Goal: Communication & Community: Ask a question

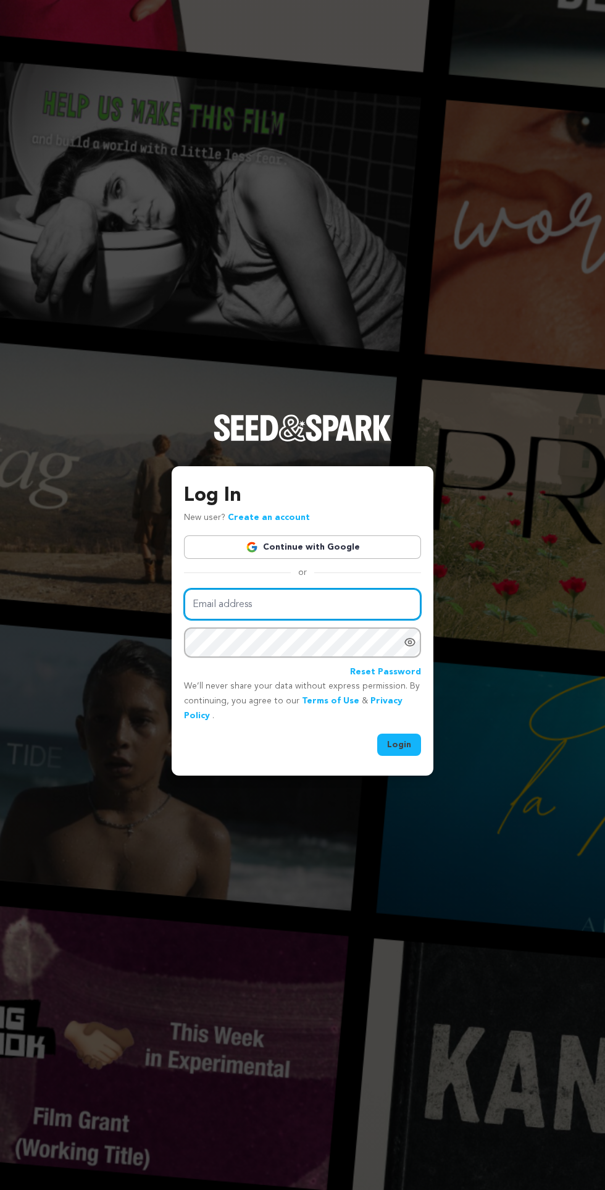
type input "mohammedjamiu104@gmail.com"
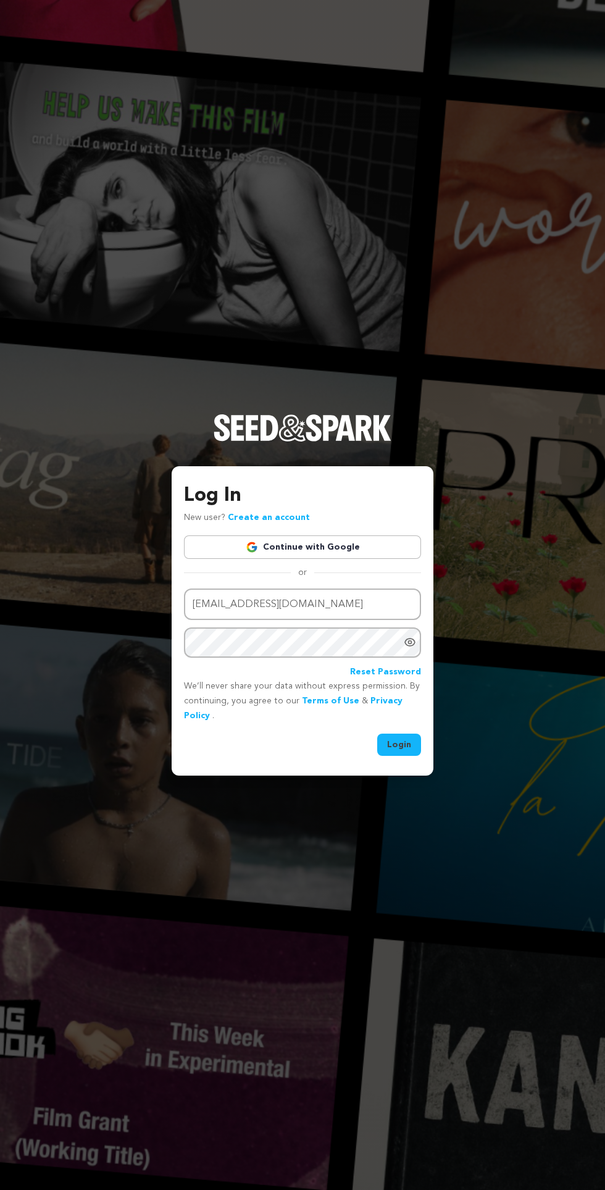
click at [377, 733] on button "Login" at bounding box center [399, 744] width 44 height 22
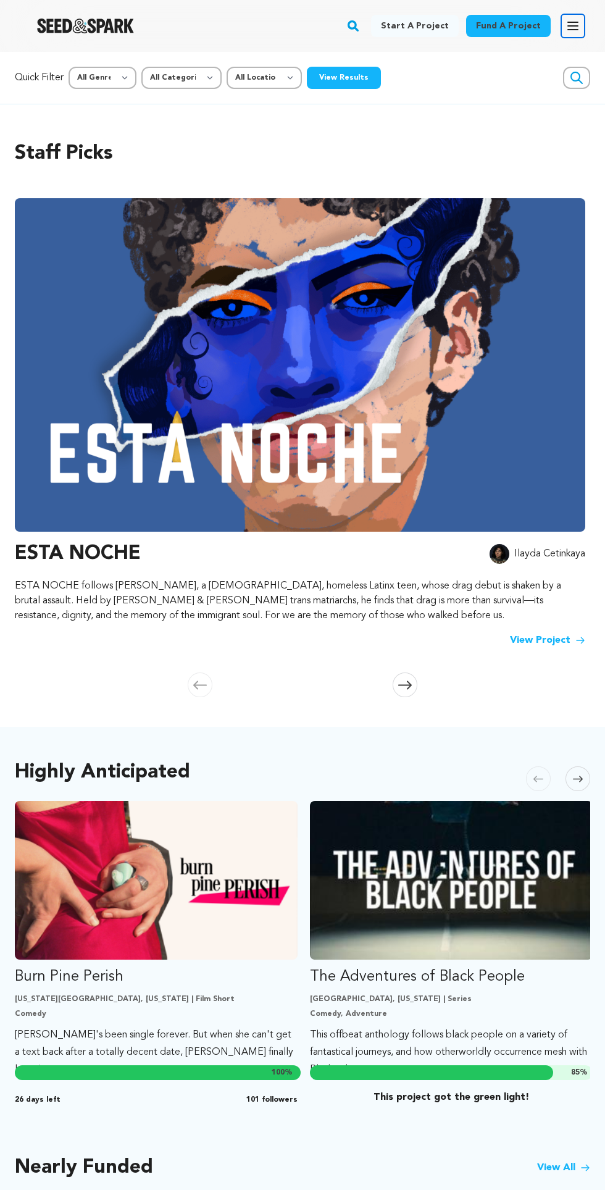
click at [580, 21] on icon "button" at bounding box center [572, 26] width 15 height 15
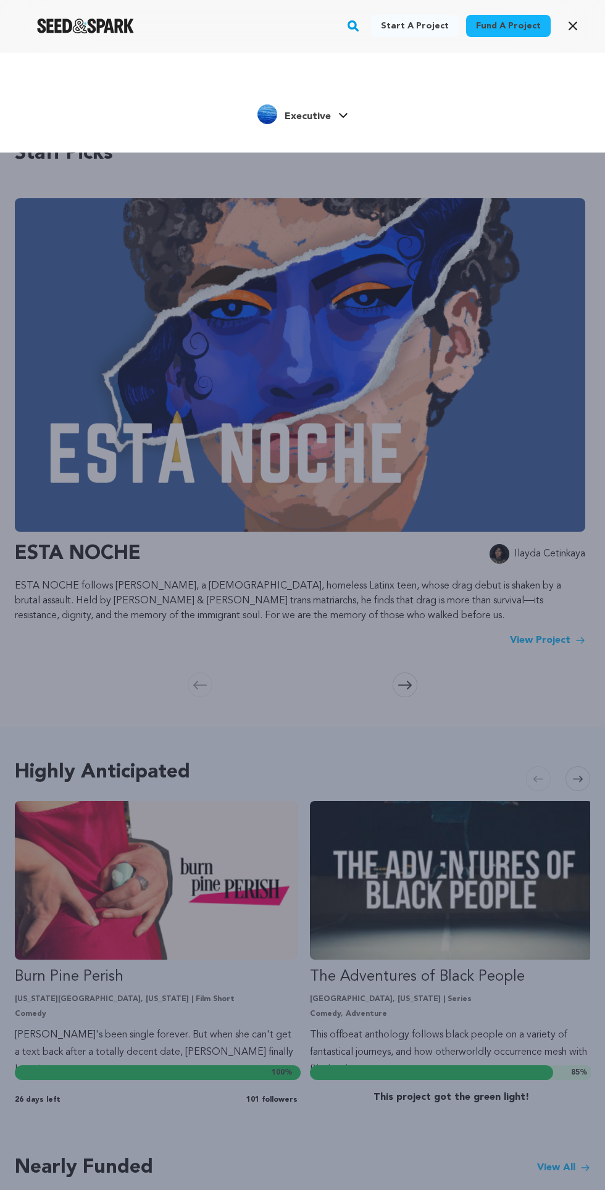
click at [333, 273] on div "Start a project Fund a project Executive" at bounding box center [302, 647] width 605 height 1190
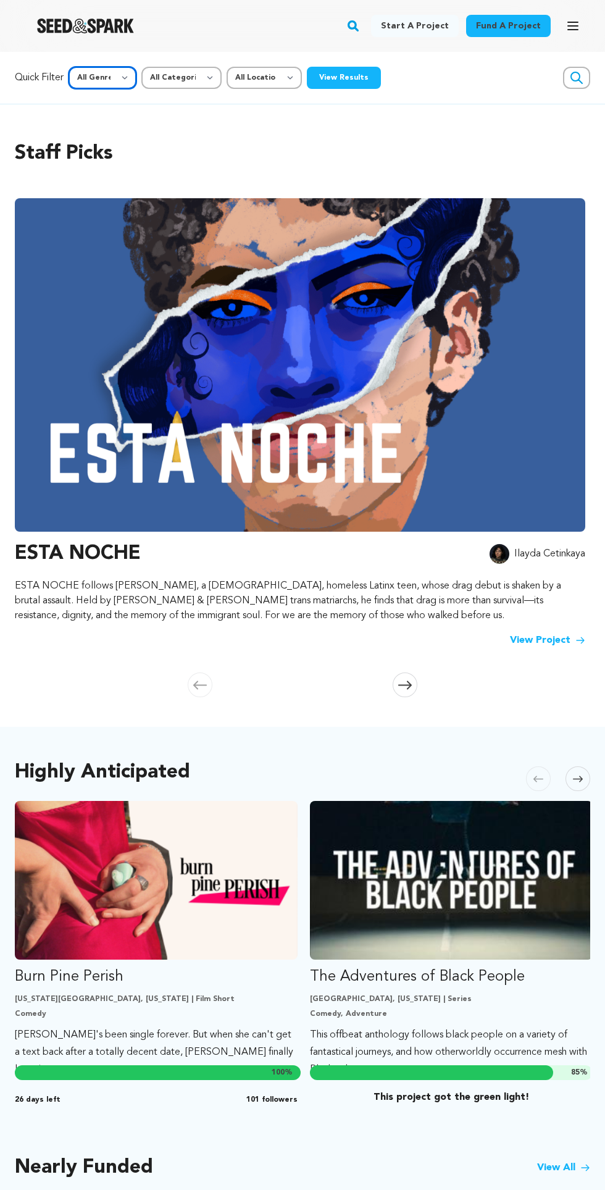
click at [111, 80] on select "All Genre Action Adventure Afrobeat Alternative Ambient Animation Bebop Big Ban…" at bounding box center [103, 78] width 68 height 22
select select "11293"
click at [70, 67] on select "All Genre Action Adventure Afrobeat Alternative Ambient Animation Bebop Big Ban…" at bounding box center [103, 78] width 68 height 22
click at [360, 73] on button "View Results" at bounding box center [344, 78] width 74 height 22
select select "22"
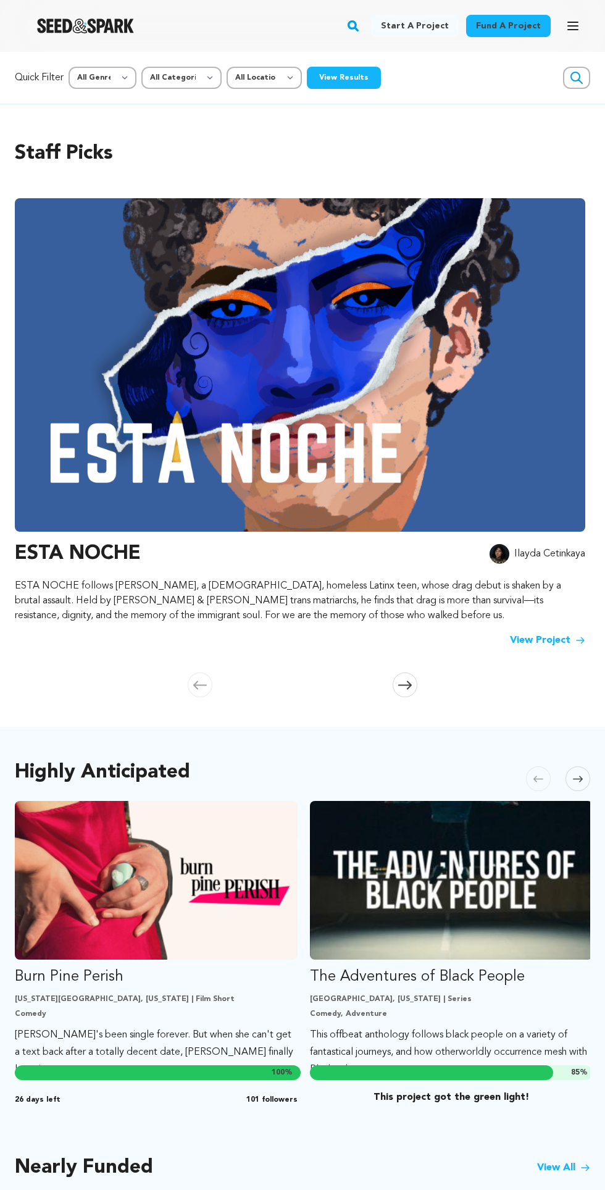
click at [70, 67] on select "All Genre Action Adventure Afrobeat Alternative Ambient Animation Bebop Big Ban…" at bounding box center [103, 78] width 68 height 22
click at [363, 68] on button "View Results" at bounding box center [344, 78] width 74 height 22
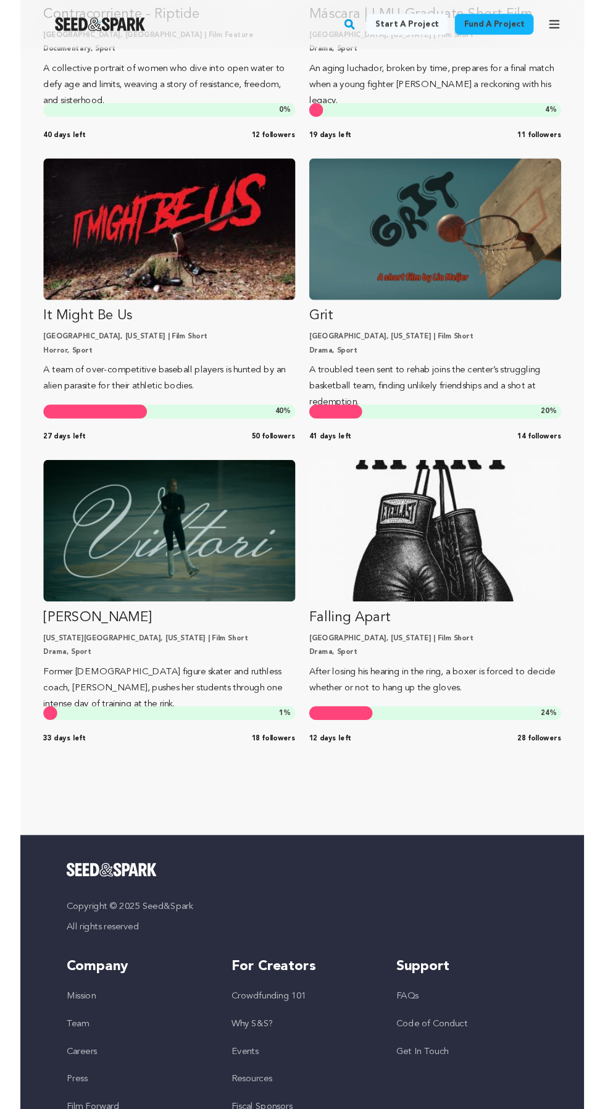
scroll to position [422, 0]
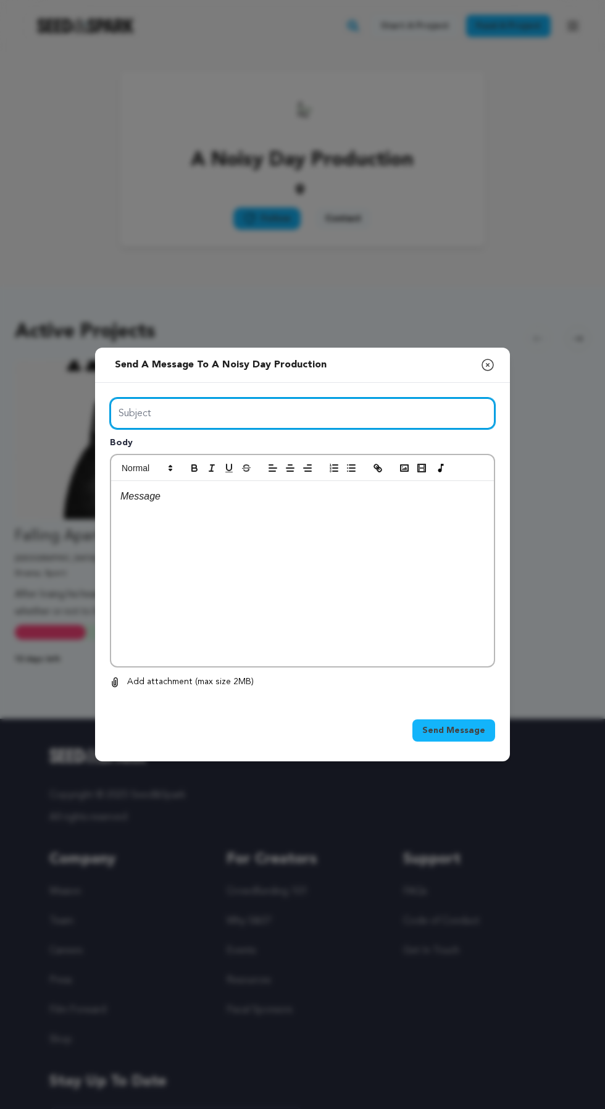
click at [375, 429] on input "Subject" at bounding box center [302, 413] width 385 height 31
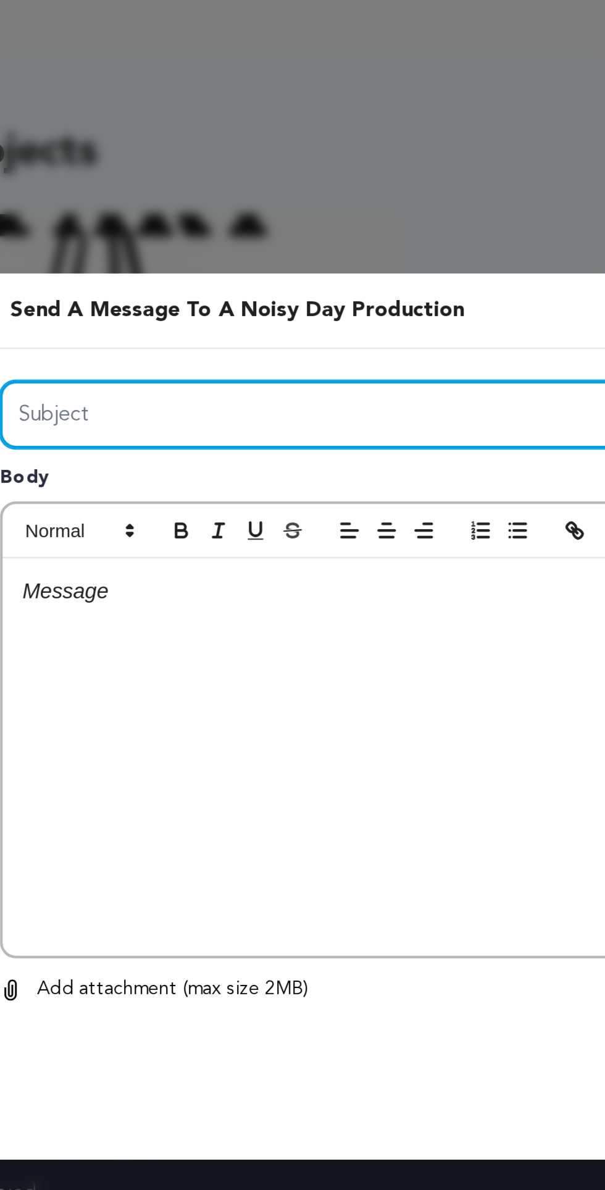
type input "Are you the owner of the campaign"
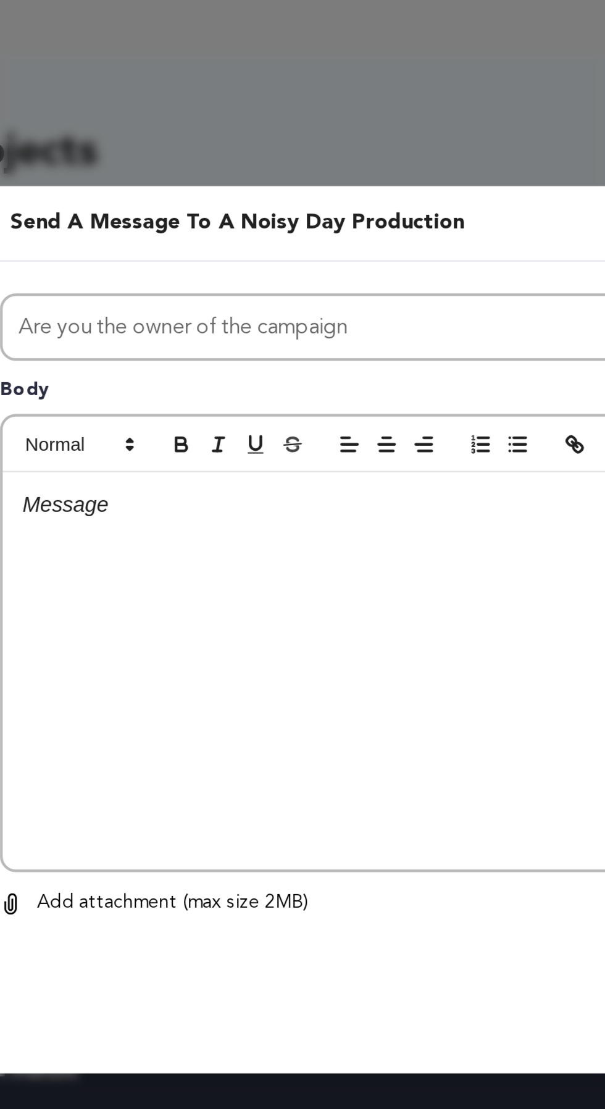
click at [244, 504] on p at bounding box center [302, 496] width 364 height 16
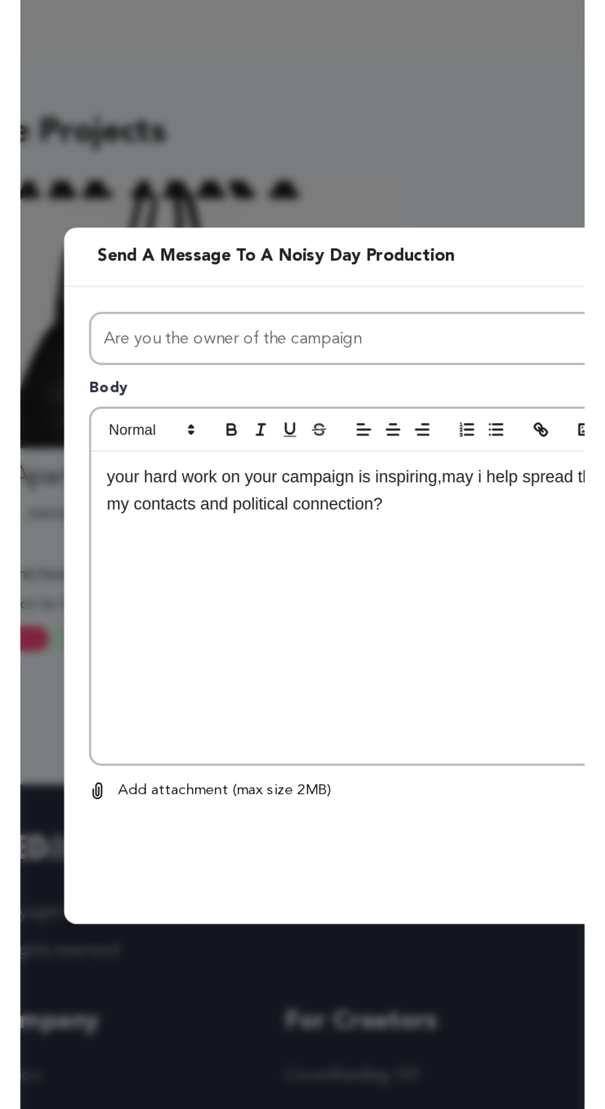
scroll to position [1, 0]
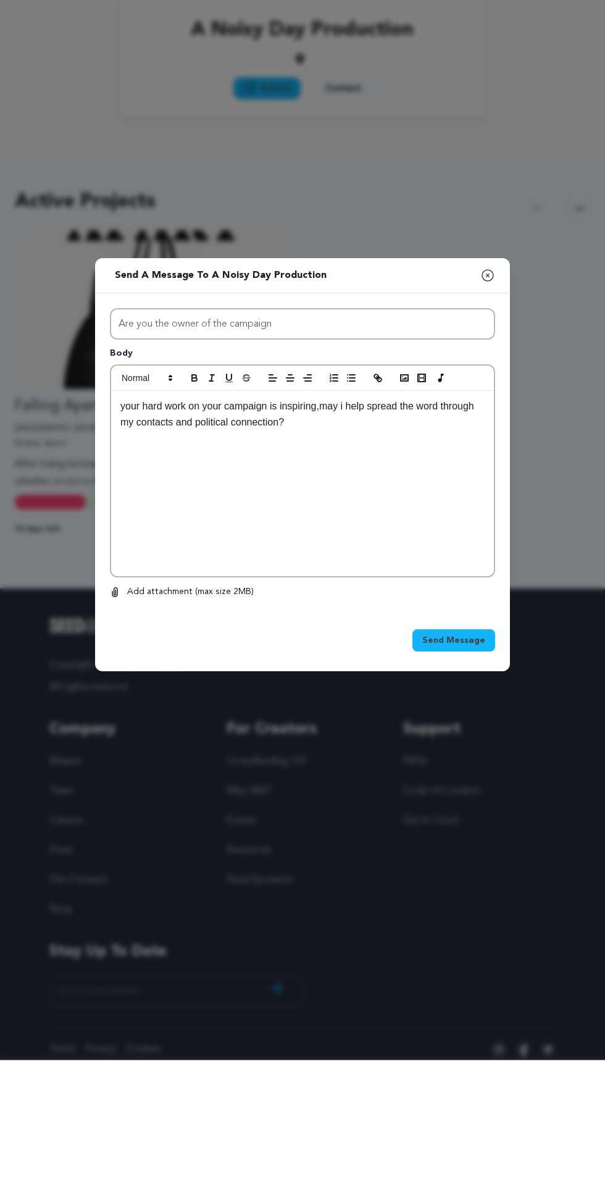
click at [467, 777] on span "Send Message" at bounding box center [453, 770] width 63 height 12
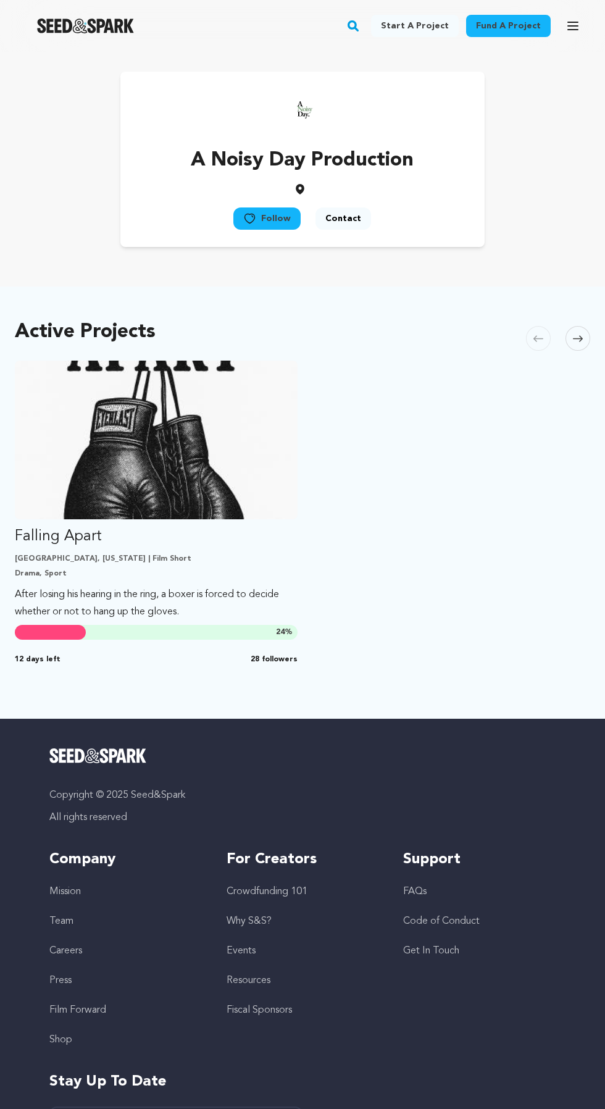
click at [532, 15] on link "Fund a project" at bounding box center [508, 26] width 85 height 22
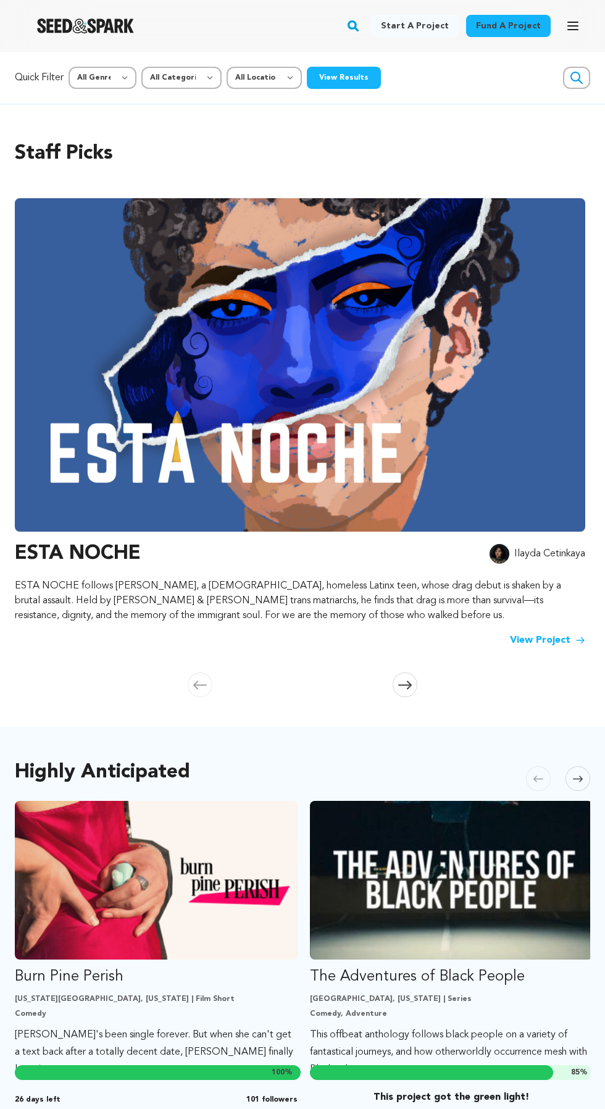
click at [343, 72] on button "View Results" at bounding box center [344, 78] width 74 height 22
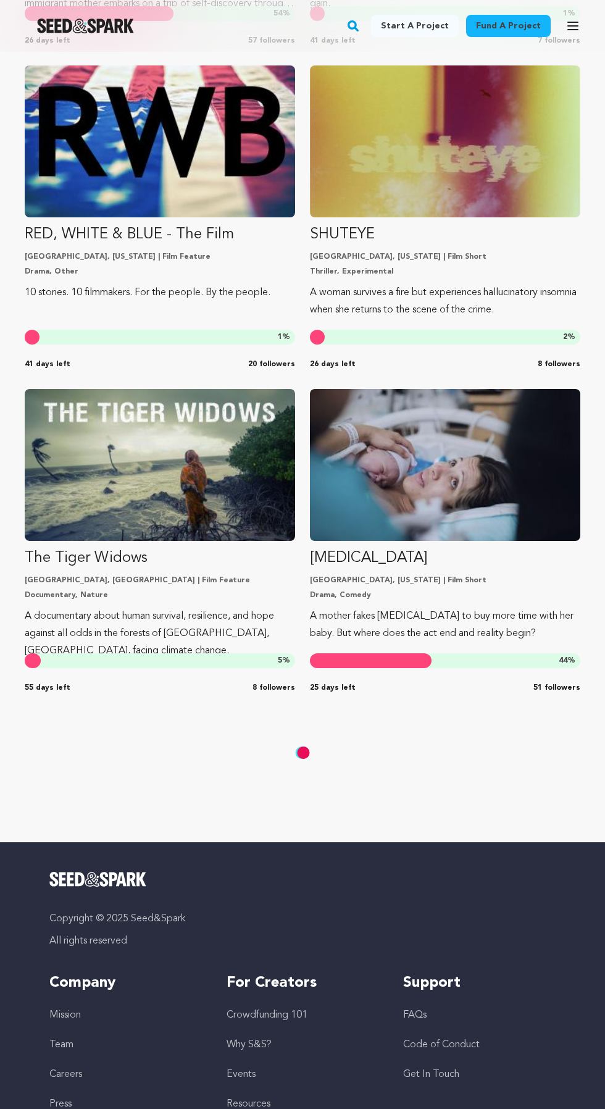
scroll to position [3511, 0]
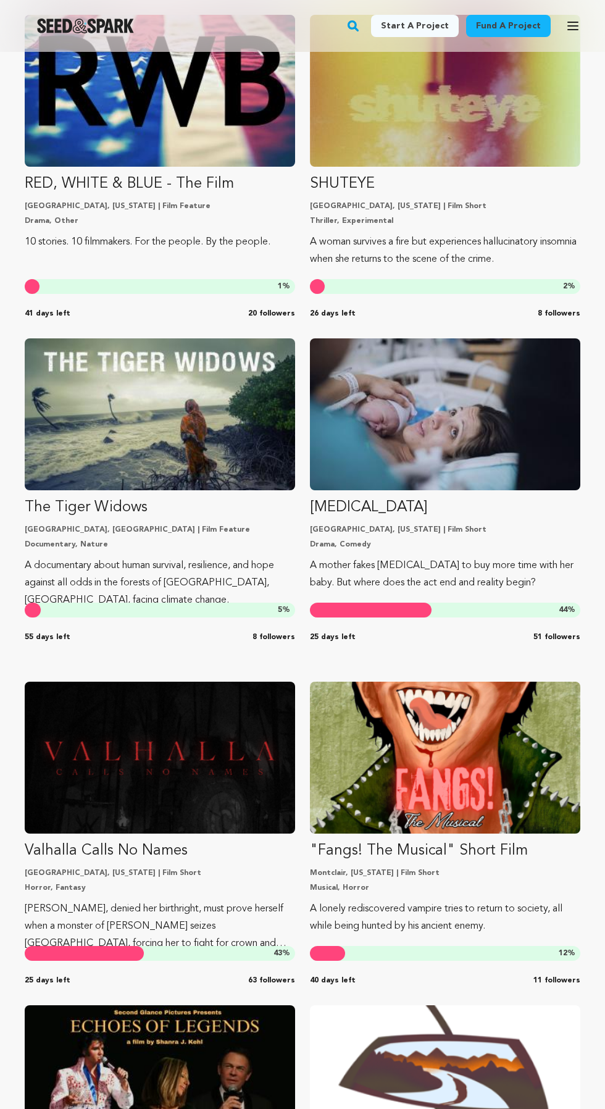
click at [526, 21] on link "Fund a project" at bounding box center [508, 26] width 85 height 22
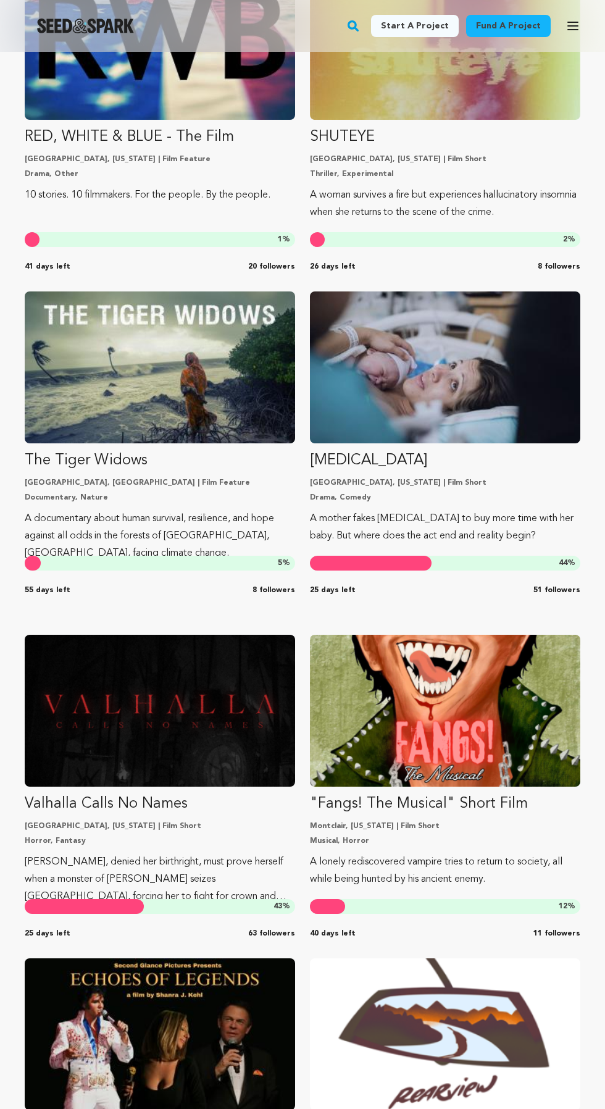
scroll to position [3605, 0]
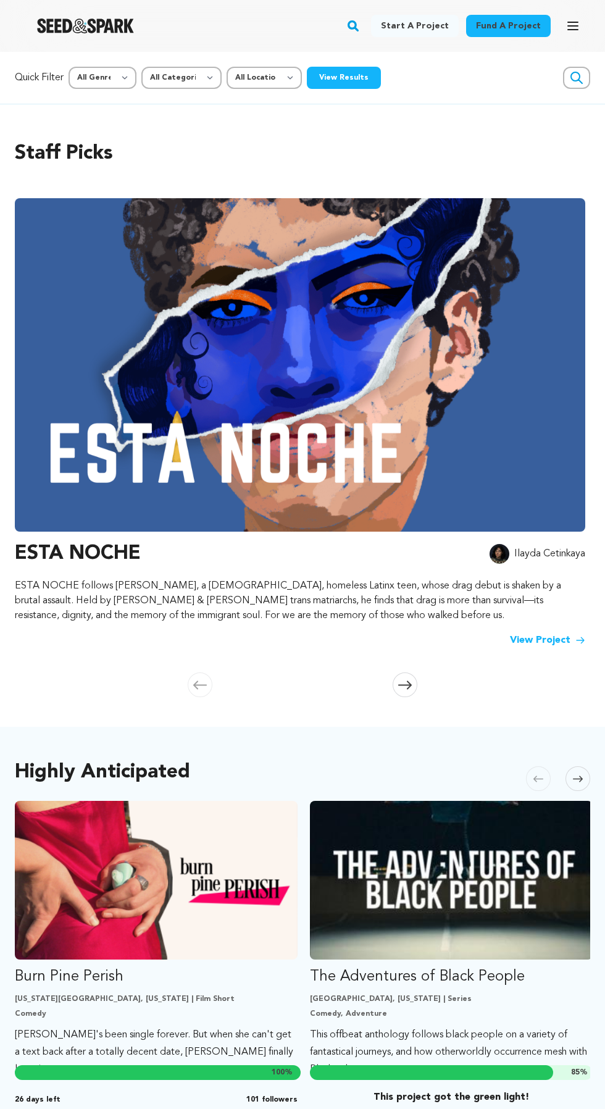
select select "24"
click at [70, 67] on select "All Genre Action Adventure Afrobeat Alternative Ambient Animation Bebop Big Ban…" at bounding box center [103, 78] width 68 height 22
click at [340, 72] on button "View Results" at bounding box center [344, 78] width 74 height 22
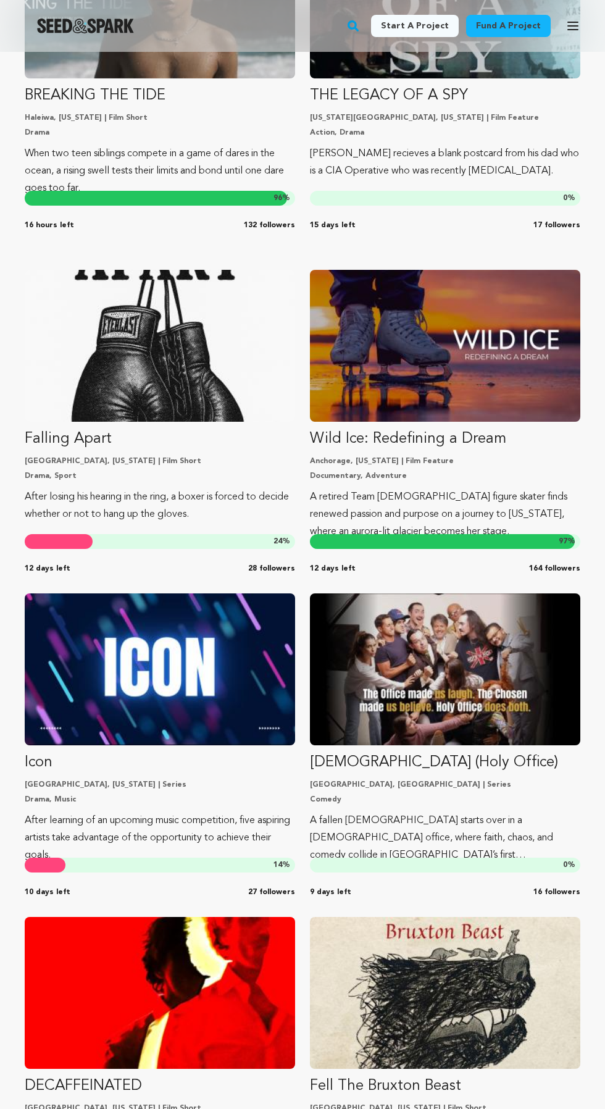
scroll to position [29389, 0]
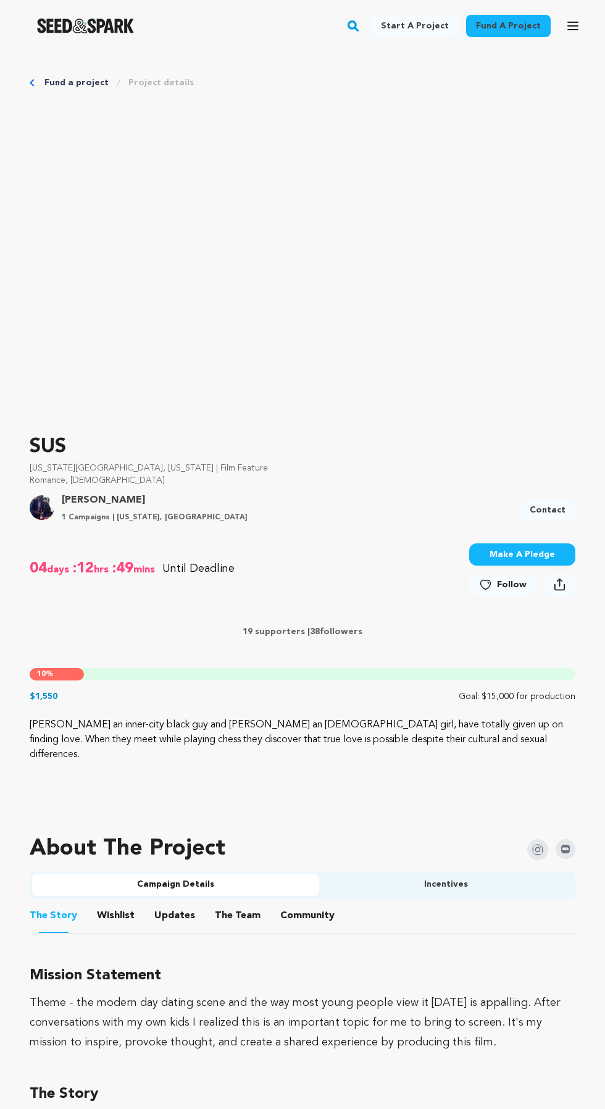
click at [551, 504] on link "Contact" at bounding box center [548, 510] width 56 height 22
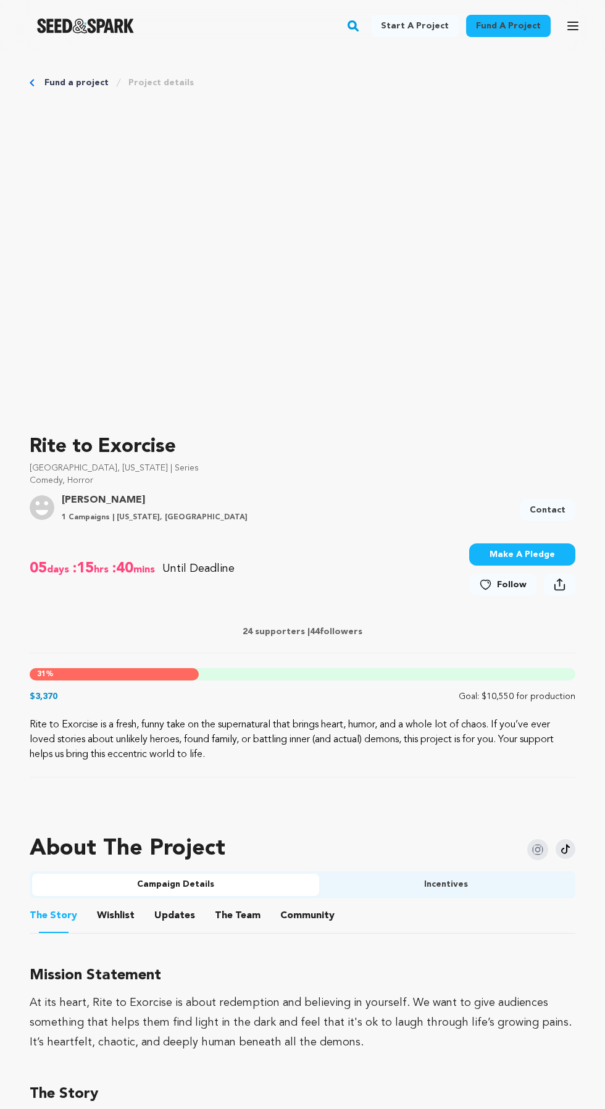
click at [562, 506] on link "Contact" at bounding box center [548, 510] width 56 height 22
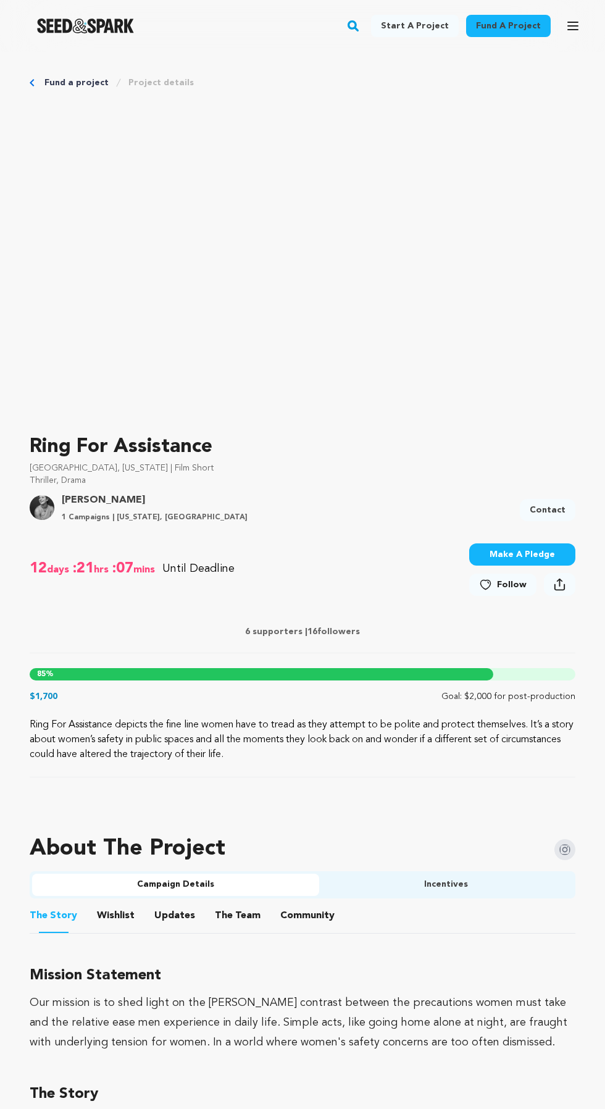
click at [558, 504] on link "Contact" at bounding box center [548, 510] width 56 height 22
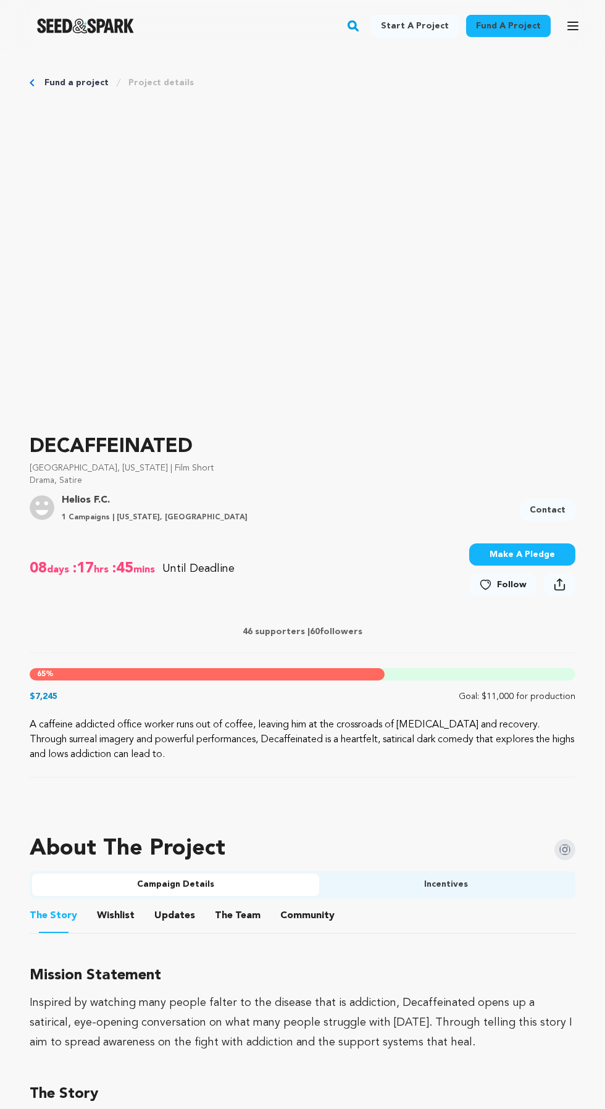
click at [565, 506] on link "Contact" at bounding box center [548, 510] width 56 height 22
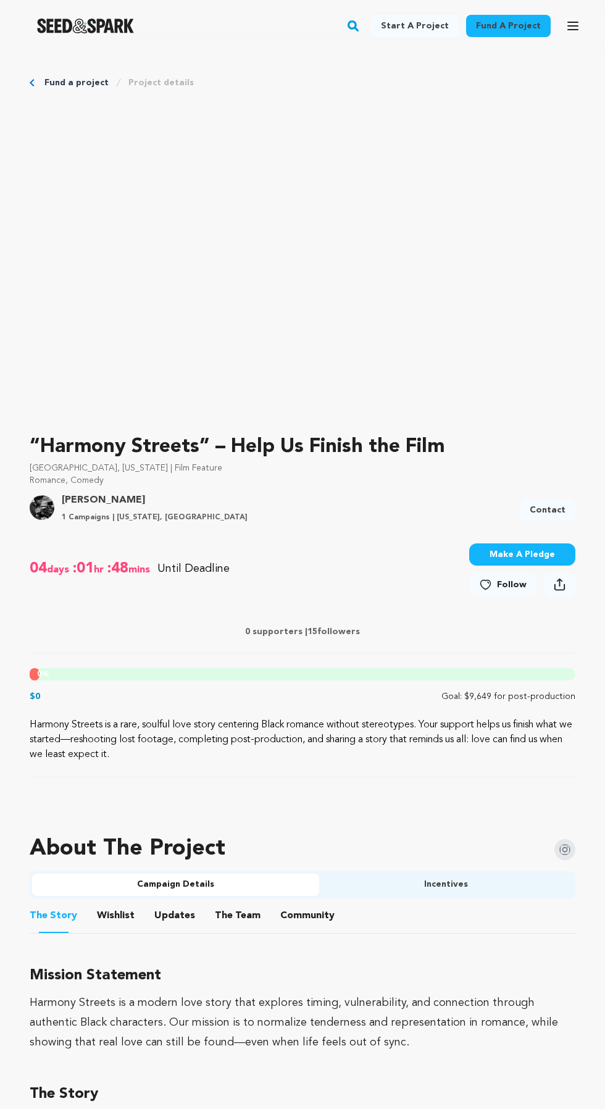
click at [562, 505] on link "Contact" at bounding box center [548, 510] width 56 height 22
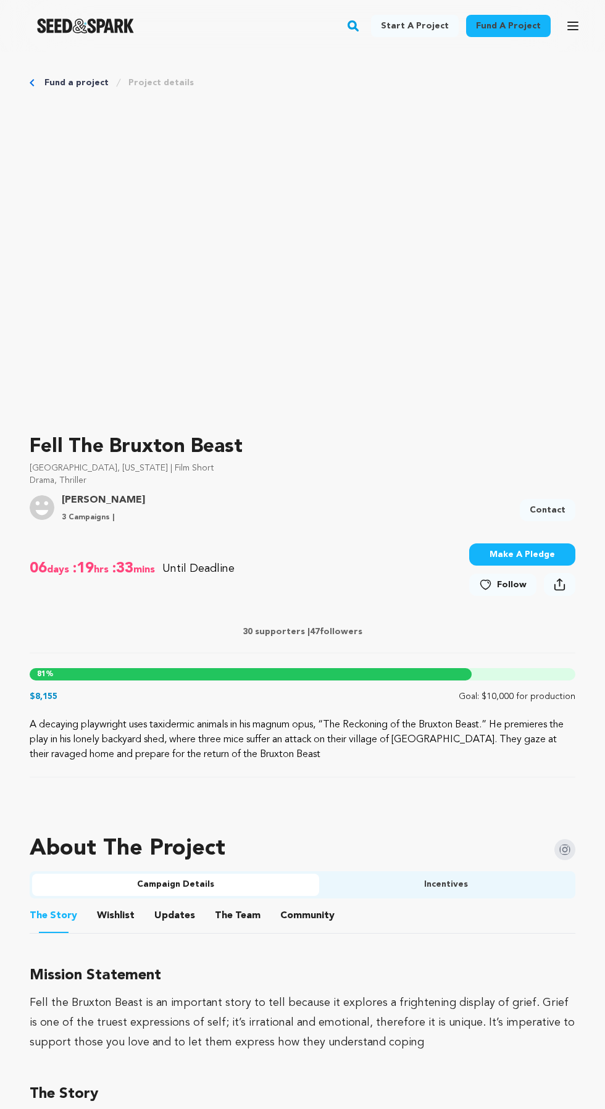
click at [560, 499] on link "Contact" at bounding box center [548, 510] width 56 height 22
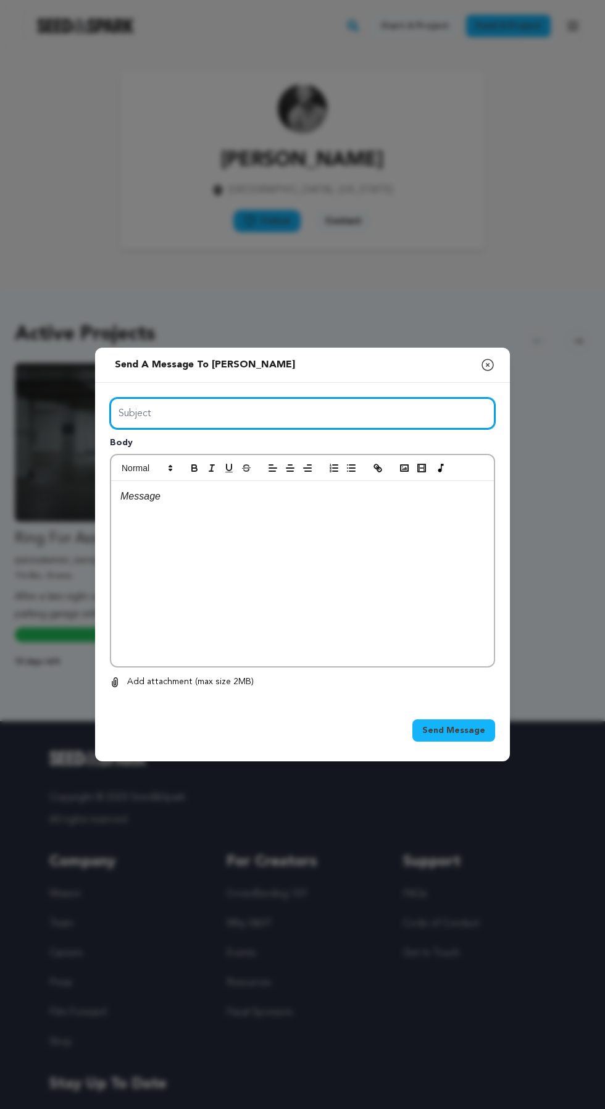
click at [383, 429] on input "Subject" at bounding box center [302, 413] width 385 height 31
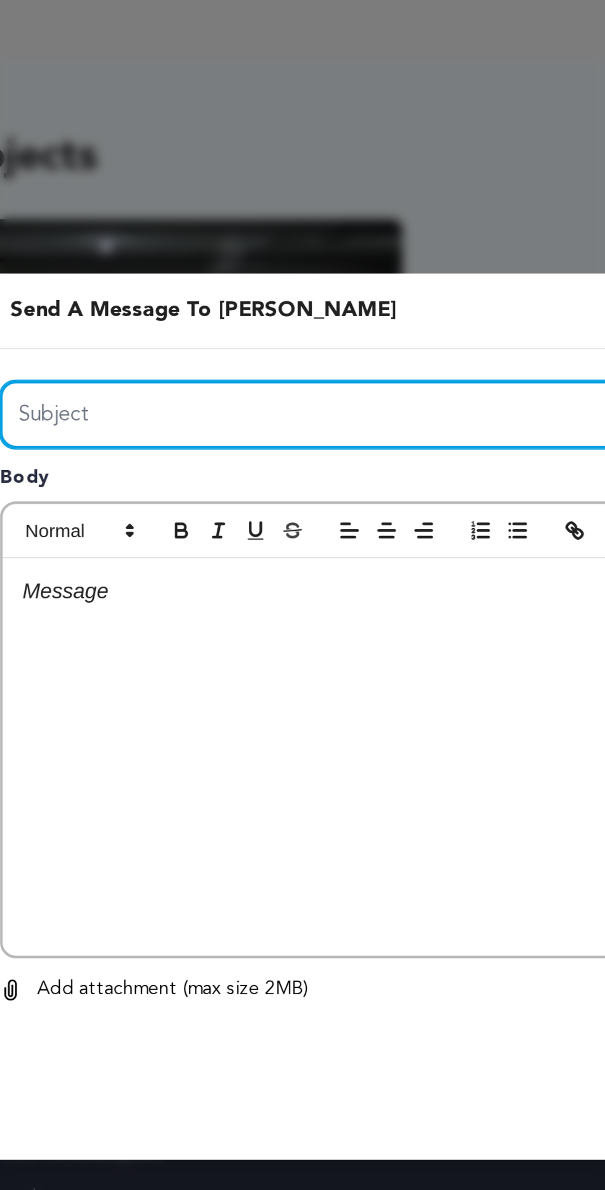
type input "Are you the owner of the campaign"
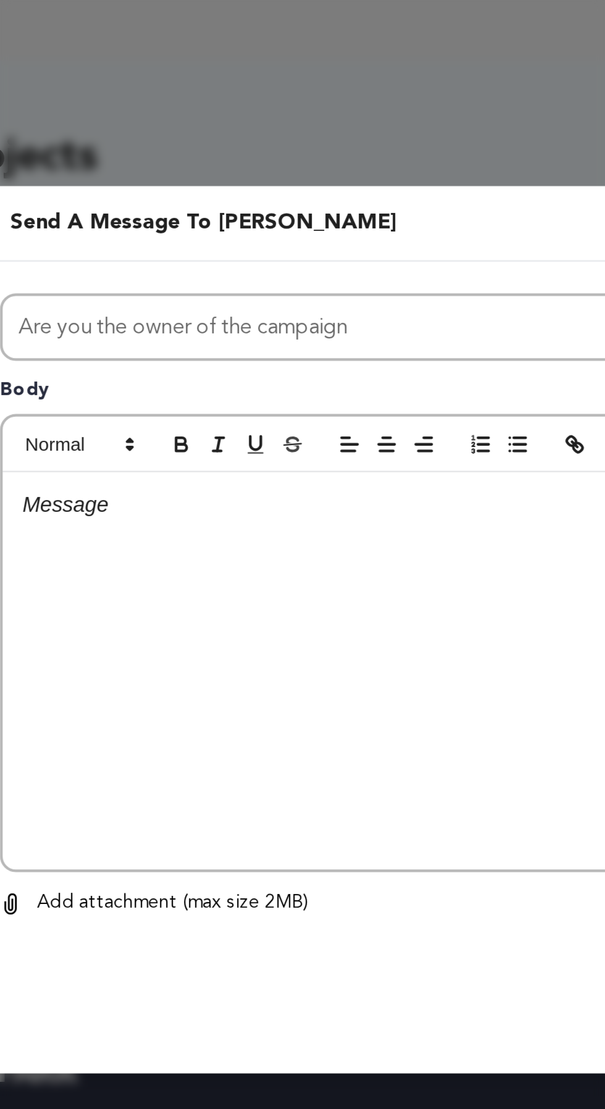
click at [267, 504] on p at bounding box center [302, 496] width 364 height 16
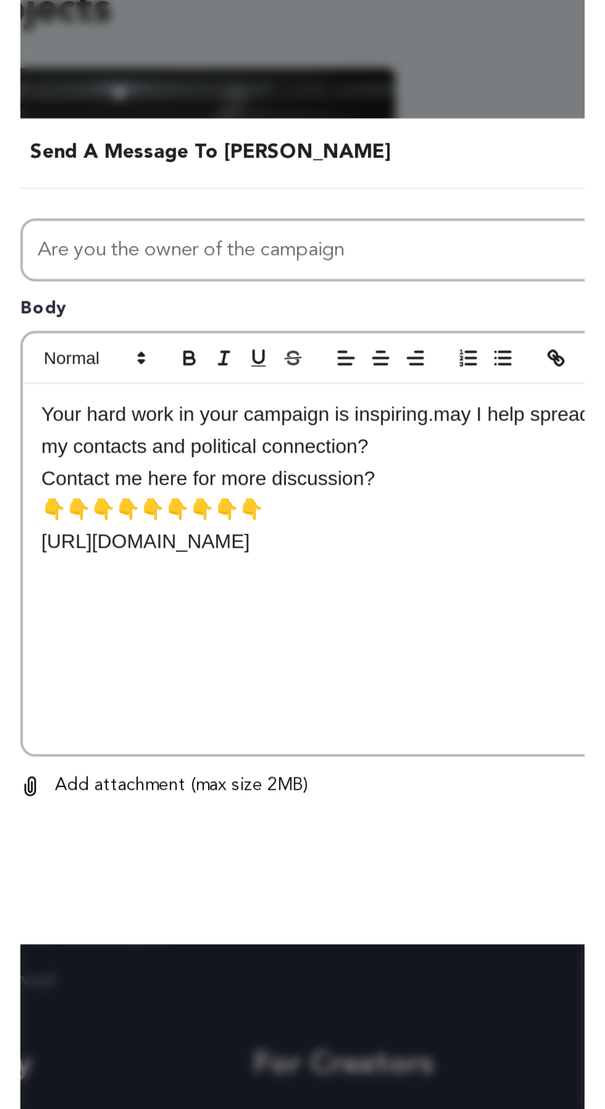
scroll to position [18, 0]
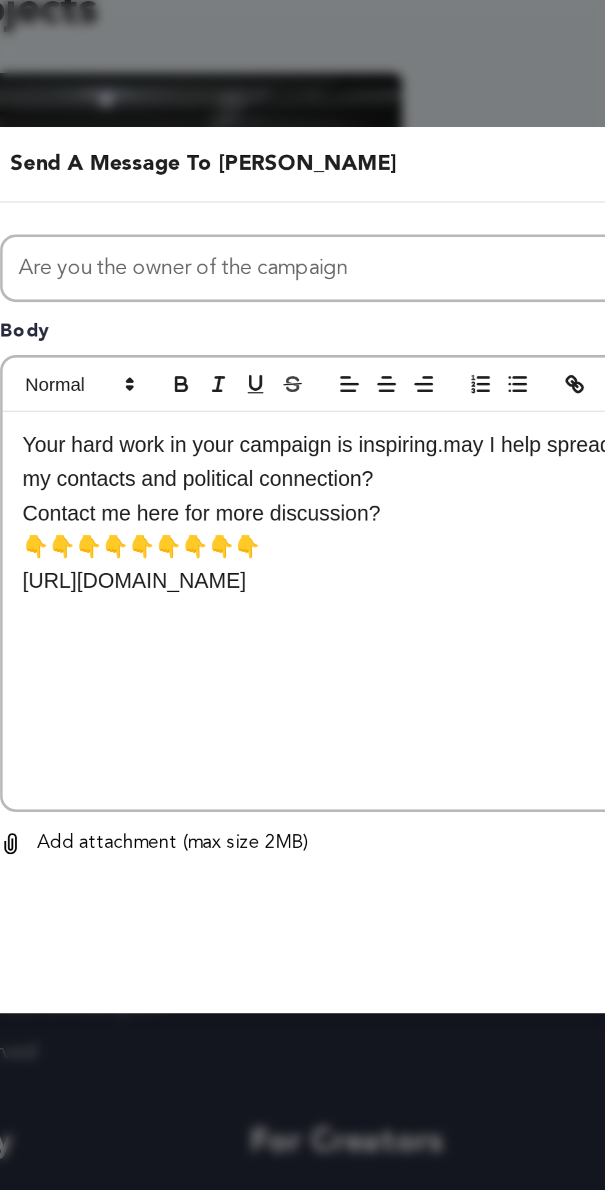
click at [331, 608] on p "https://wa.me/message/RKK6RV65AB6EA1" at bounding box center [302, 600] width 364 height 16
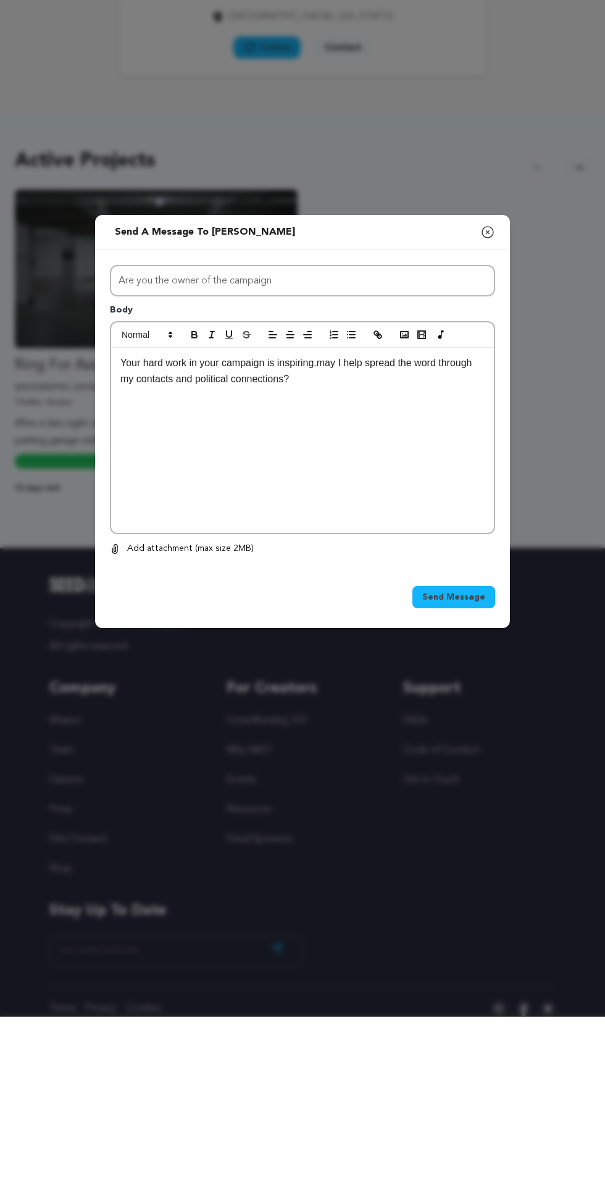
click at [461, 777] on span "Send Message" at bounding box center [453, 770] width 63 height 12
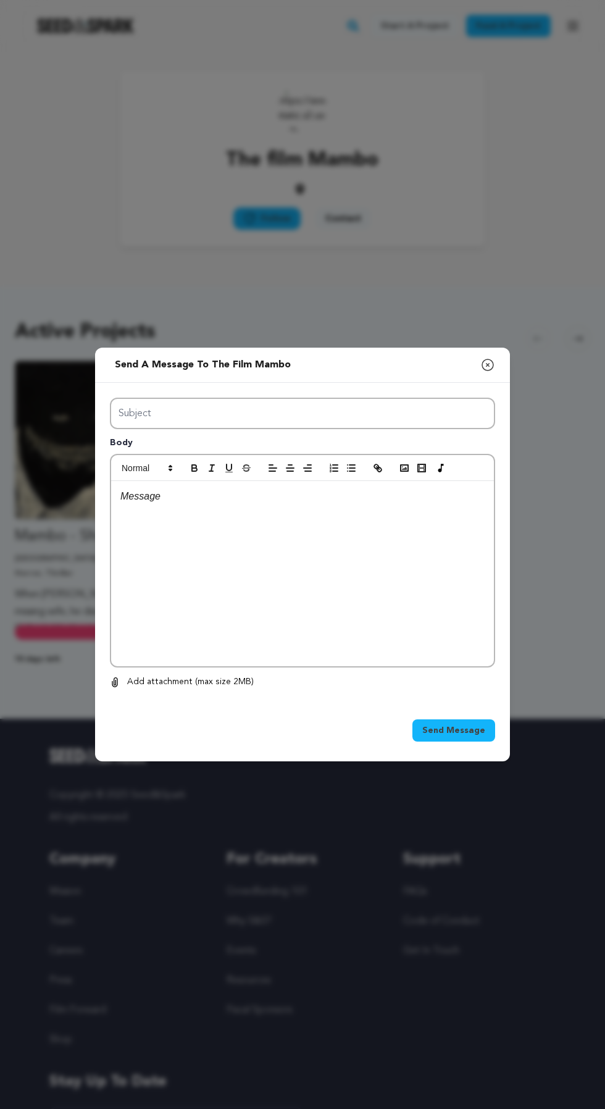
click at [355, 383] on div "Send a message to The film Mambo Close modal" at bounding box center [302, 365] width 415 height 35
click at [328, 429] on input "Subject" at bounding box center [302, 413] width 385 height 31
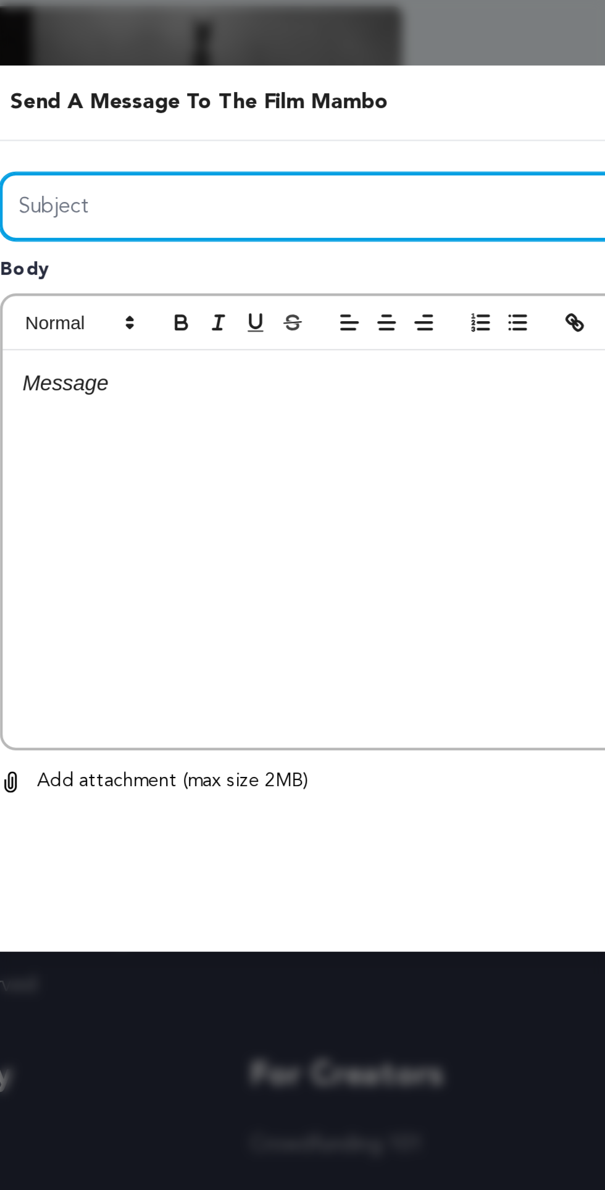
type input "Are you the owner of the campaign"
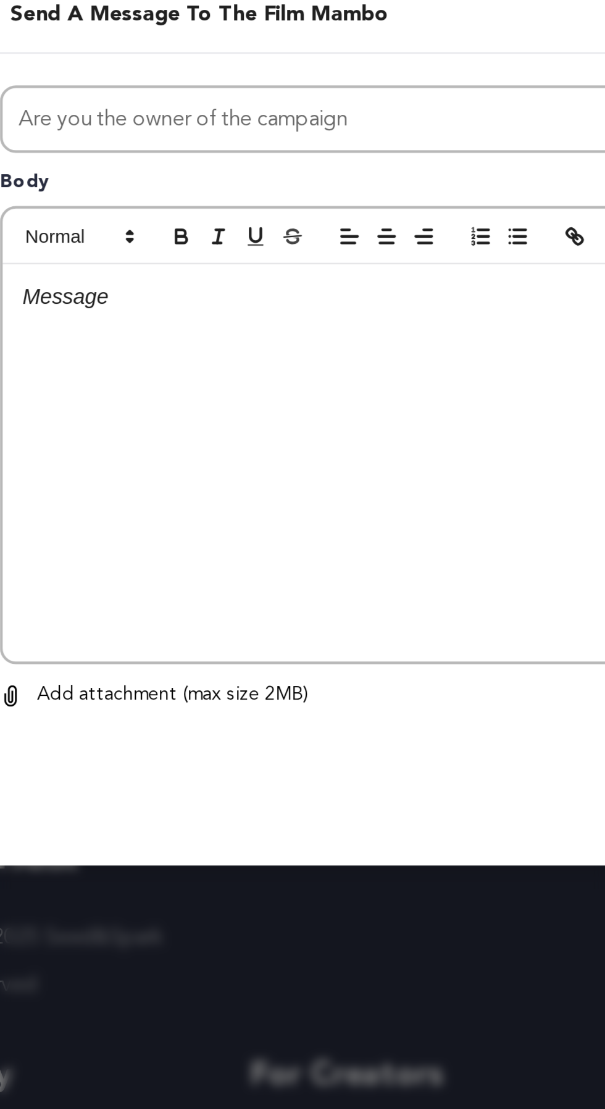
click at [248, 627] on div at bounding box center [302, 573] width 383 height 185
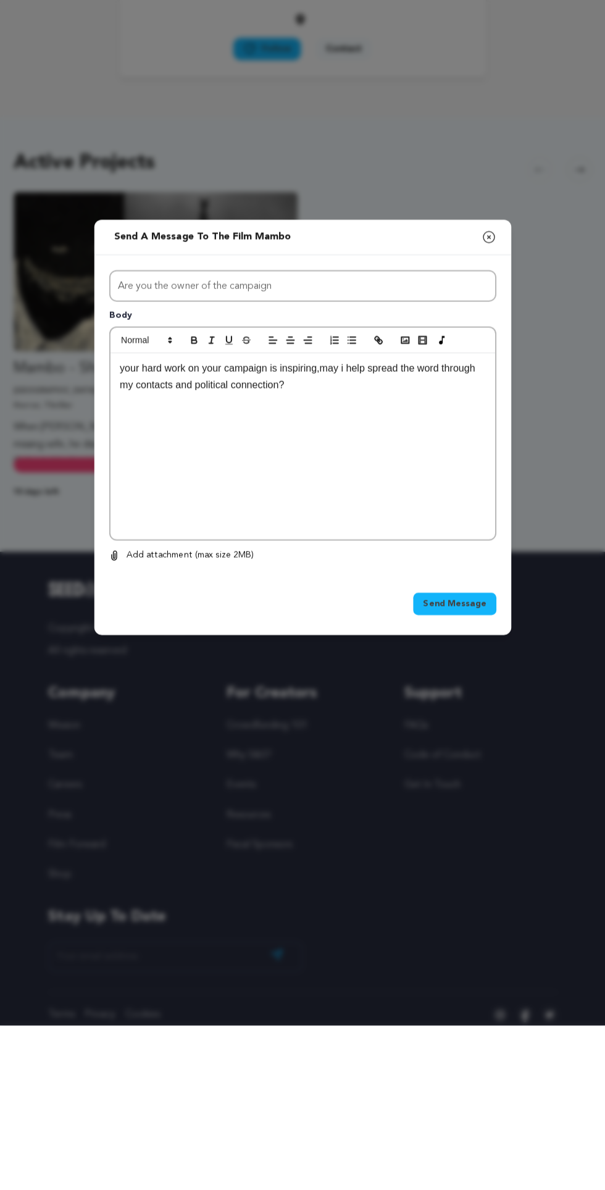
click at [464, 777] on span "Send Message" at bounding box center [453, 770] width 63 height 12
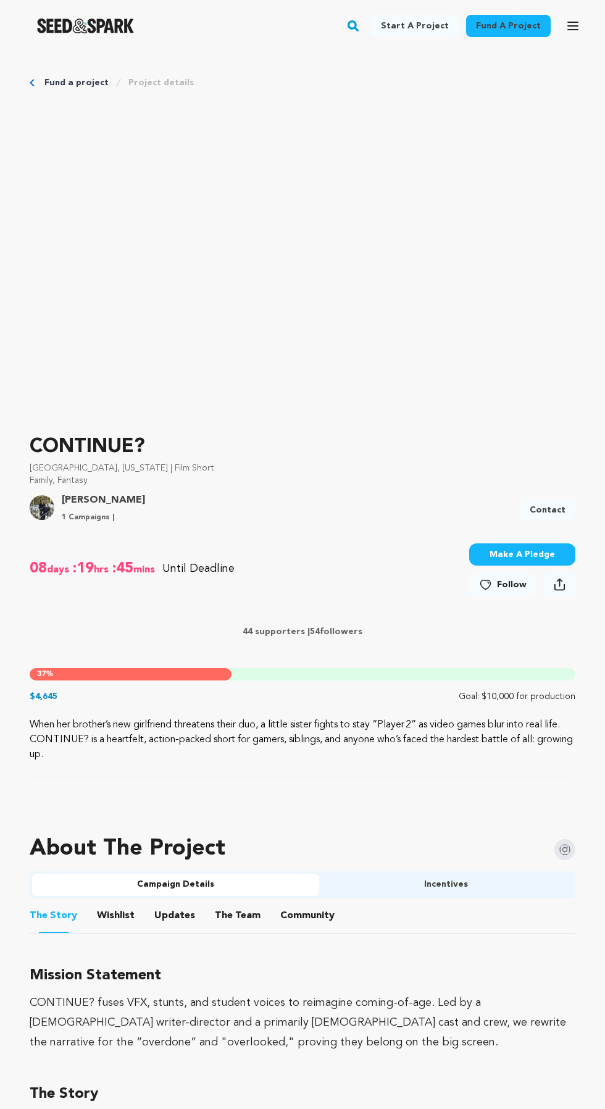
click at [561, 506] on link "Contact" at bounding box center [548, 510] width 56 height 22
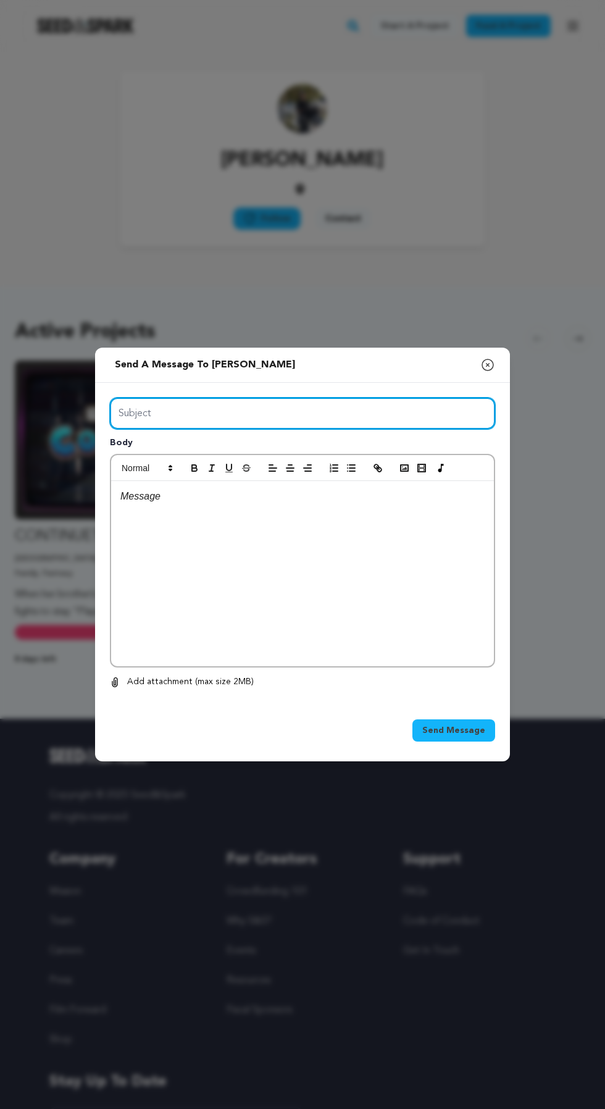
click at [408, 429] on input "Subject" at bounding box center [302, 413] width 385 height 31
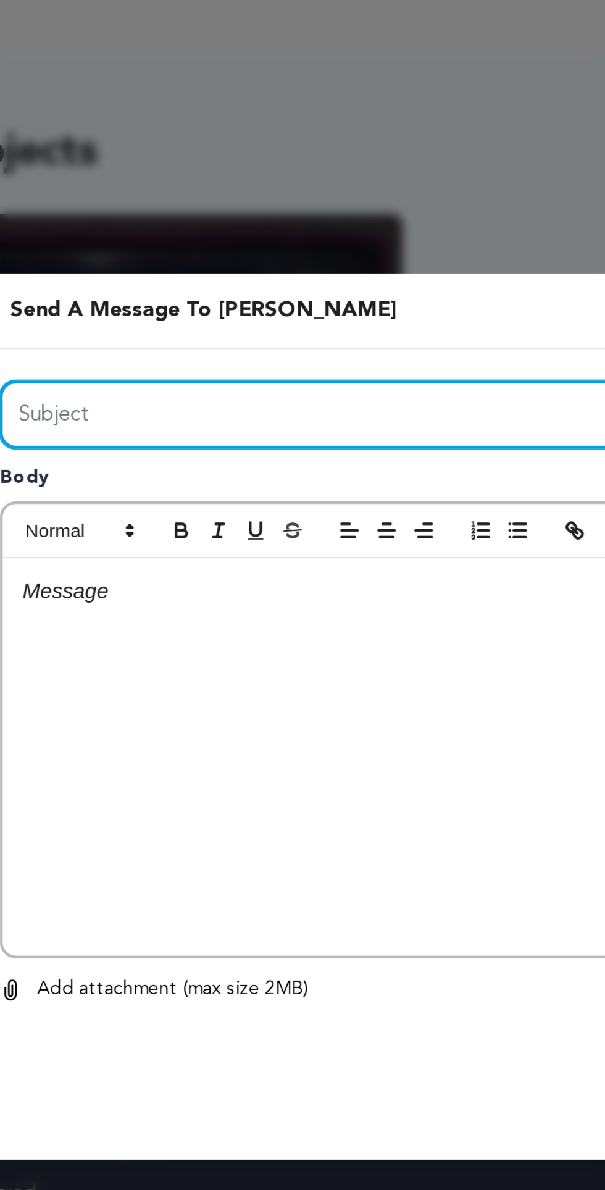
type input "Are you the owner of the campaign"
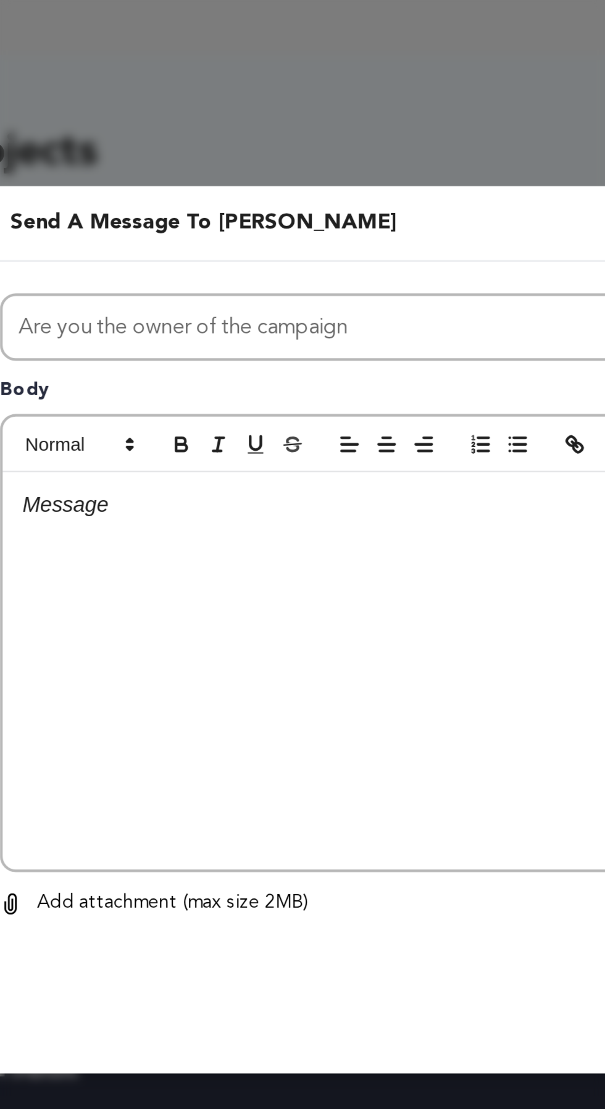
click at [241, 504] on p at bounding box center [302, 496] width 364 height 16
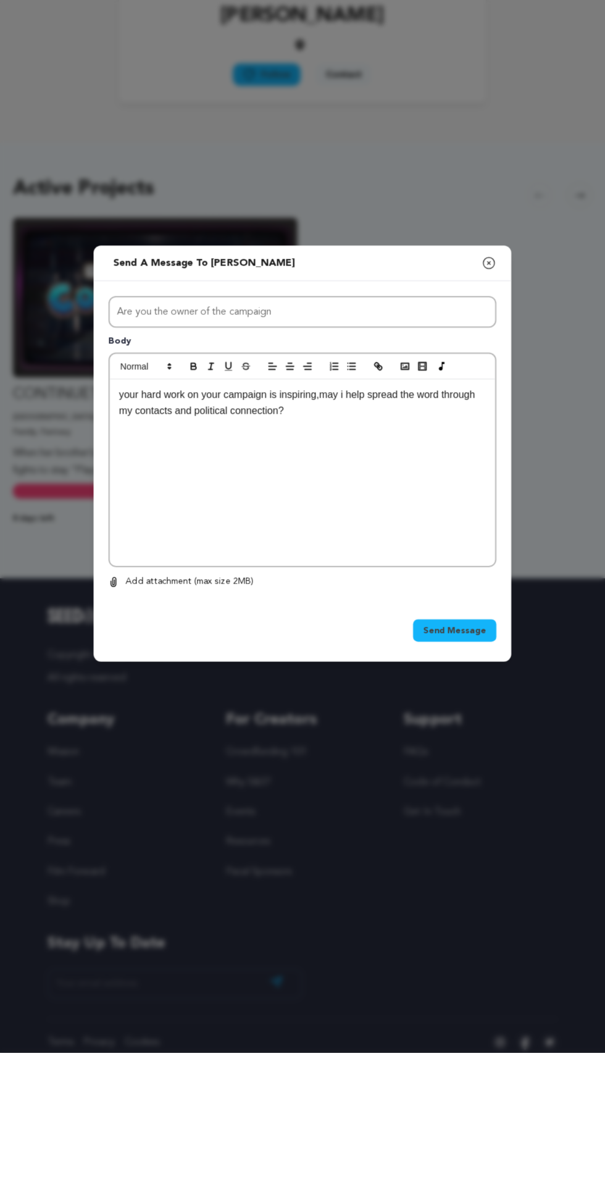
click at [465, 777] on span "Send Message" at bounding box center [453, 770] width 63 height 12
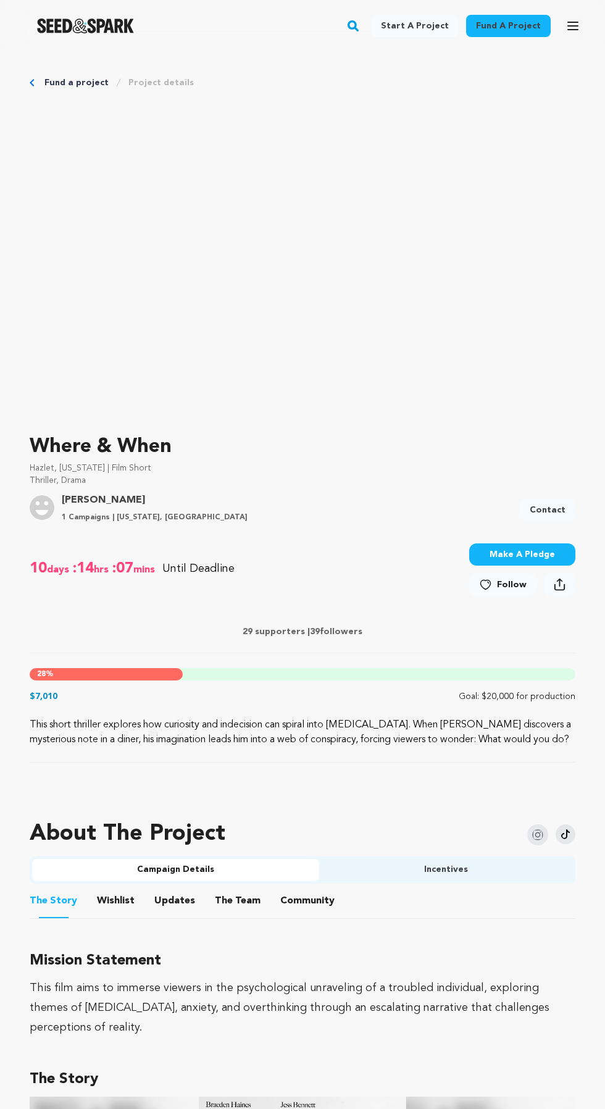
click at [559, 501] on link "Contact" at bounding box center [548, 510] width 56 height 22
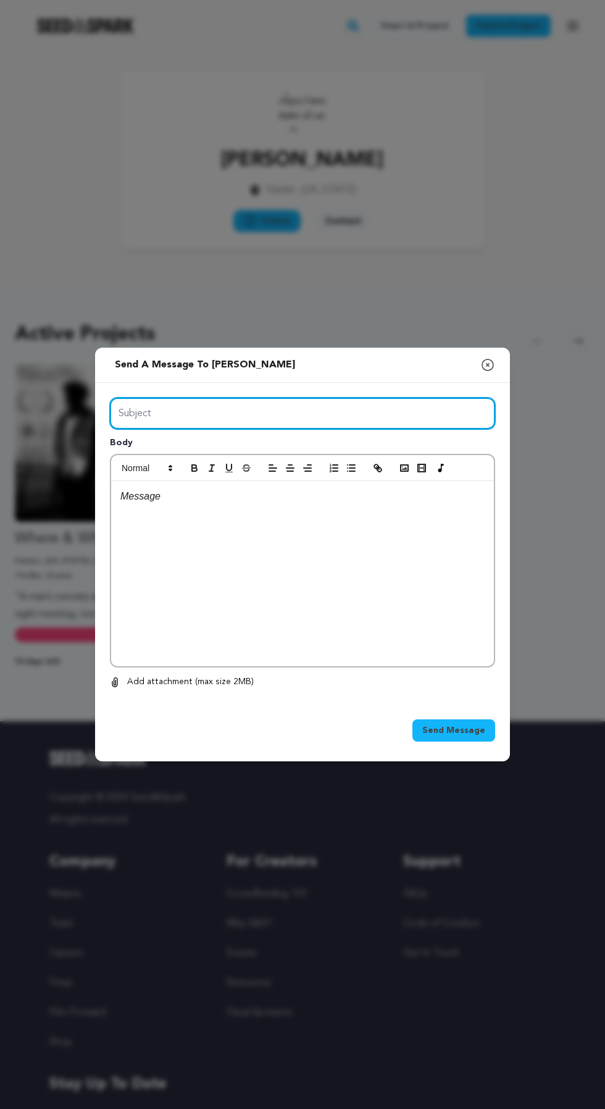
click at [388, 429] on input "Subject" at bounding box center [302, 413] width 385 height 31
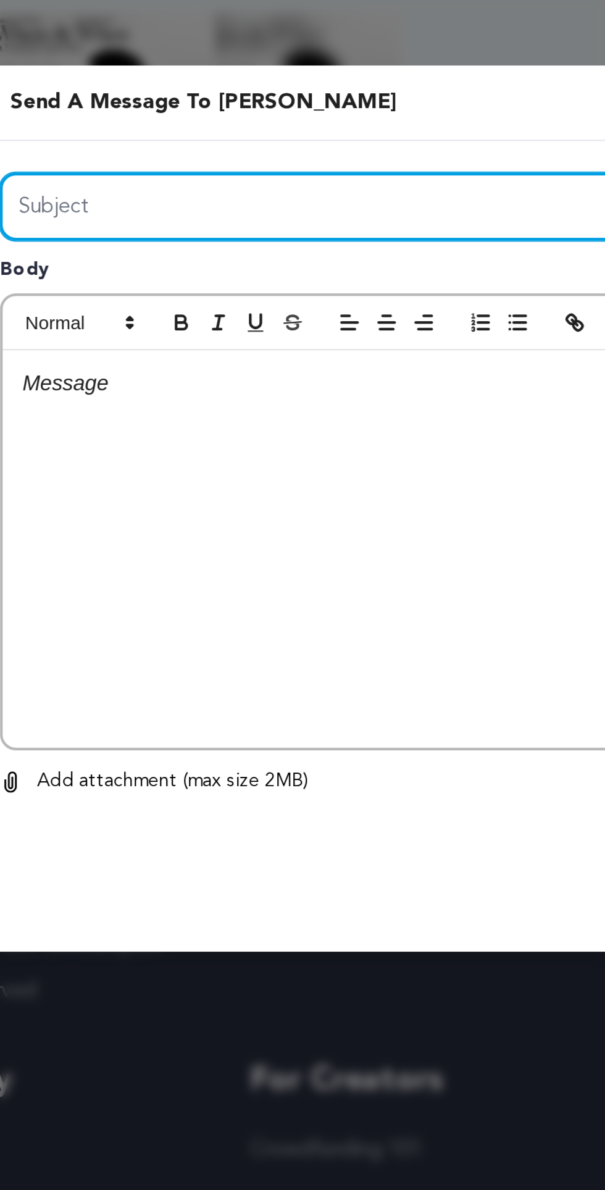
type input "Are you the owner of the campaign"
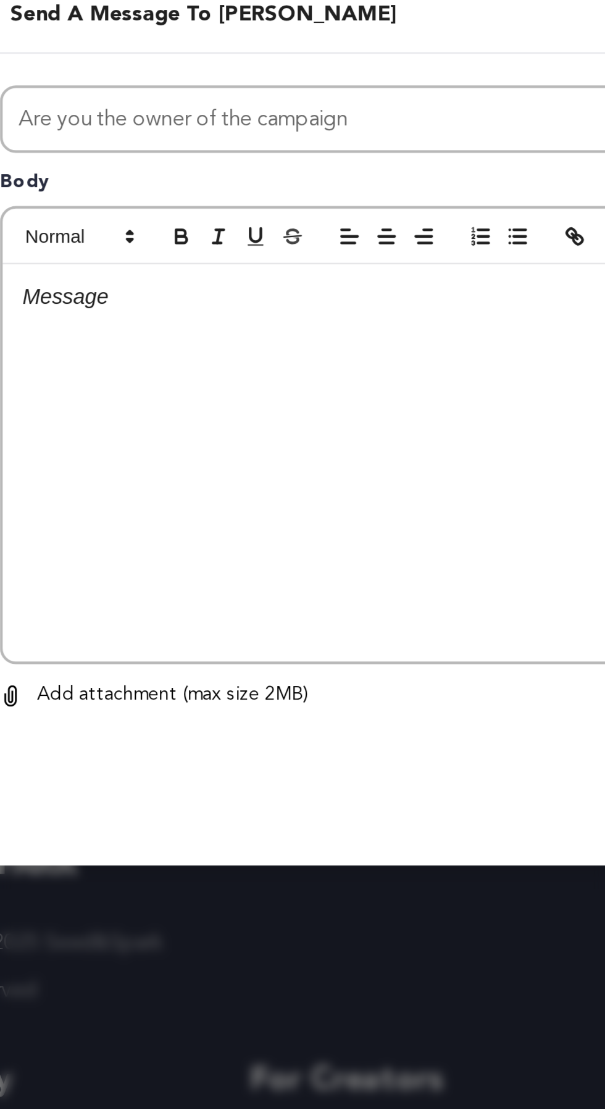
click at [275, 605] on div at bounding box center [302, 573] width 383 height 185
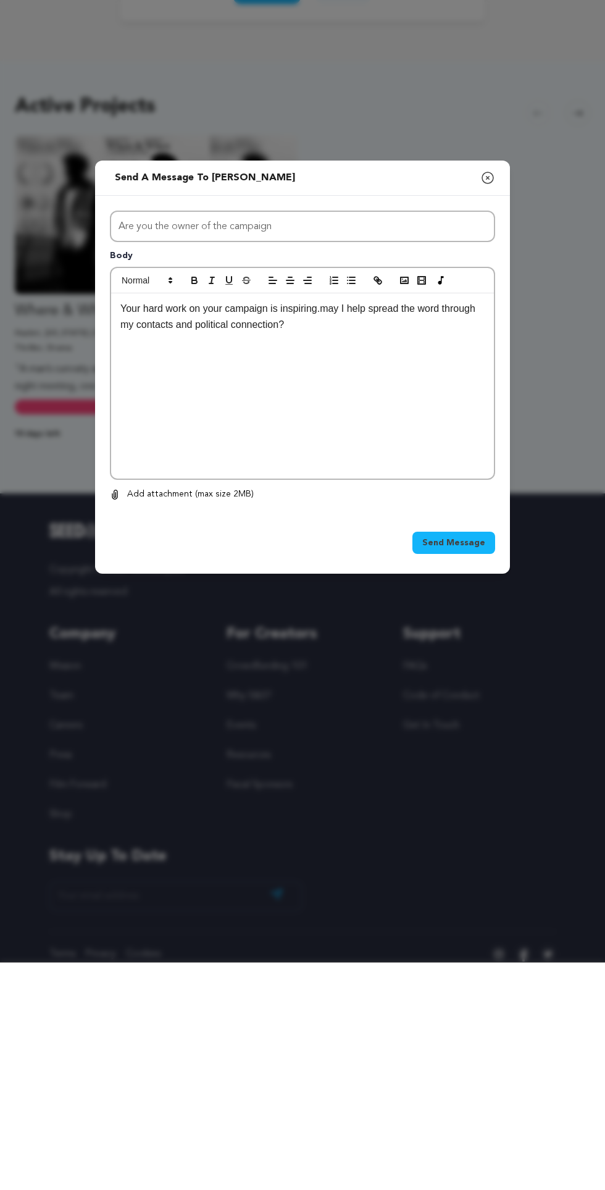
click at [465, 782] on button "Send Message" at bounding box center [453, 770] width 83 height 22
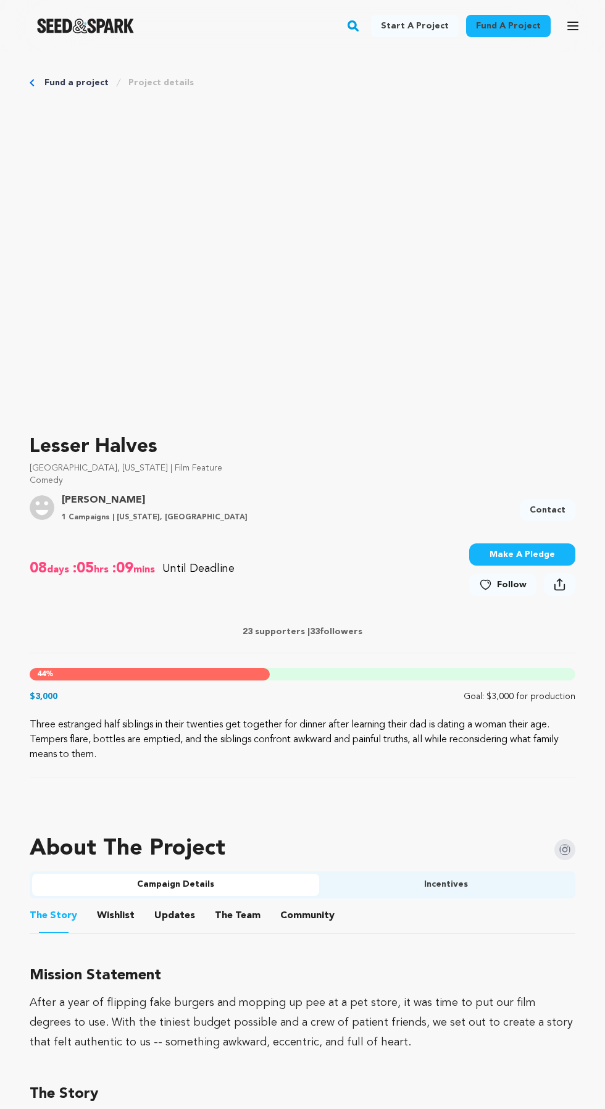
click at [559, 506] on link "Contact" at bounding box center [548, 510] width 56 height 22
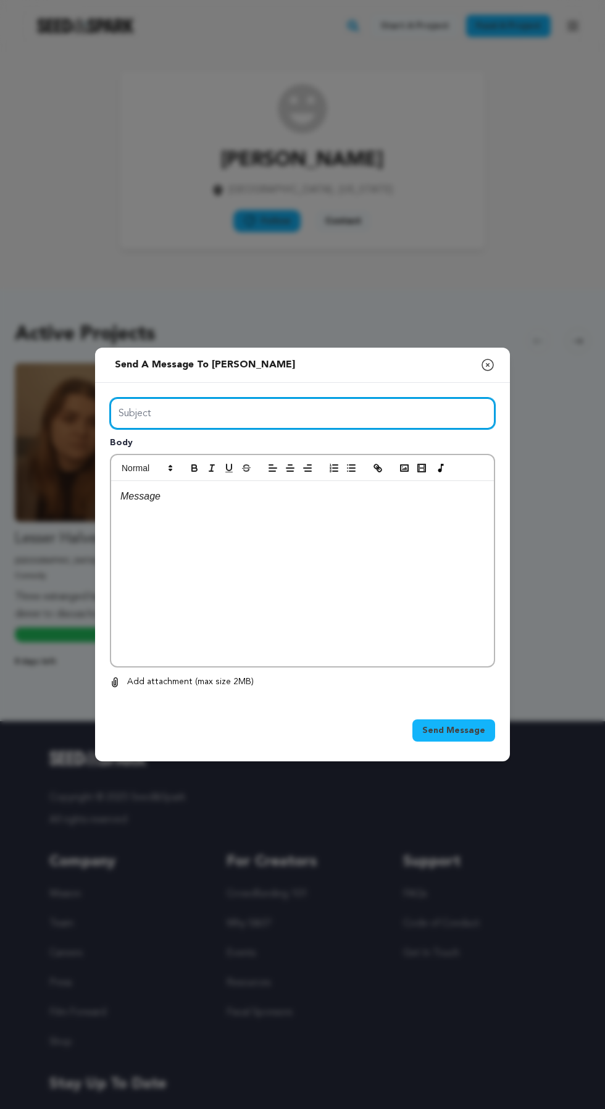
click at [394, 429] on input "Subject" at bounding box center [302, 413] width 385 height 31
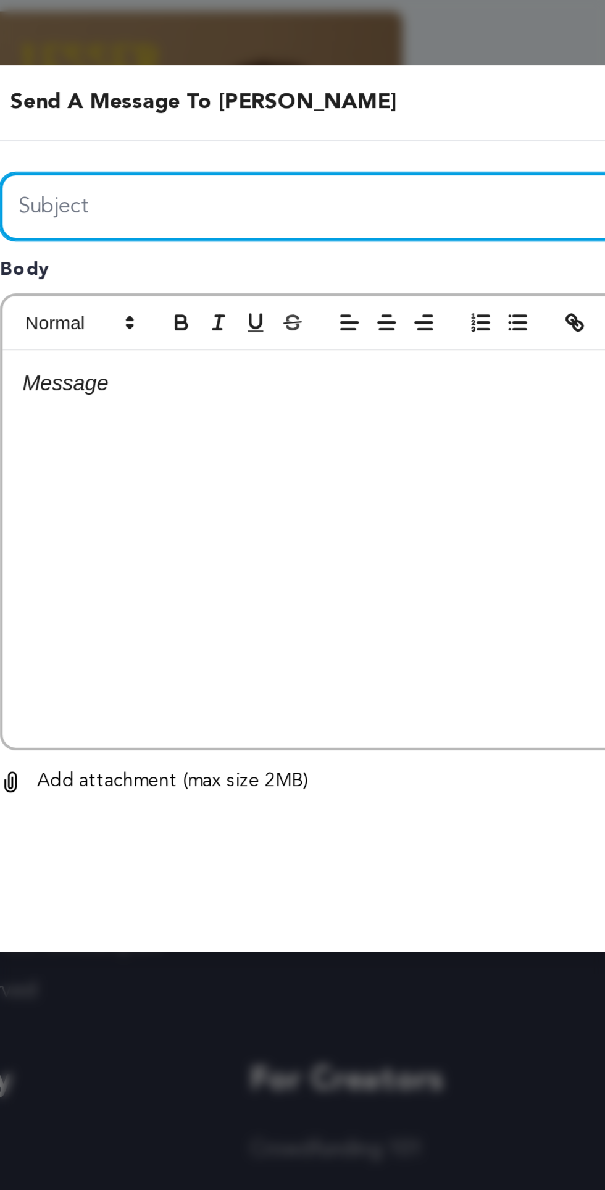
type input "Are you the owner of the campaign"
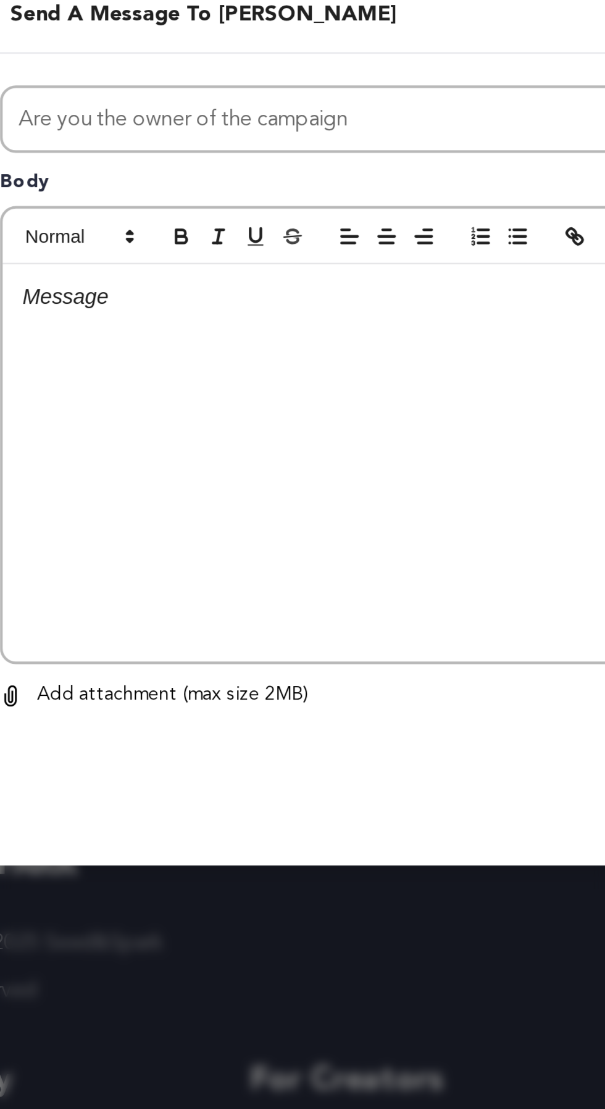
click at [283, 614] on div at bounding box center [302, 573] width 383 height 185
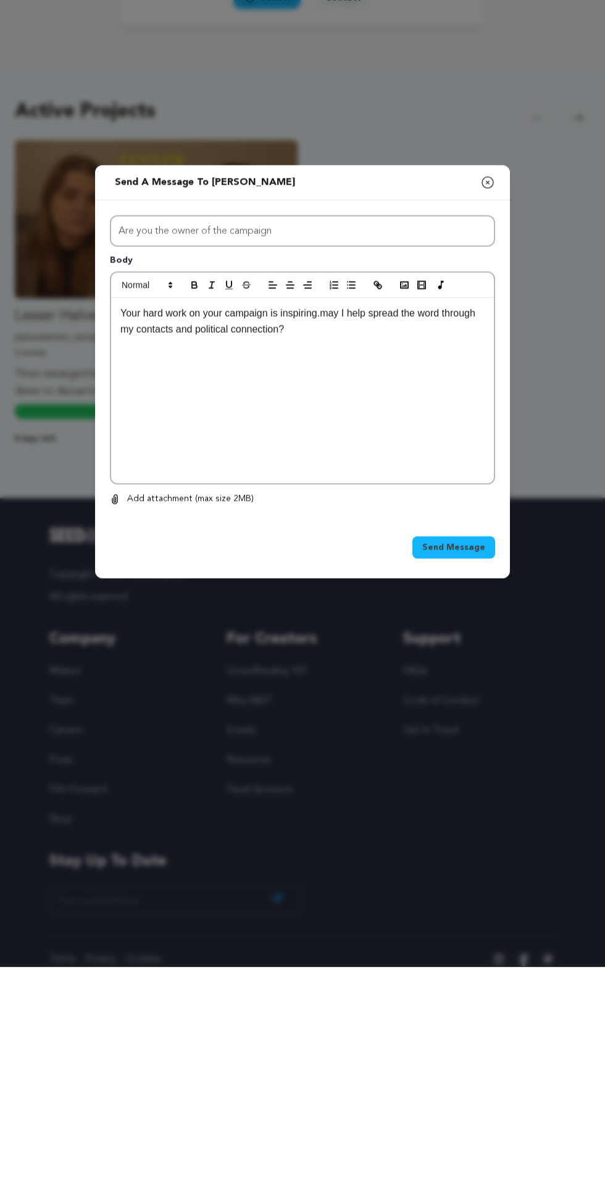
click at [463, 777] on span "Send Message" at bounding box center [453, 770] width 63 height 12
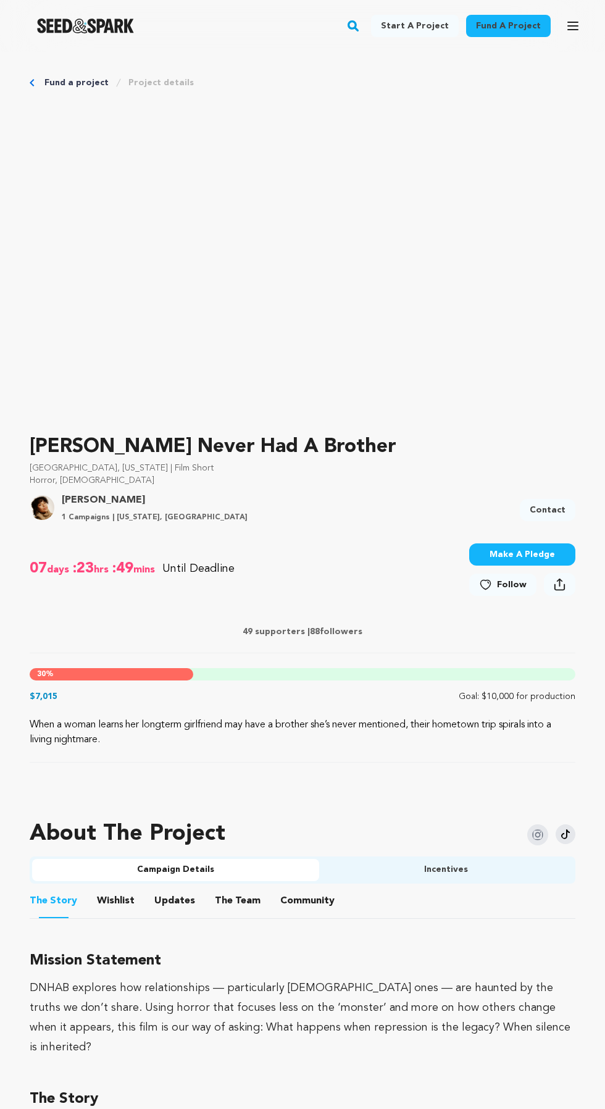
click at [562, 503] on link "Contact" at bounding box center [548, 510] width 56 height 22
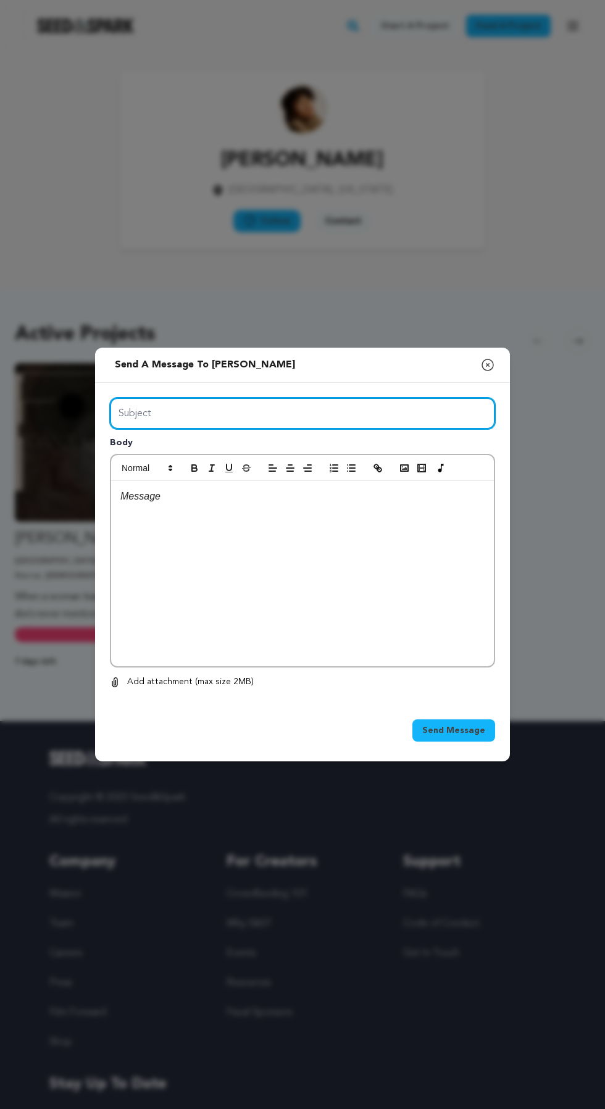
click at [402, 429] on input "Subject" at bounding box center [302, 413] width 385 height 31
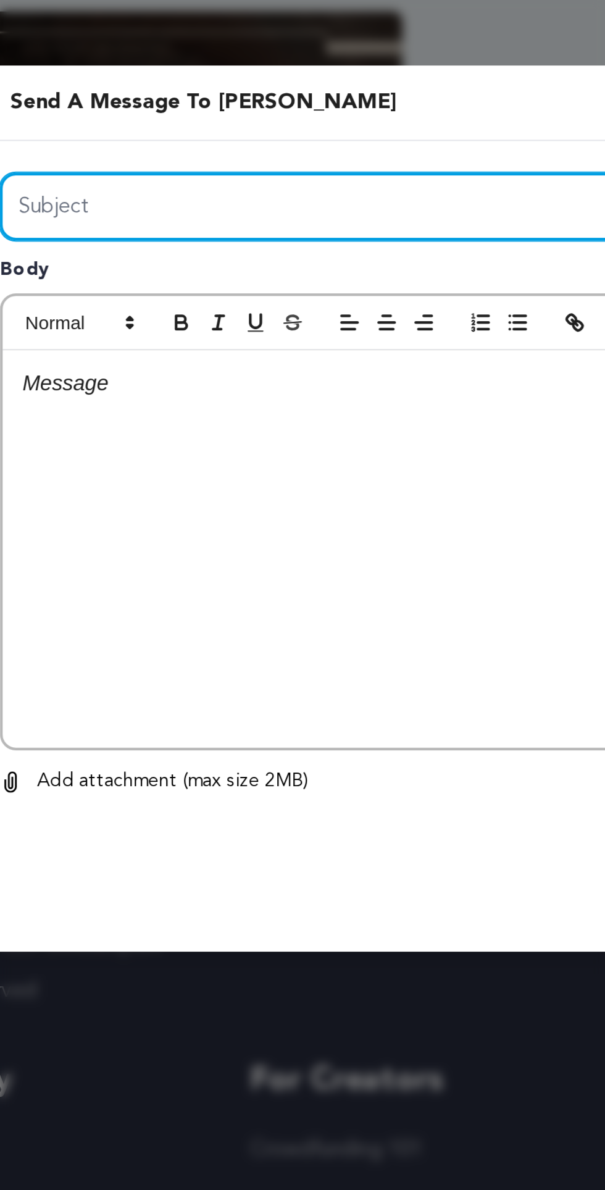
type input "Are you the owner of the campaign"
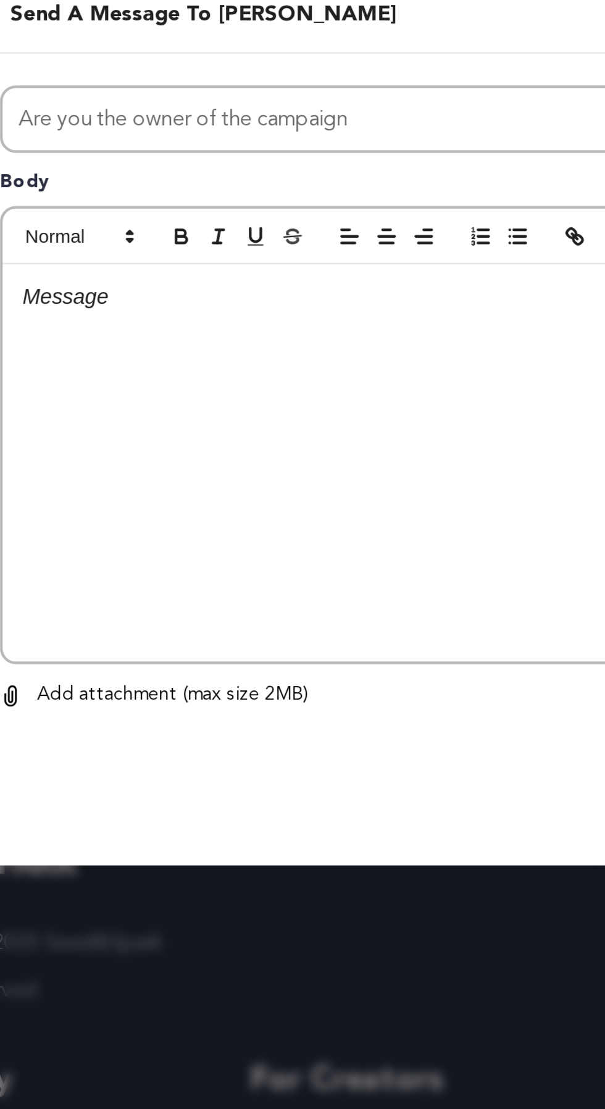
click at [296, 609] on div at bounding box center [302, 573] width 383 height 185
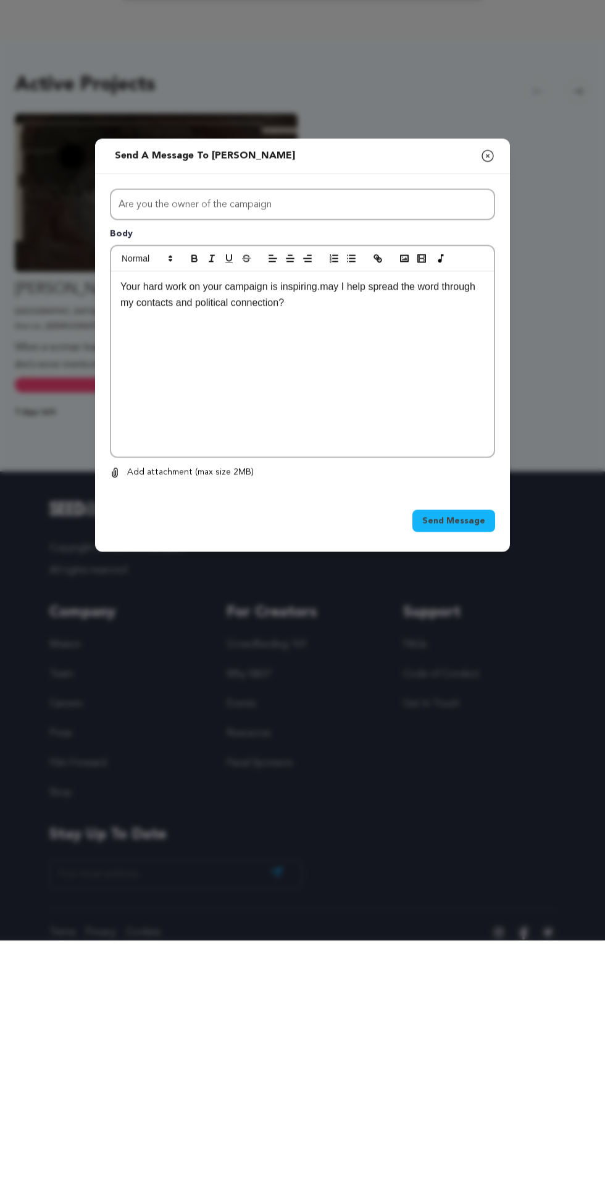
click at [461, 777] on span "Send Message" at bounding box center [453, 770] width 63 height 12
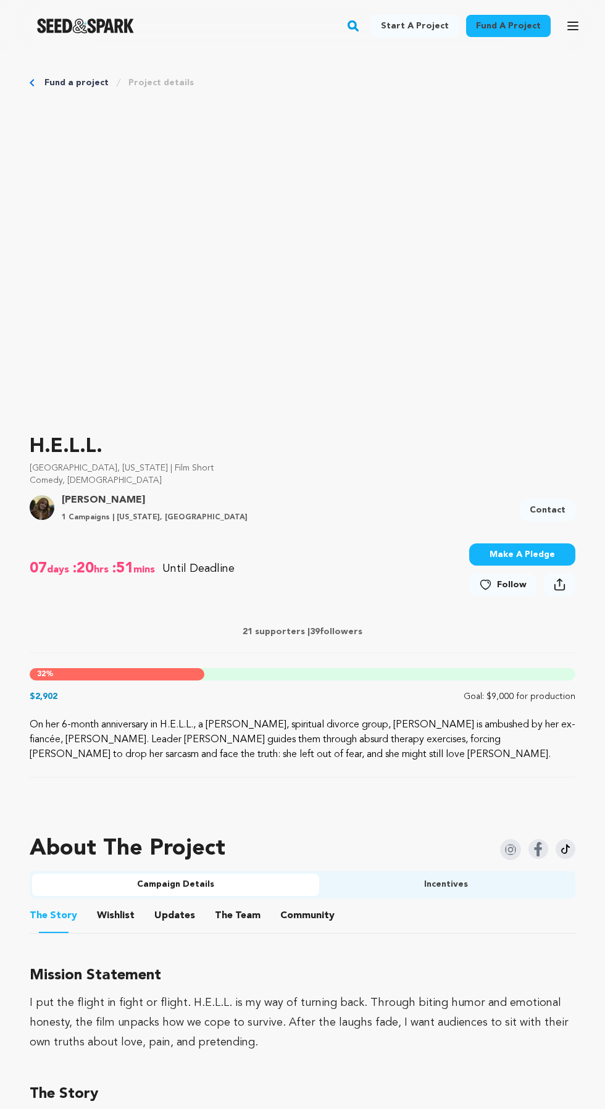
click at [552, 504] on link "Contact" at bounding box center [548, 510] width 56 height 22
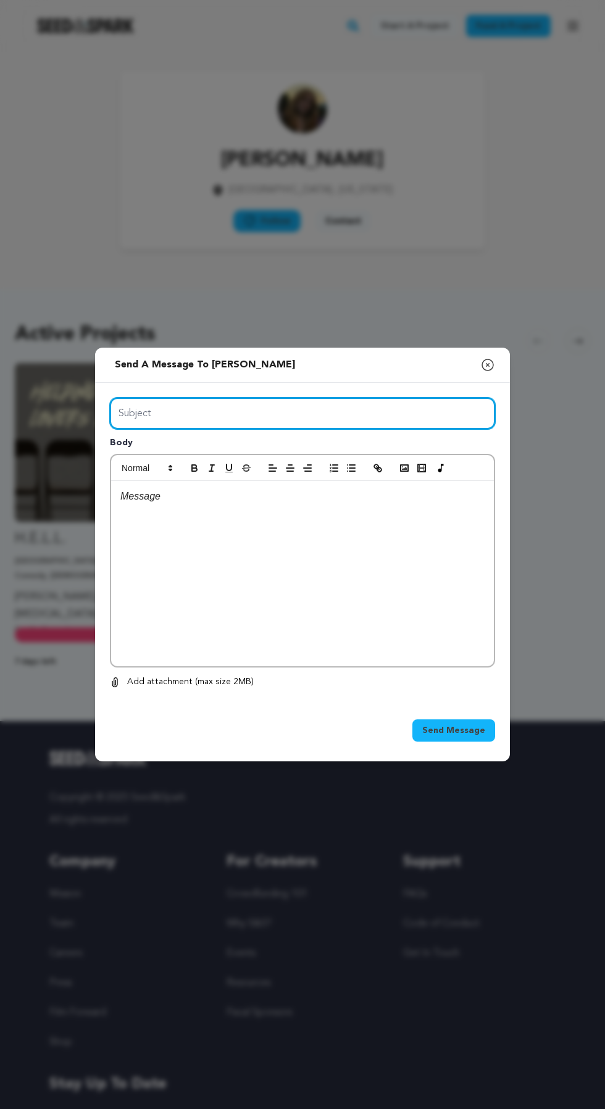
click at [353, 429] on input "Subject" at bounding box center [302, 413] width 385 height 31
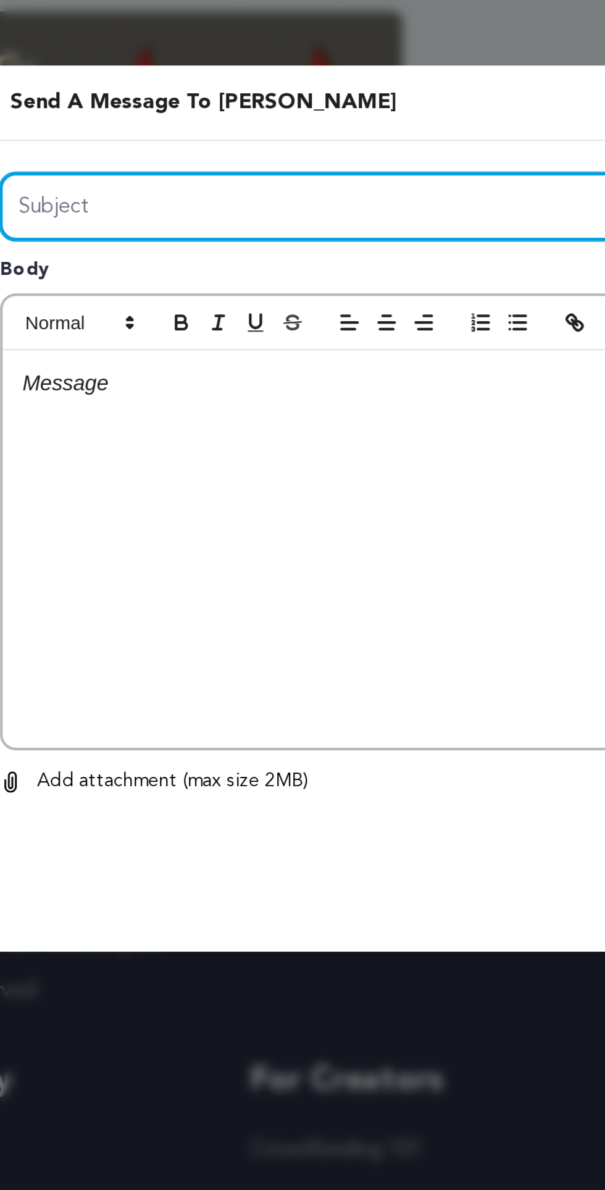
type input "Are you the owner of the campaign"
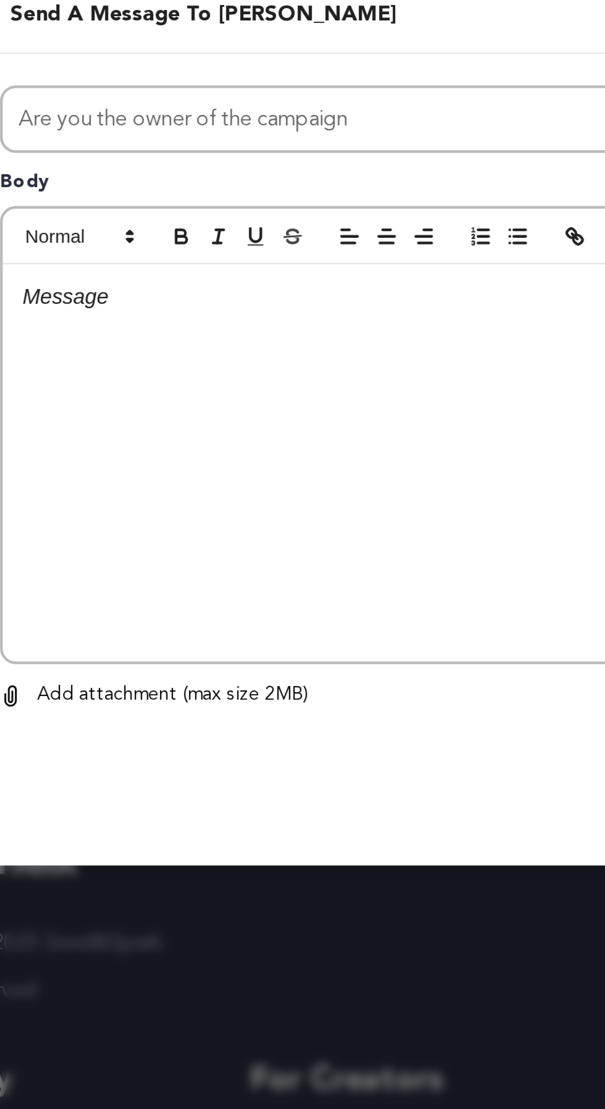
click at [243, 604] on div at bounding box center [302, 573] width 383 height 185
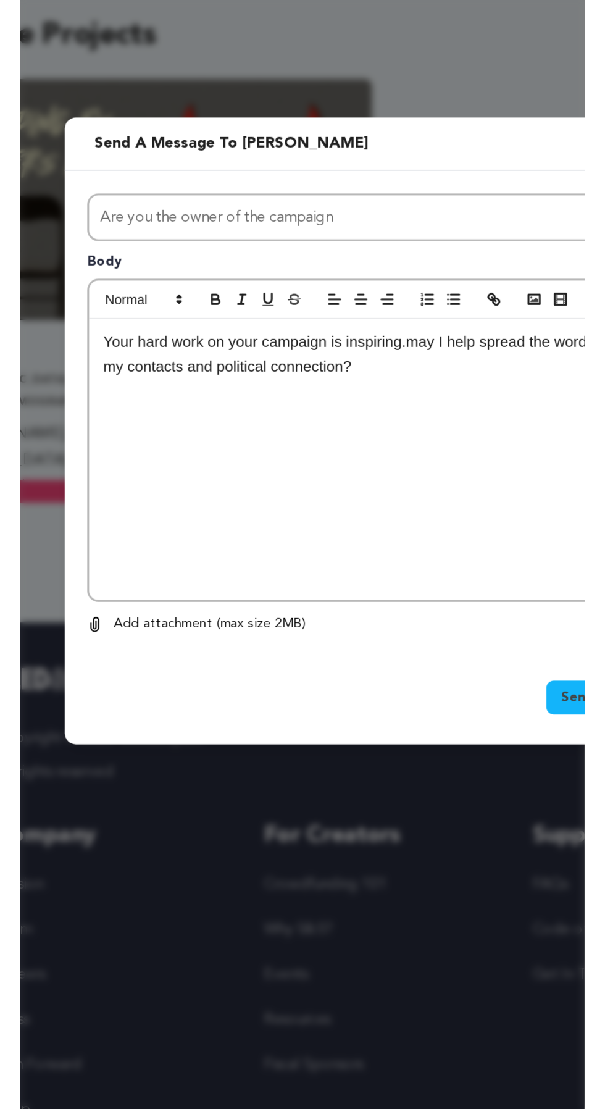
scroll to position [64, 0]
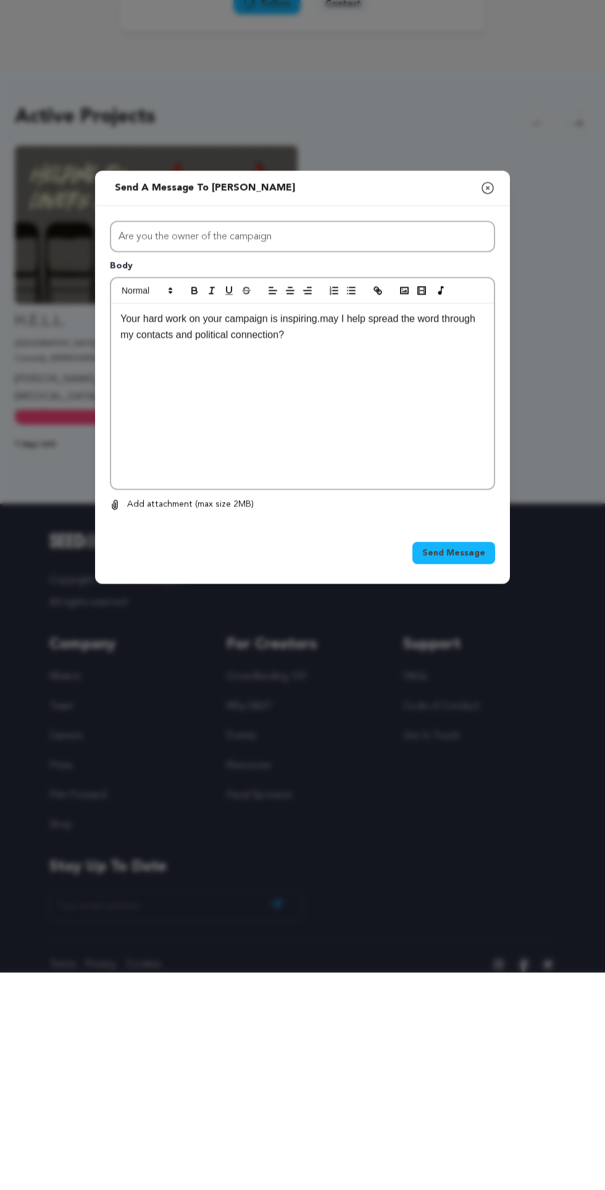
click at [493, 759] on button "Send Message" at bounding box center [453, 770] width 83 height 22
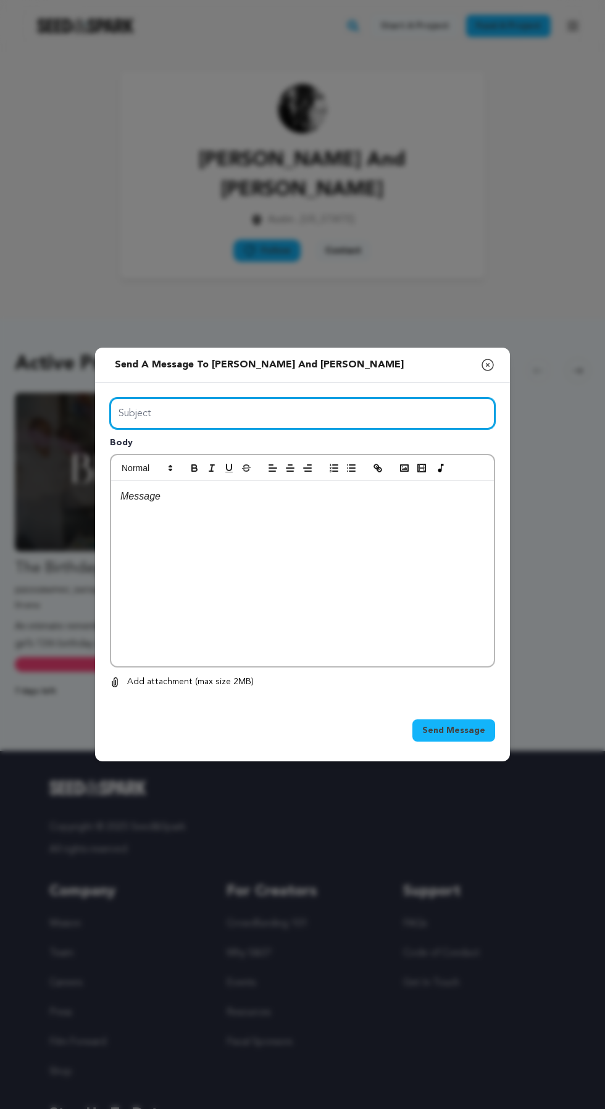
click at [368, 429] on input "Subject" at bounding box center [302, 413] width 385 height 31
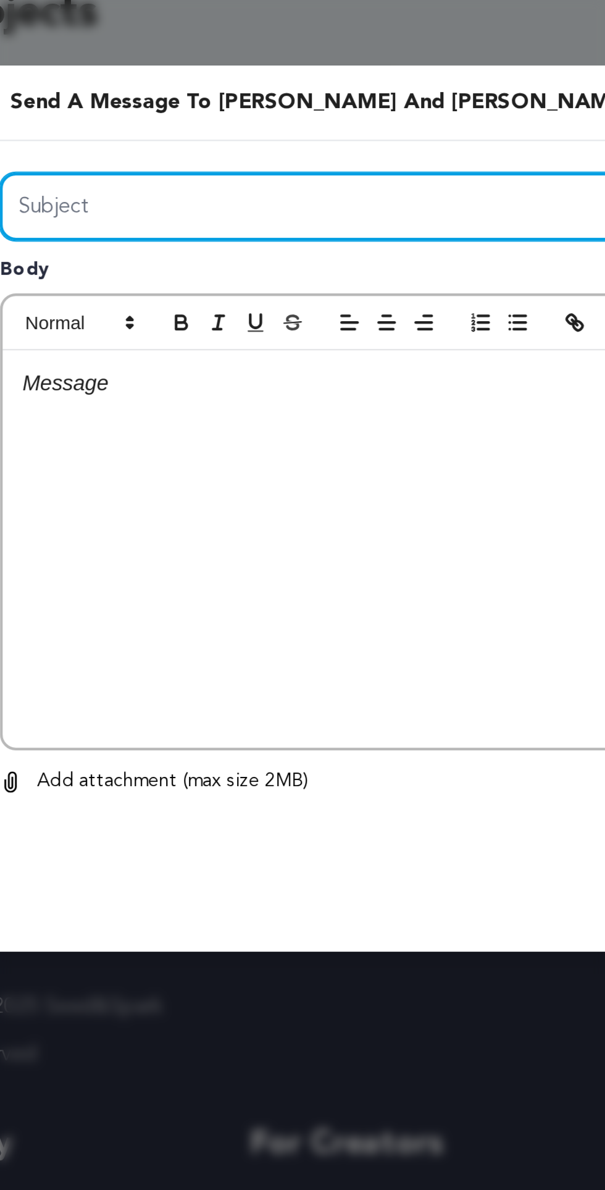
type input "Are you the owner of the campaign"
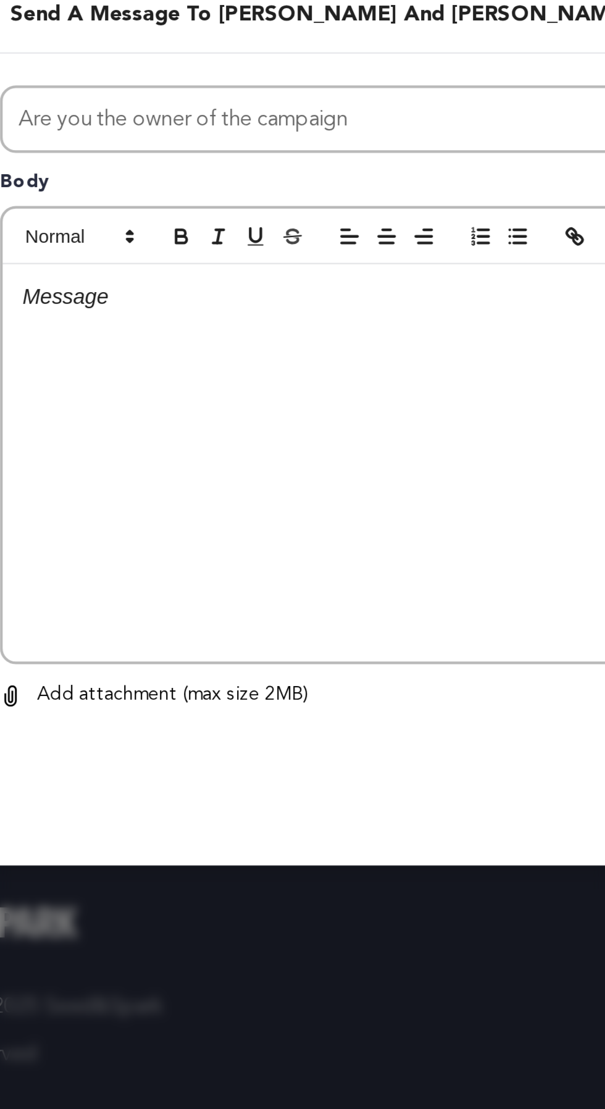
click at [290, 633] on div at bounding box center [302, 573] width 383 height 185
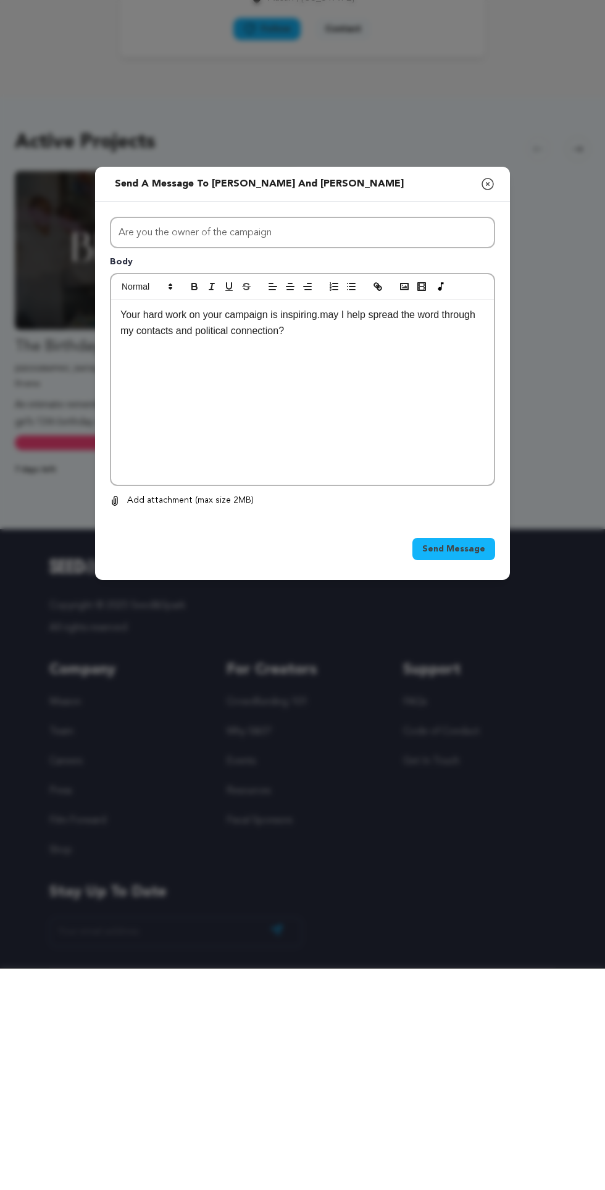
click at [444, 777] on span "Send Message" at bounding box center [453, 770] width 63 height 12
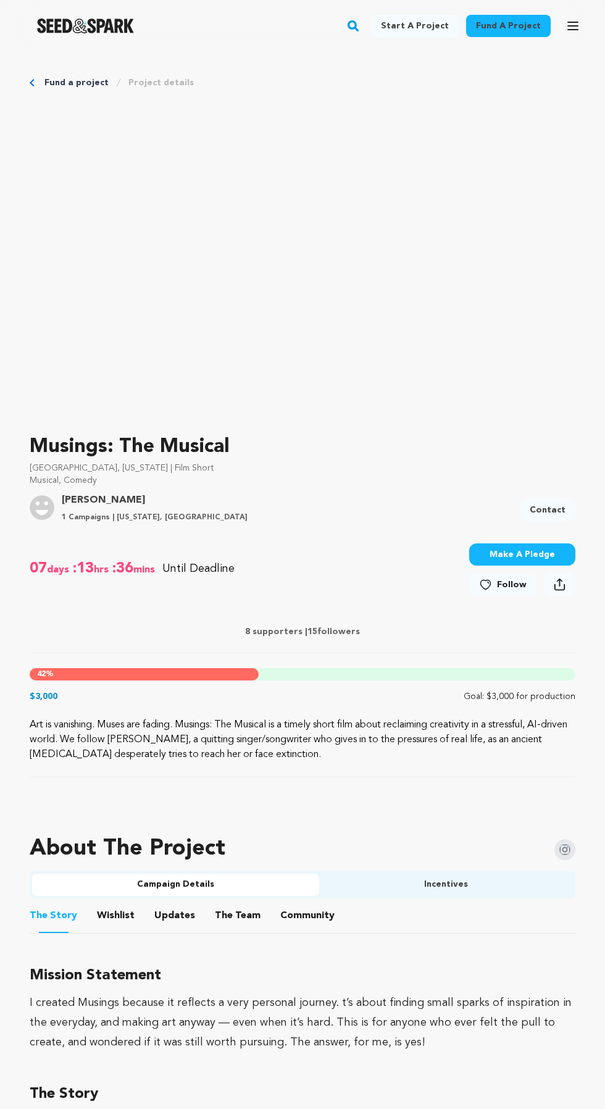
click at [543, 503] on link "Contact" at bounding box center [548, 510] width 56 height 22
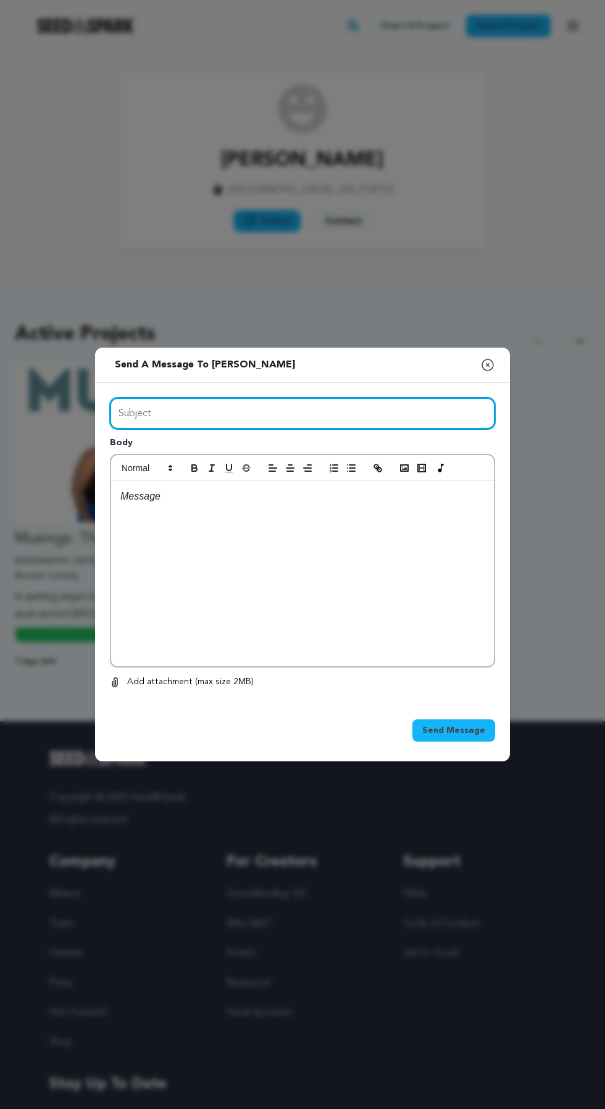
click at [359, 429] on input "Subject" at bounding box center [302, 413] width 385 height 31
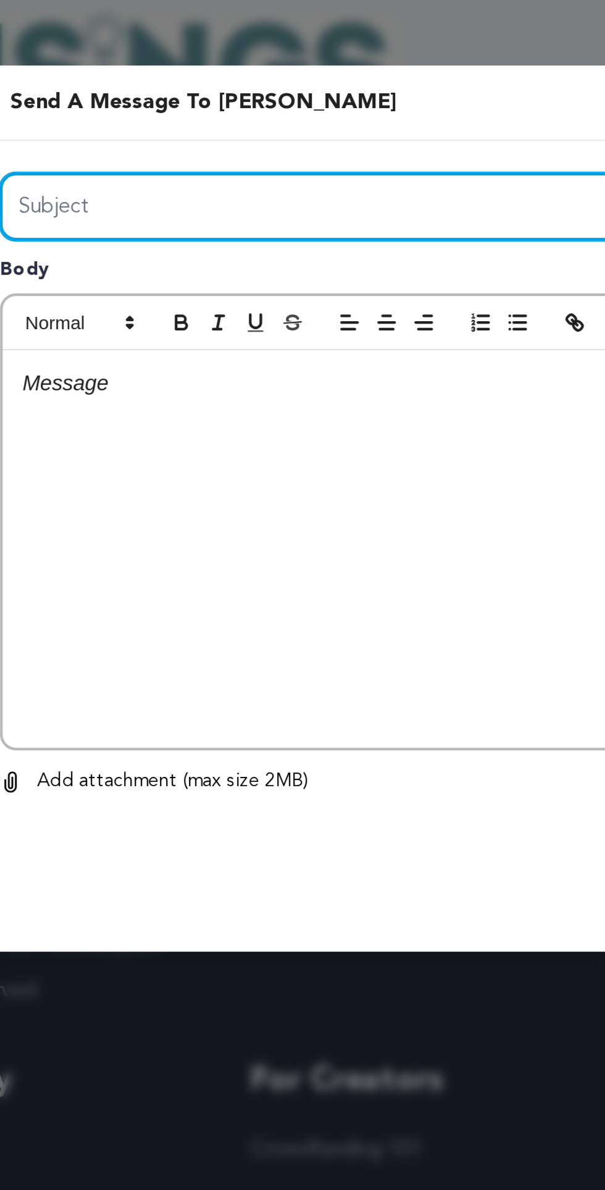
type input "Are you the owner of the campaign"
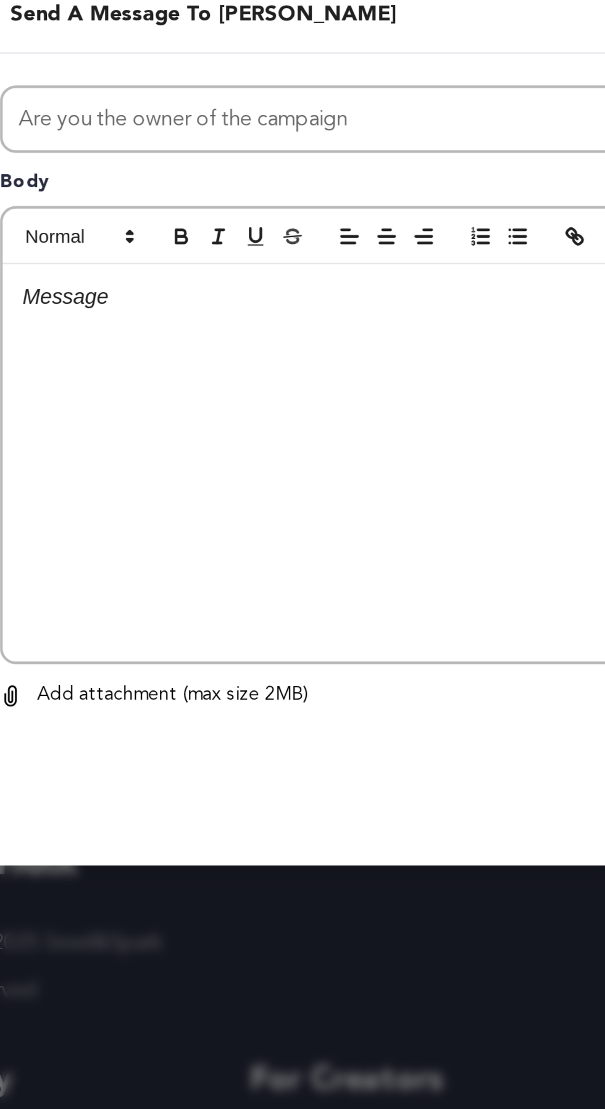
click at [277, 504] on p at bounding box center [302, 496] width 364 height 16
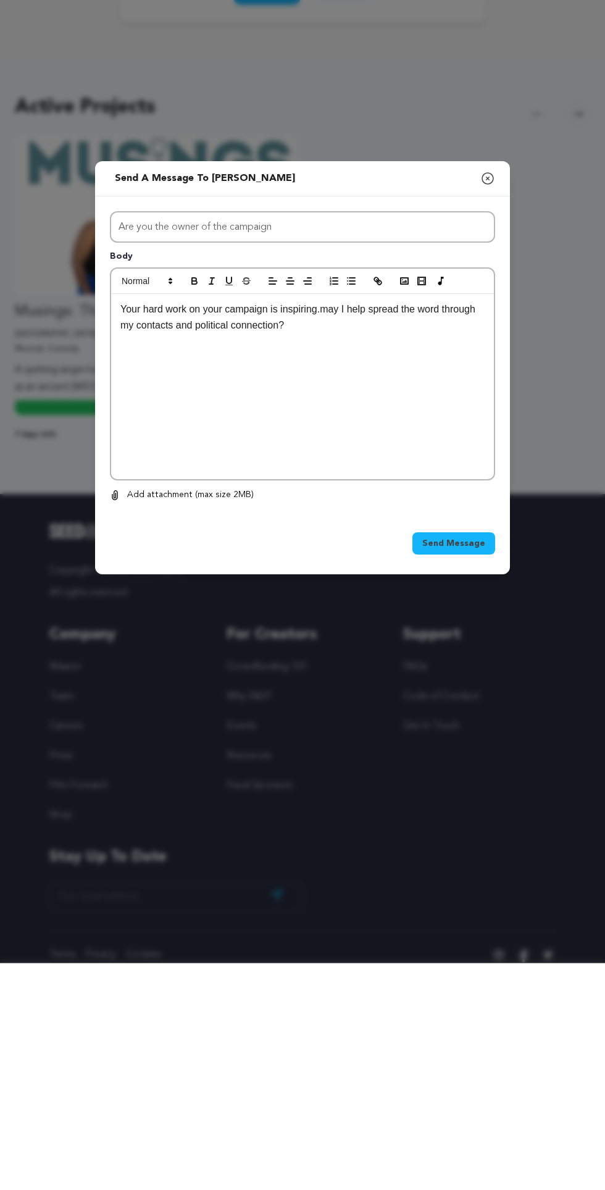
click at [451, 777] on span "Send Message" at bounding box center [453, 770] width 63 height 12
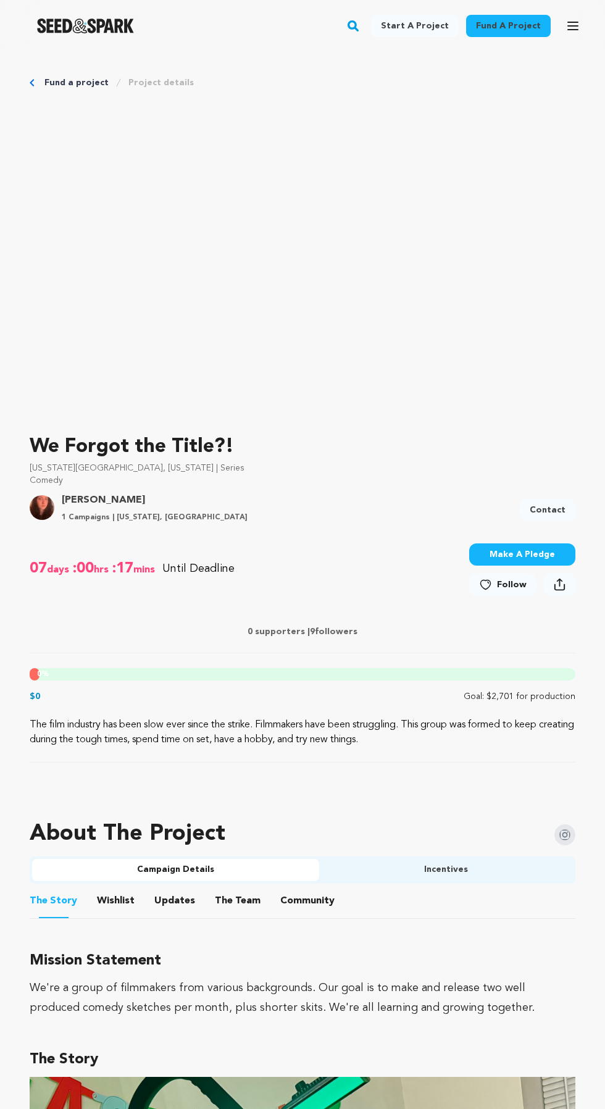
click at [549, 509] on link "Contact" at bounding box center [548, 510] width 56 height 22
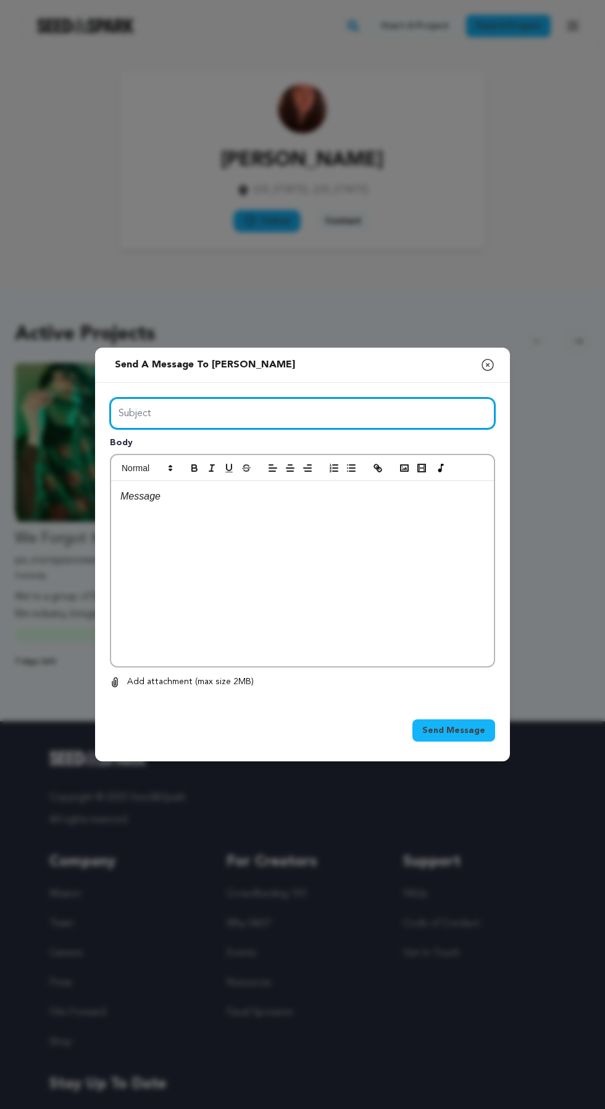
click at [402, 429] on input "Subject" at bounding box center [302, 413] width 385 height 31
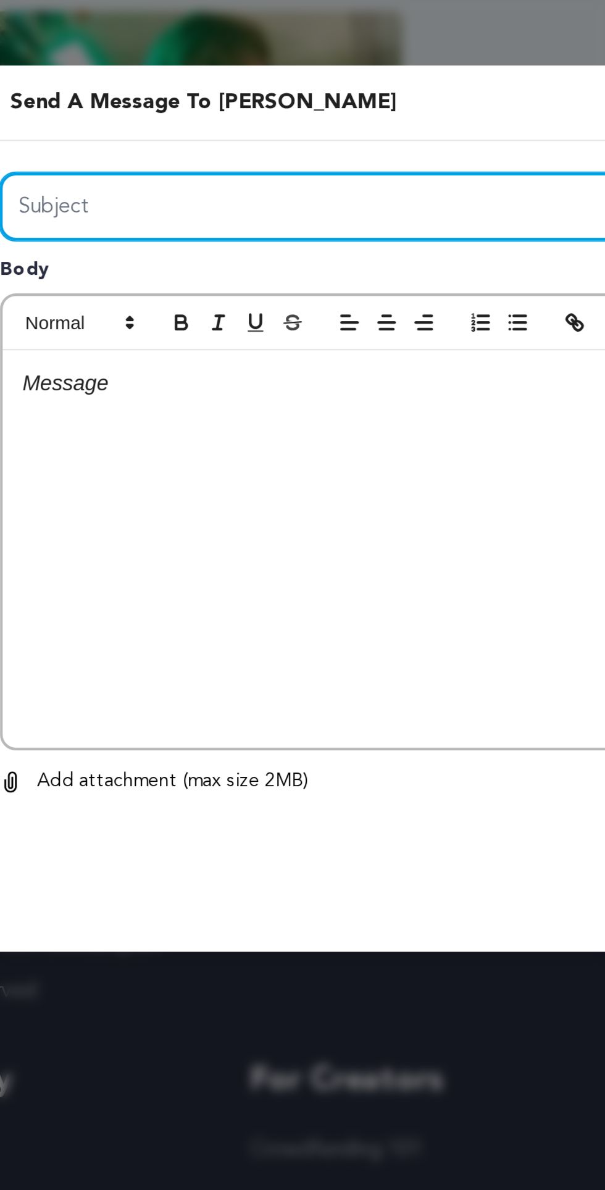
type input "Are you the owner of the campaign"
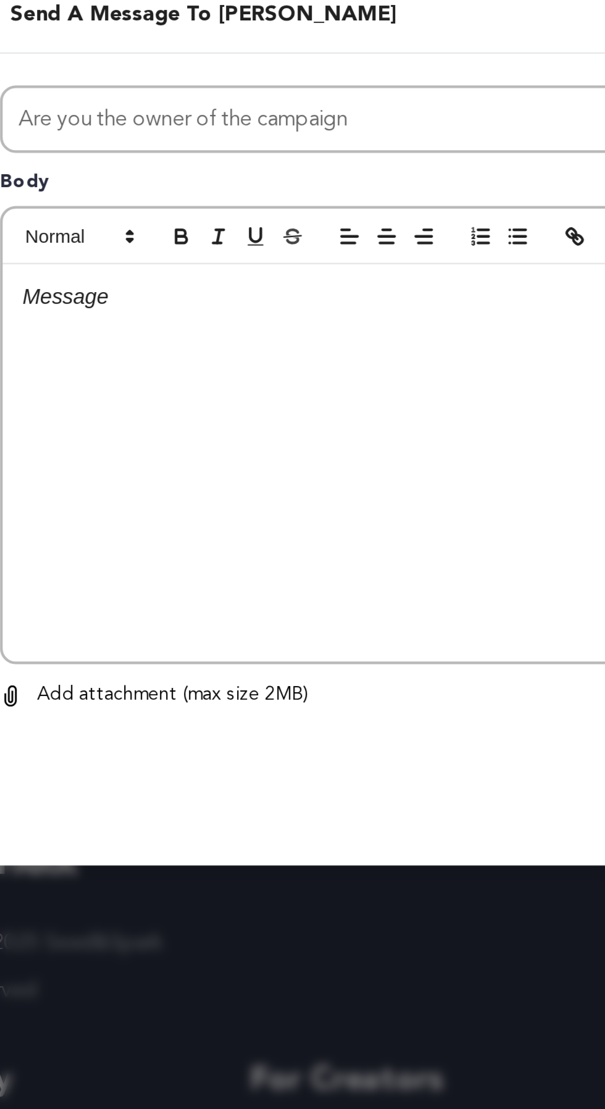
click at [246, 607] on div at bounding box center [302, 573] width 383 height 185
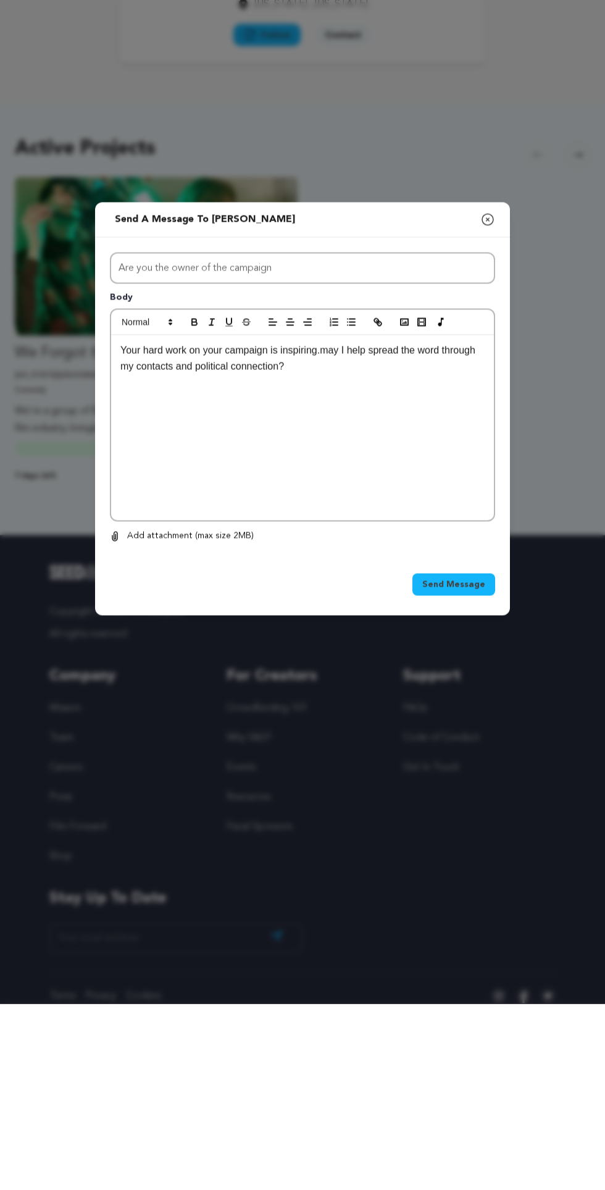
click at [465, 782] on button "Send Message" at bounding box center [453, 770] width 83 height 22
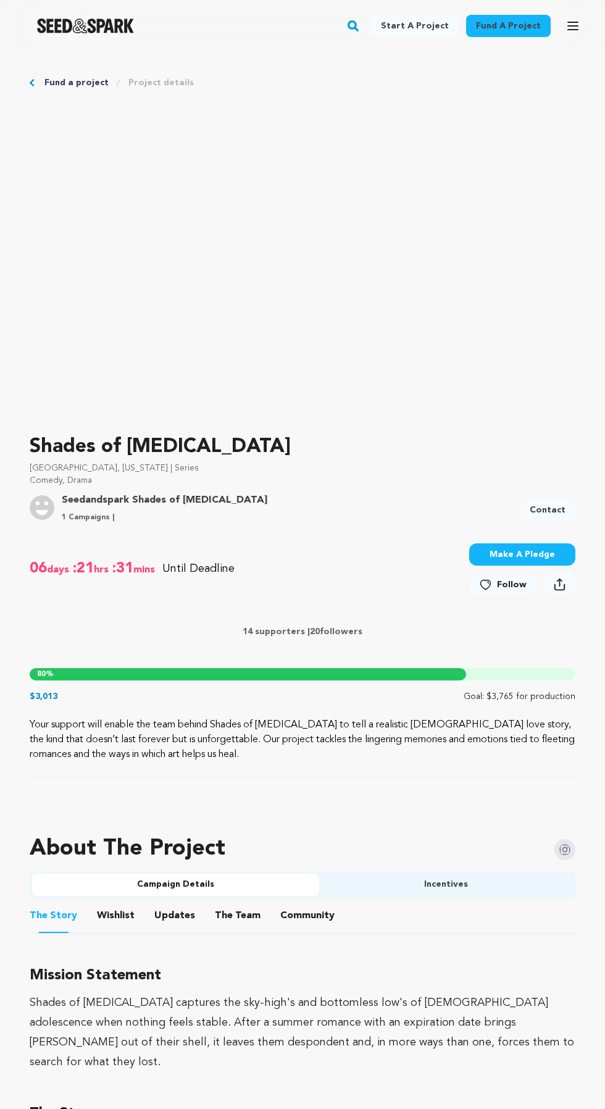
click at [557, 501] on link "Contact" at bounding box center [548, 510] width 56 height 22
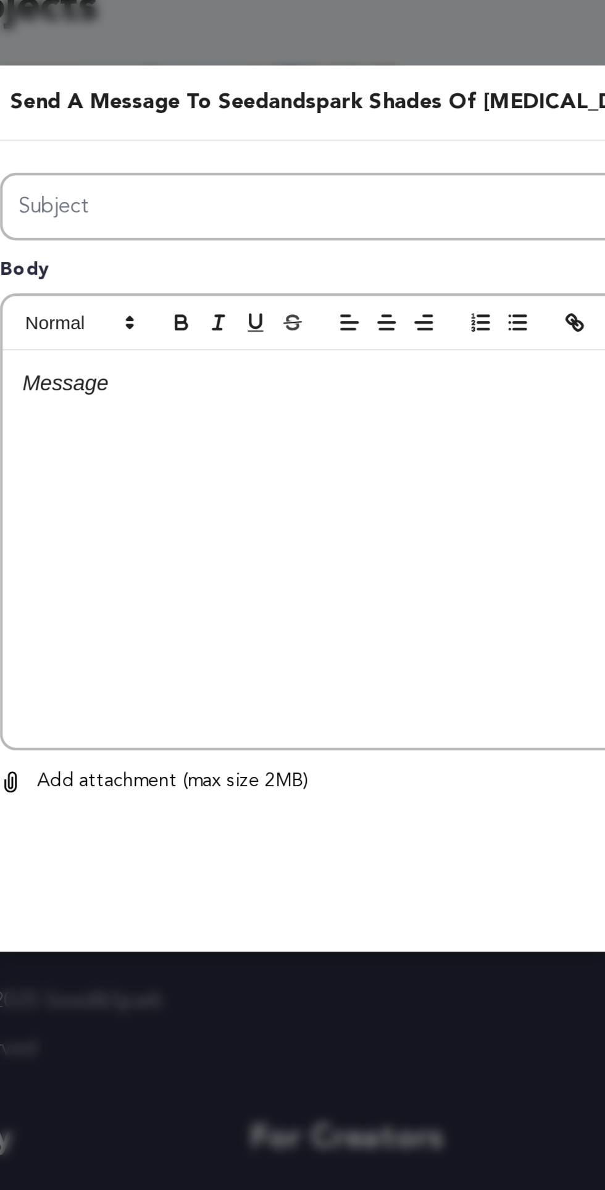
type input "Are you the owner of the campaign"
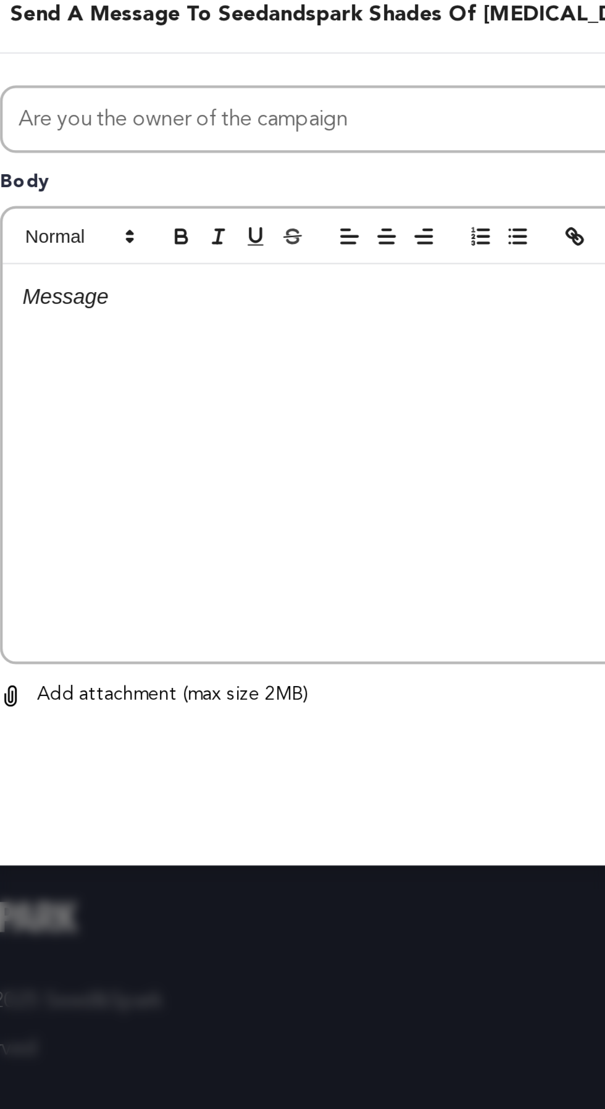
click at [264, 602] on div at bounding box center [302, 573] width 383 height 185
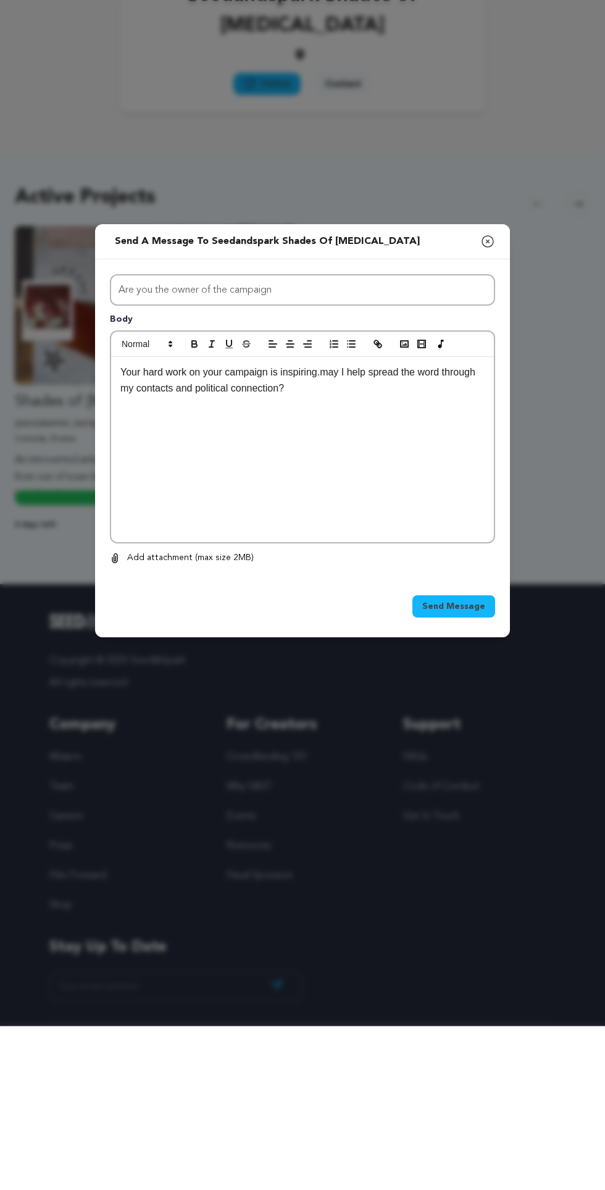
click at [462, 777] on span "Send Message" at bounding box center [453, 770] width 63 height 12
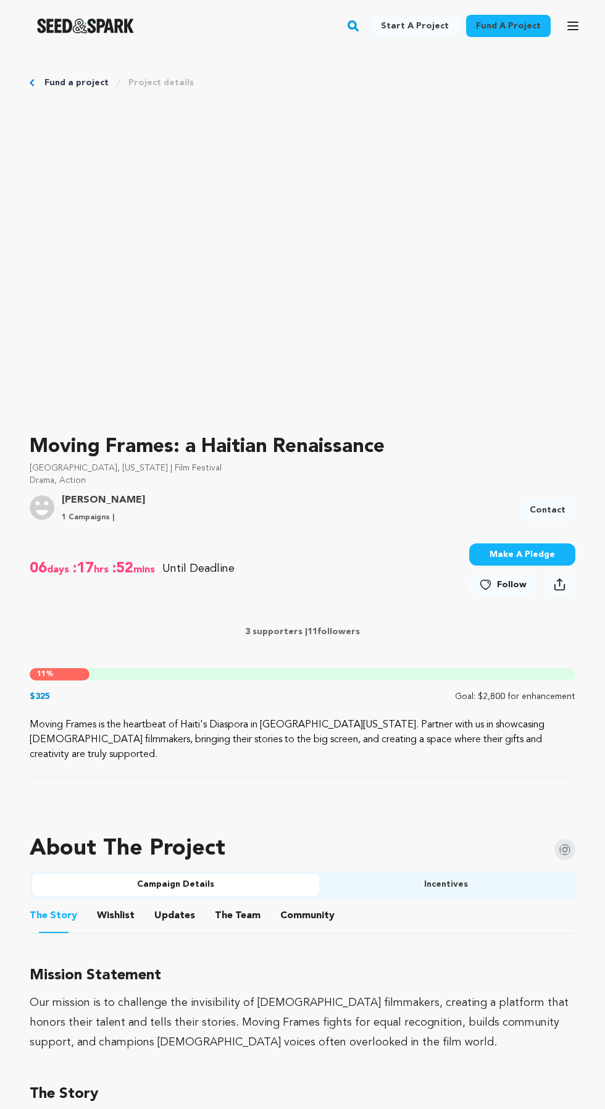
click at [561, 504] on link "Contact" at bounding box center [548, 510] width 56 height 22
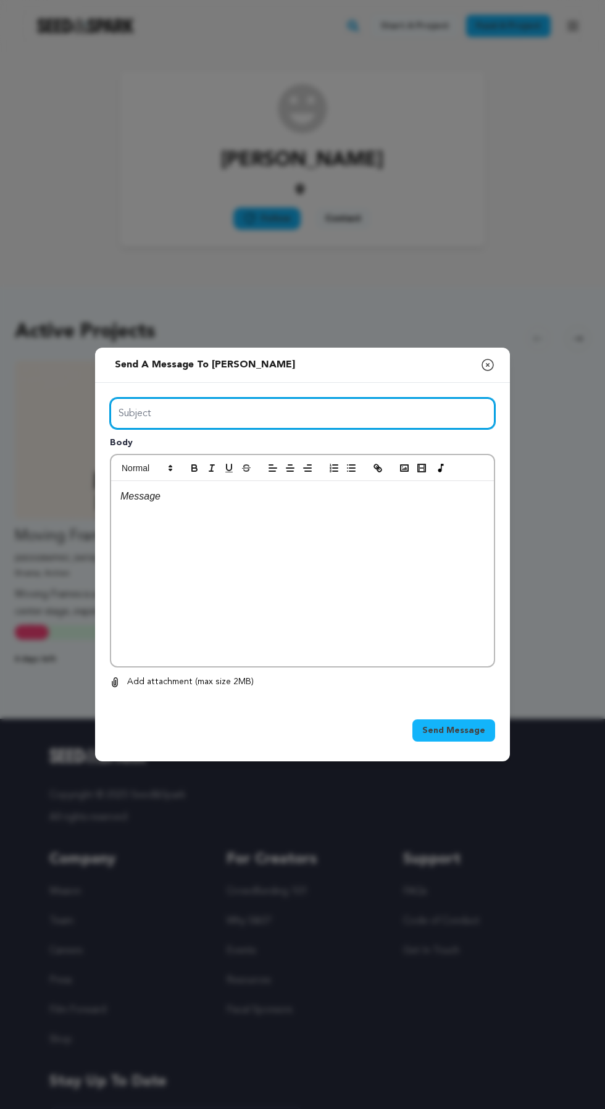
click at [372, 429] on input "Subject" at bounding box center [302, 413] width 385 height 31
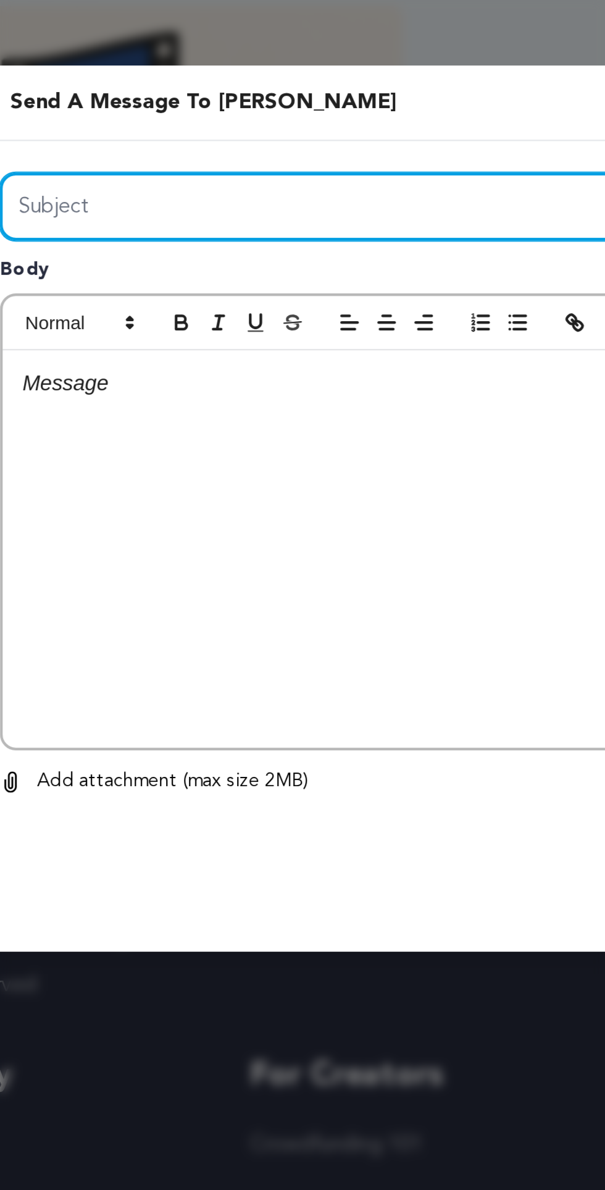
type input "Are you the owner of the campaign"
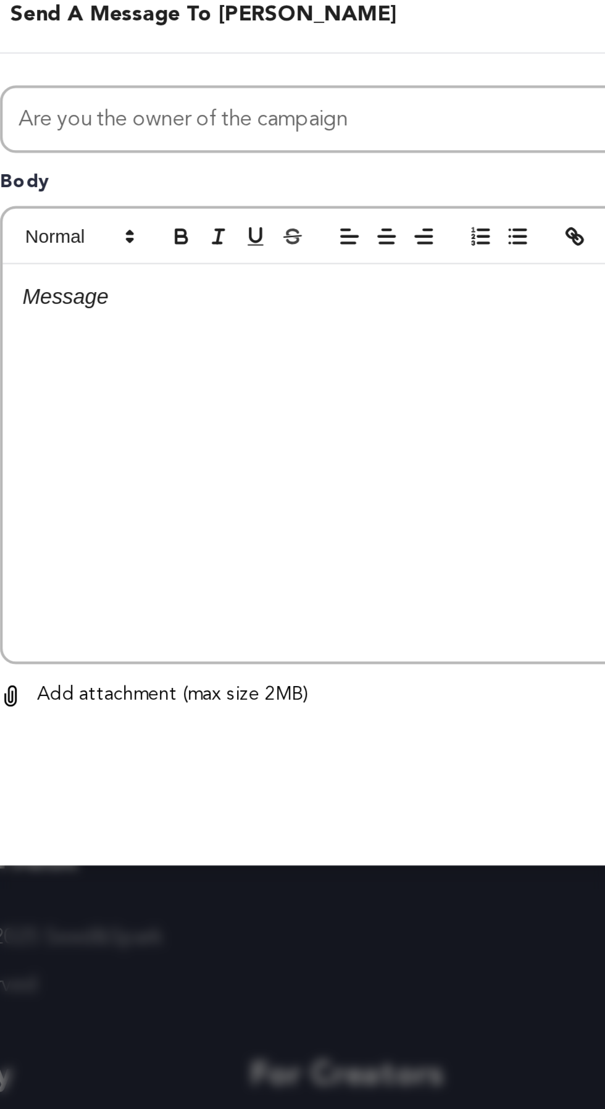
click at [284, 599] on div at bounding box center [302, 573] width 383 height 185
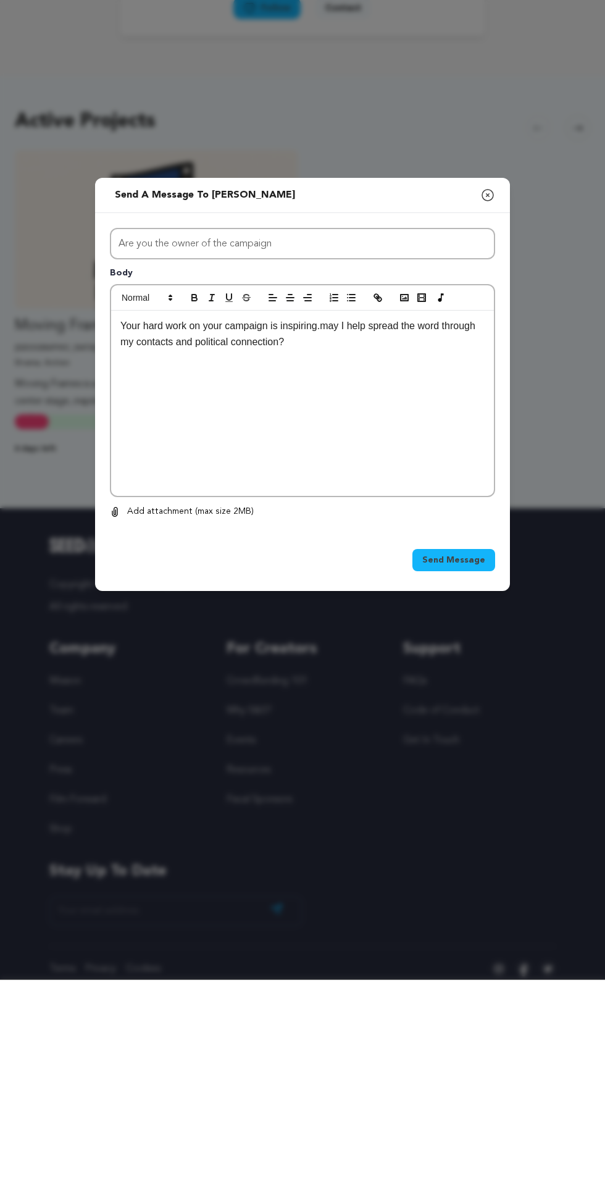
click at [469, 777] on span "Send Message" at bounding box center [453, 770] width 63 height 12
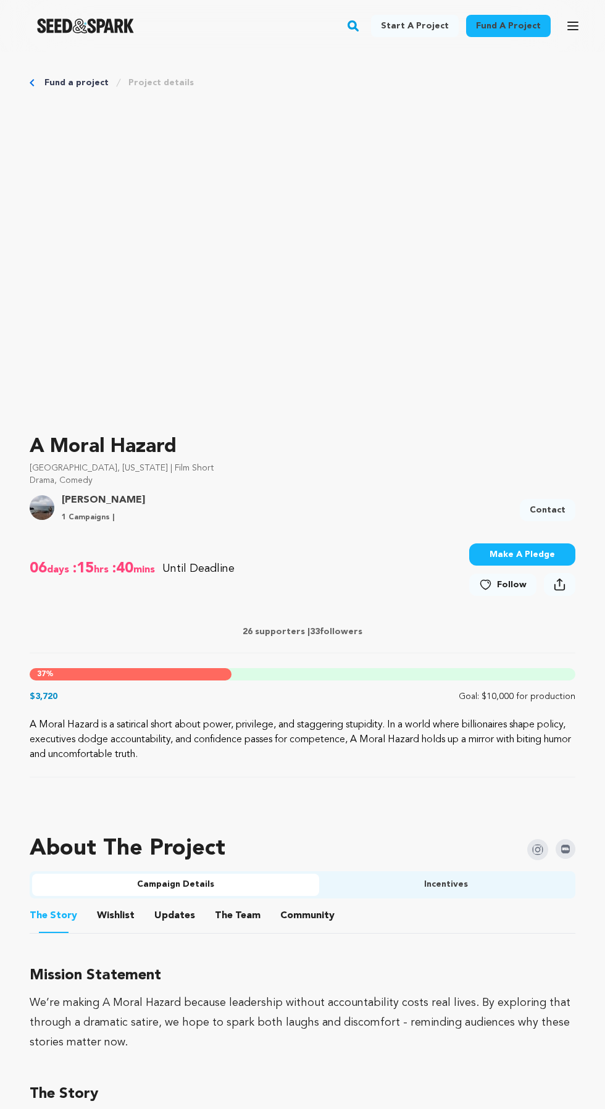
click at [562, 506] on link "Contact" at bounding box center [548, 510] width 56 height 22
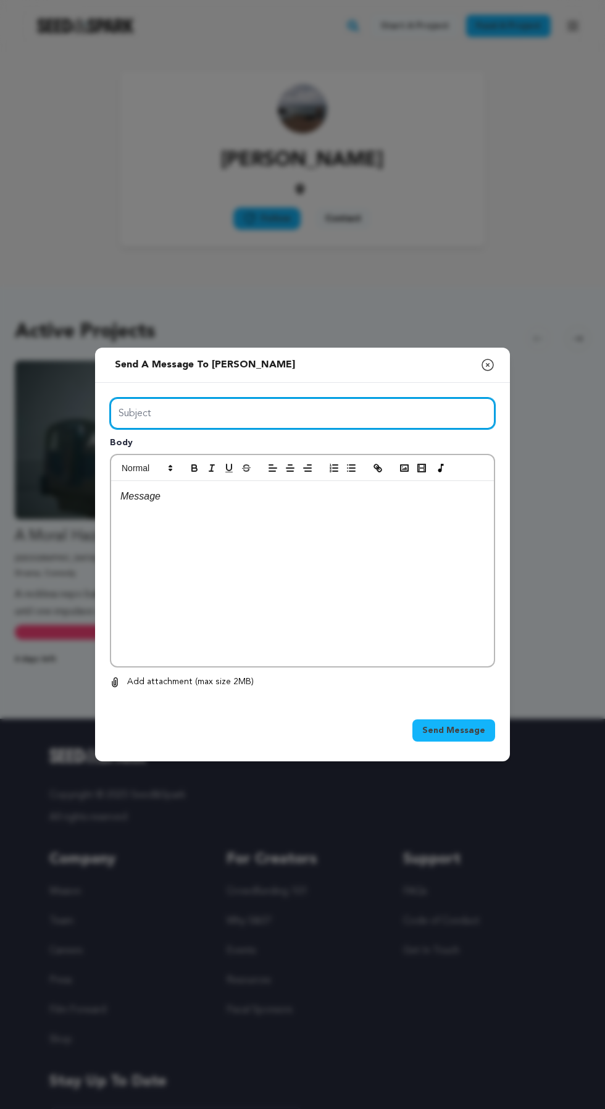
click at [377, 429] on input "Subject" at bounding box center [302, 413] width 385 height 31
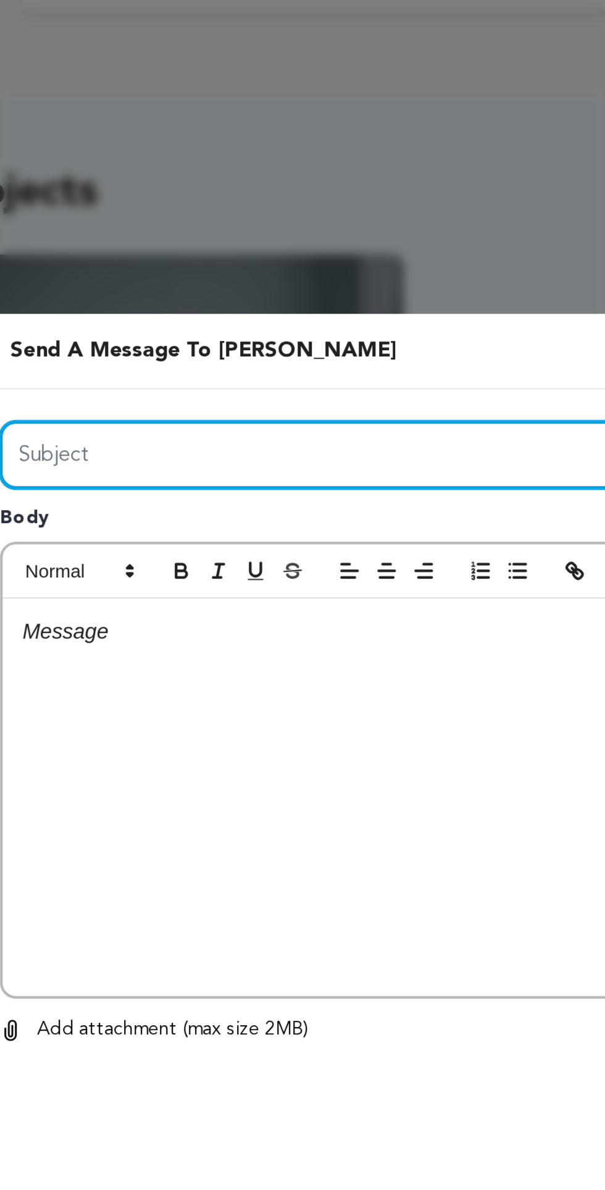
type input "Are you the owner of the campaign"
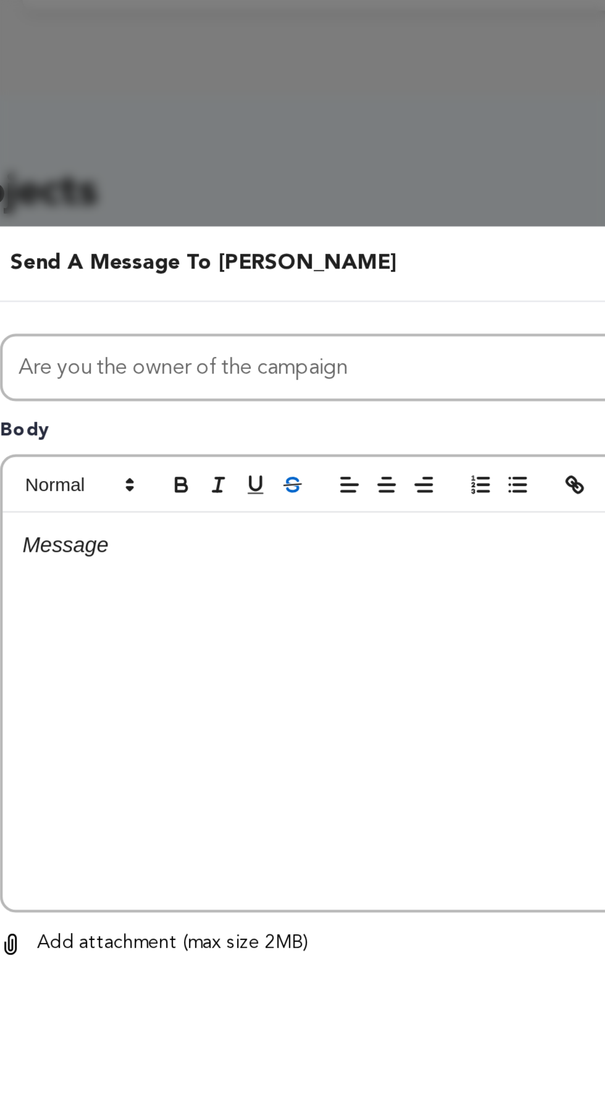
click at [242, 473] on icon "button" at bounding box center [246, 467] width 11 height 11
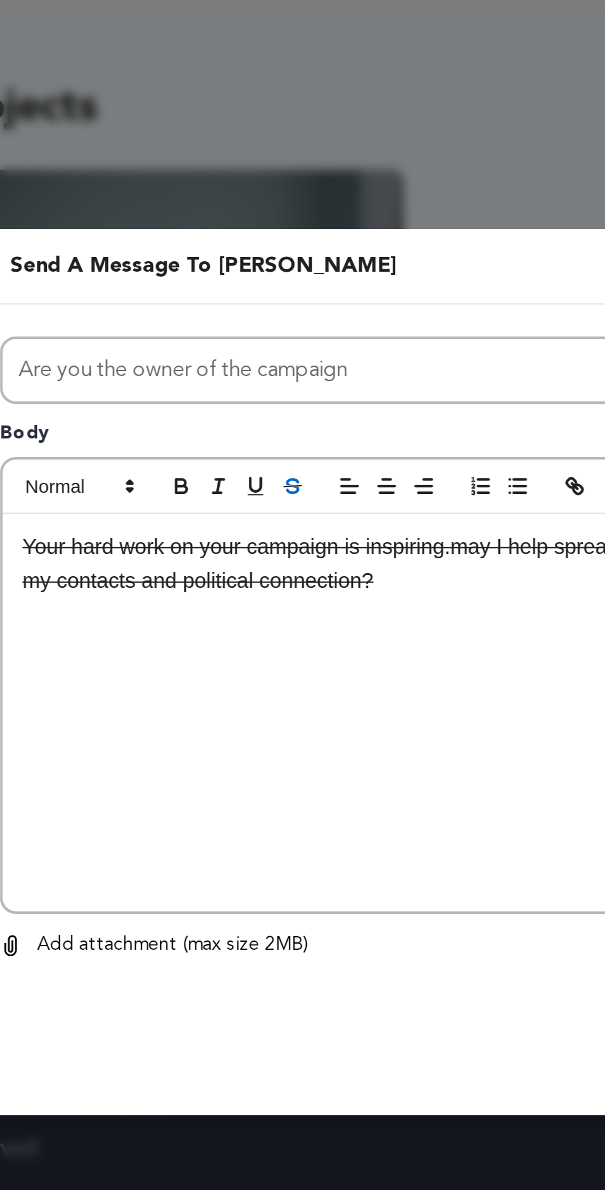
scroll to position [94, 0]
click at [304, 544] on p "my contacts and political connection? ﻿" at bounding box center [302, 552] width 364 height 16
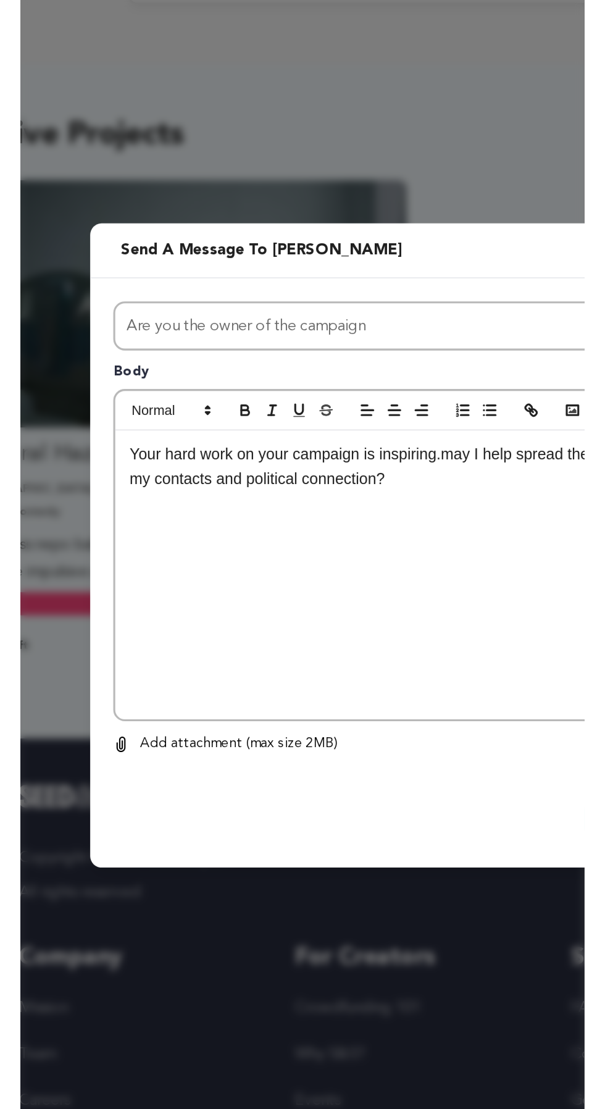
scroll to position [93, 0]
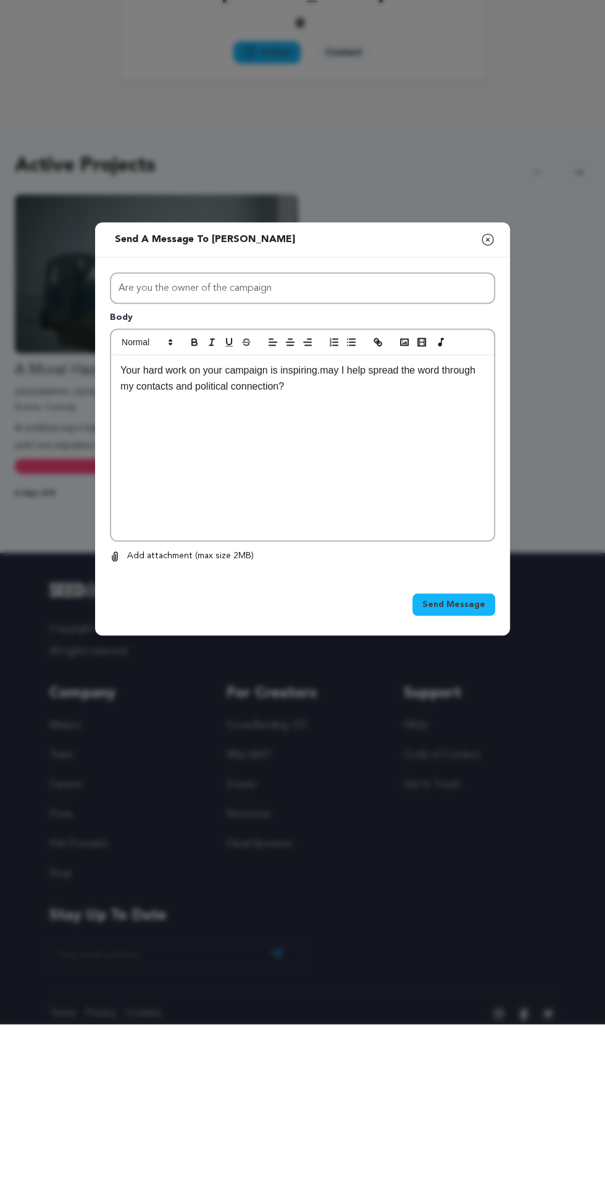
click at [462, 764] on span "Send Message" at bounding box center [453, 770] width 63 height 12
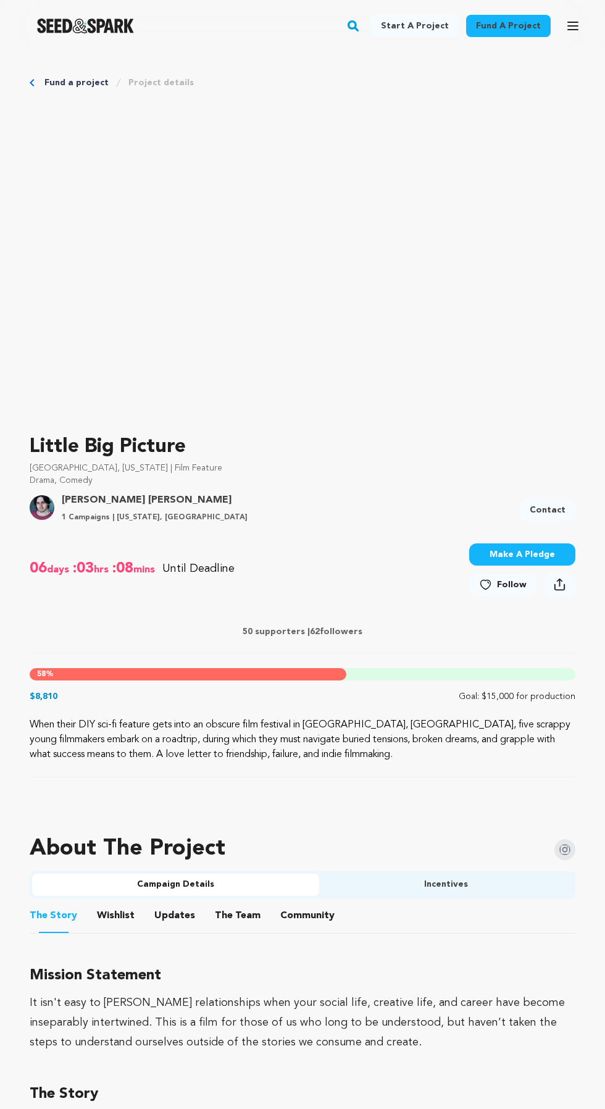
click at [565, 501] on link "Contact" at bounding box center [548, 510] width 56 height 22
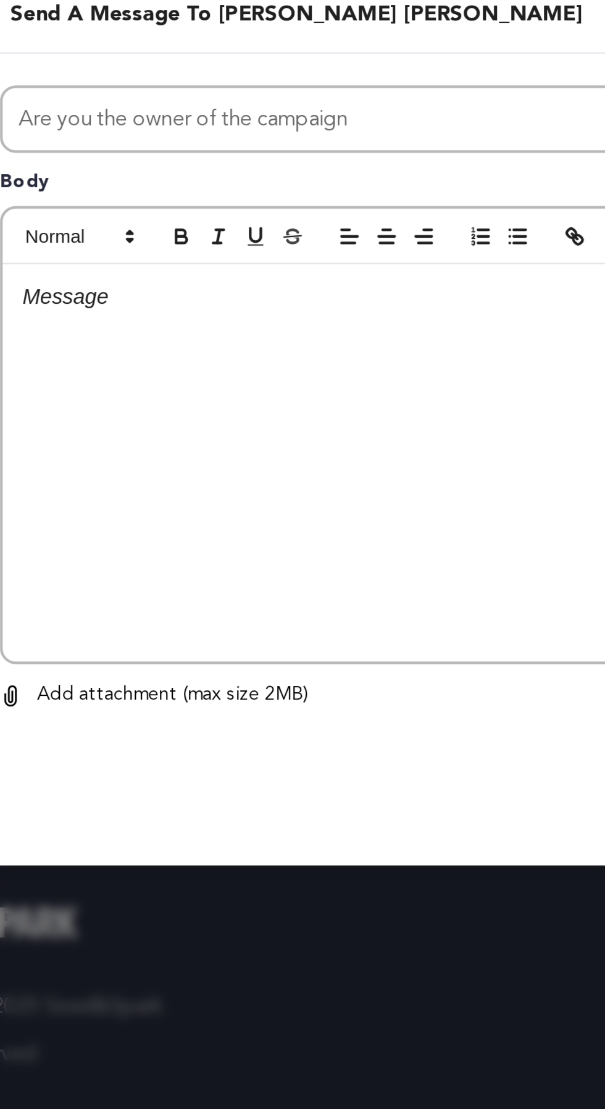
click at [264, 614] on div at bounding box center [302, 573] width 383 height 185
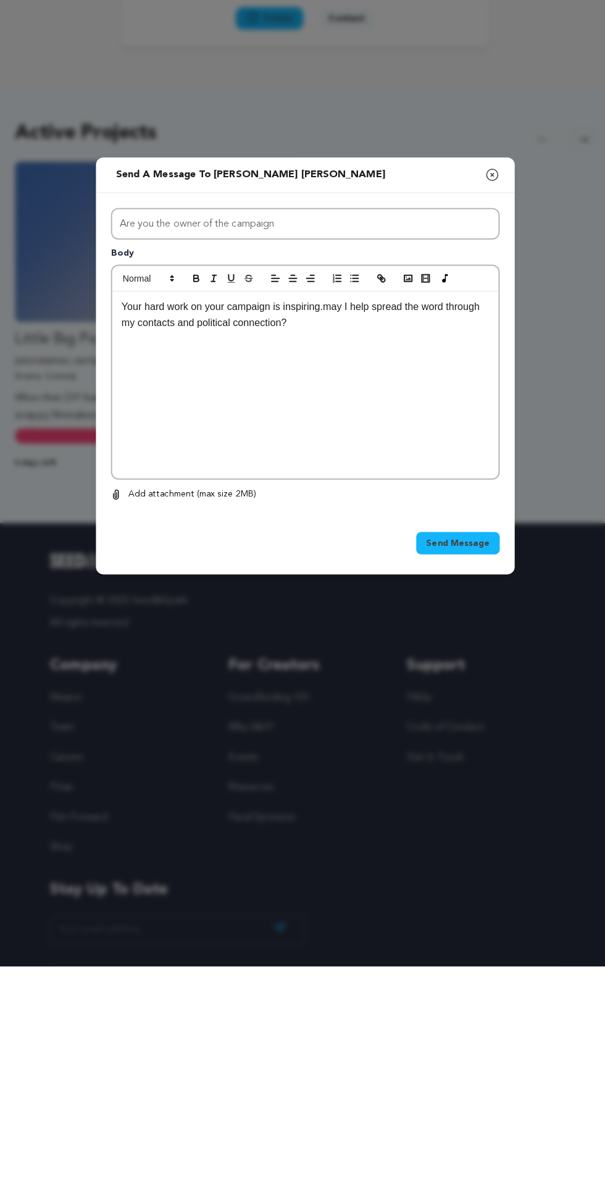
click at [458, 777] on span "Send Message" at bounding box center [453, 770] width 63 height 12
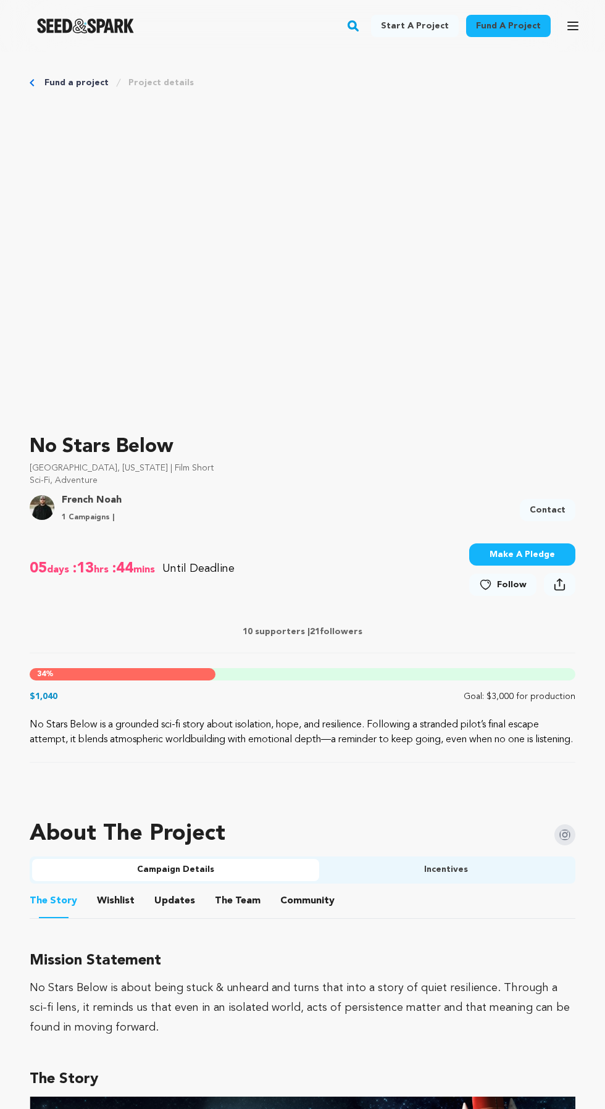
click at [559, 506] on link "Contact" at bounding box center [548, 510] width 56 height 22
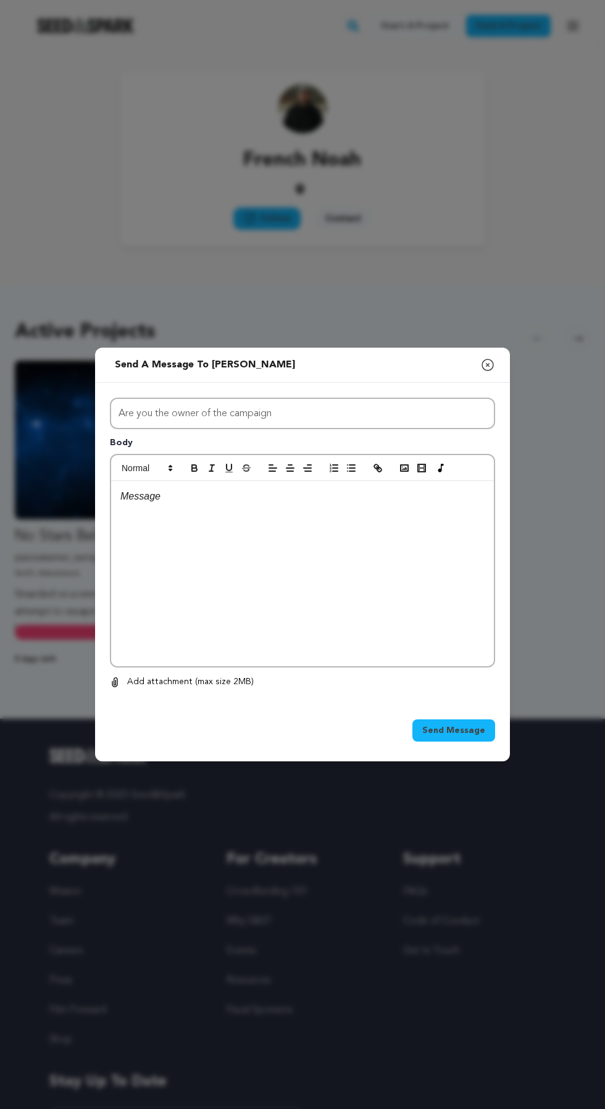
click at [259, 603] on div at bounding box center [302, 573] width 383 height 185
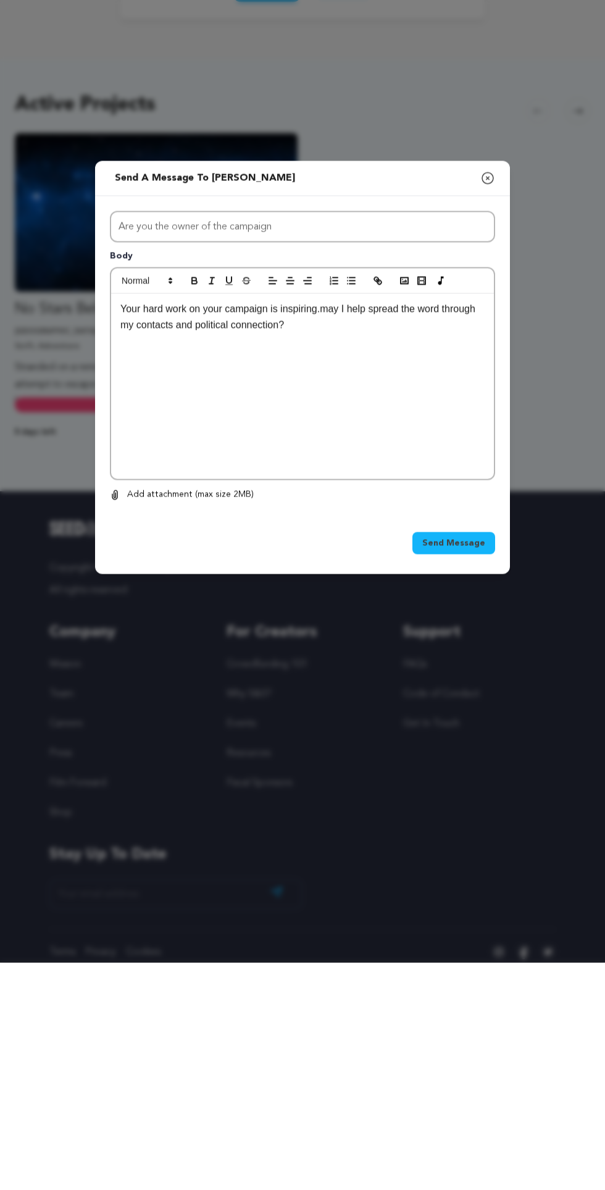
click at [441, 777] on span "Send Message" at bounding box center [453, 770] width 63 height 12
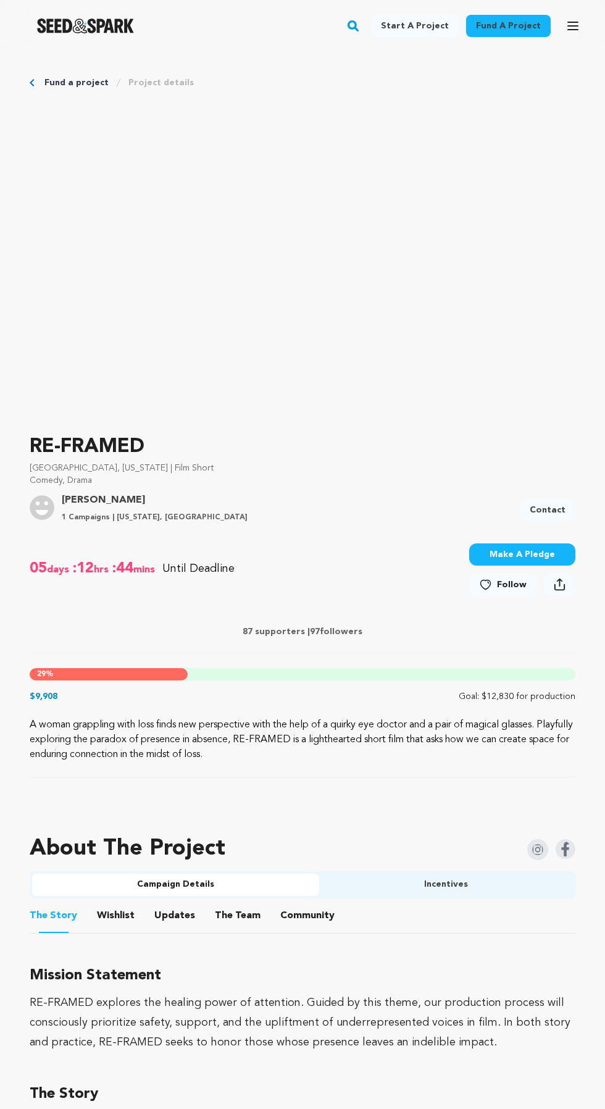
click at [559, 506] on link "Contact" at bounding box center [548, 510] width 56 height 22
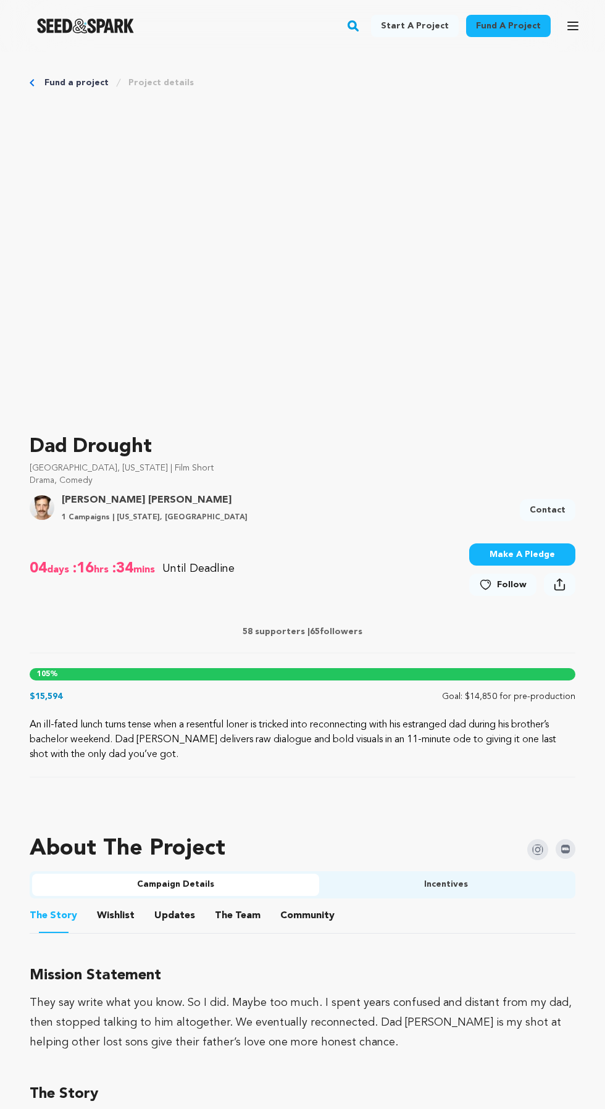
click at [556, 503] on link "Contact" at bounding box center [548, 510] width 56 height 22
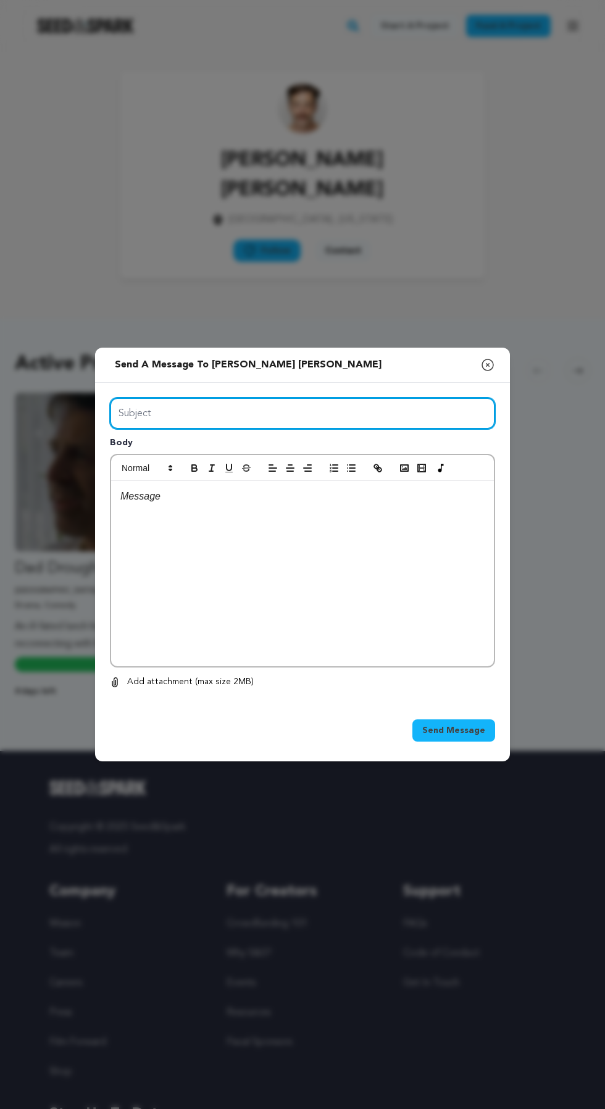
click at [364, 429] on input "Subject" at bounding box center [302, 413] width 385 height 31
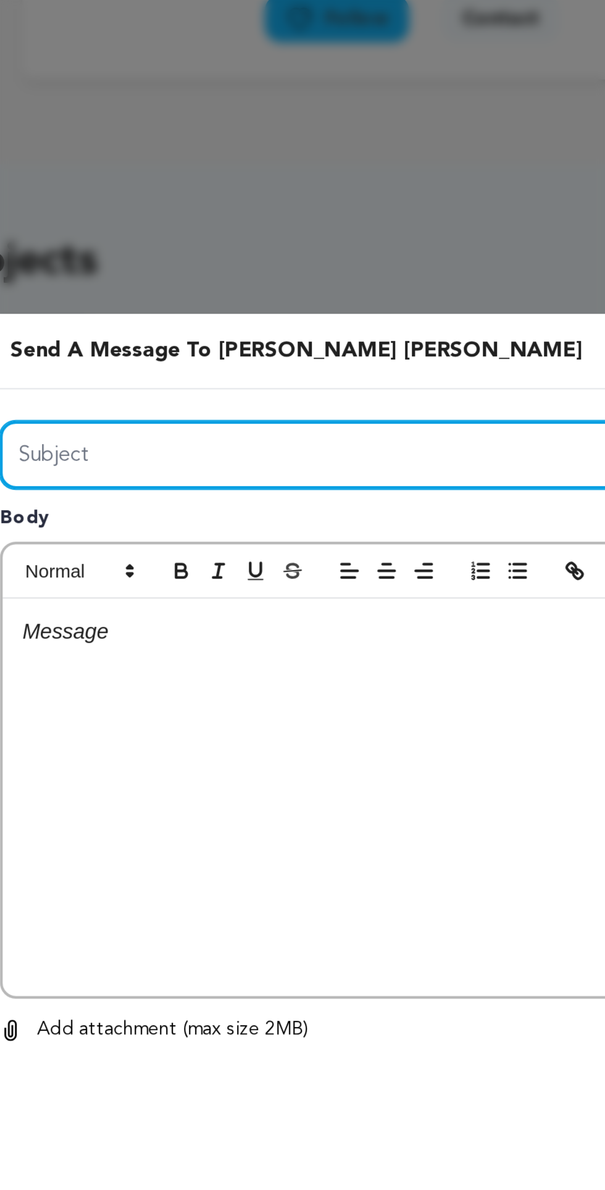
type input "Are you the owner of the campaign"
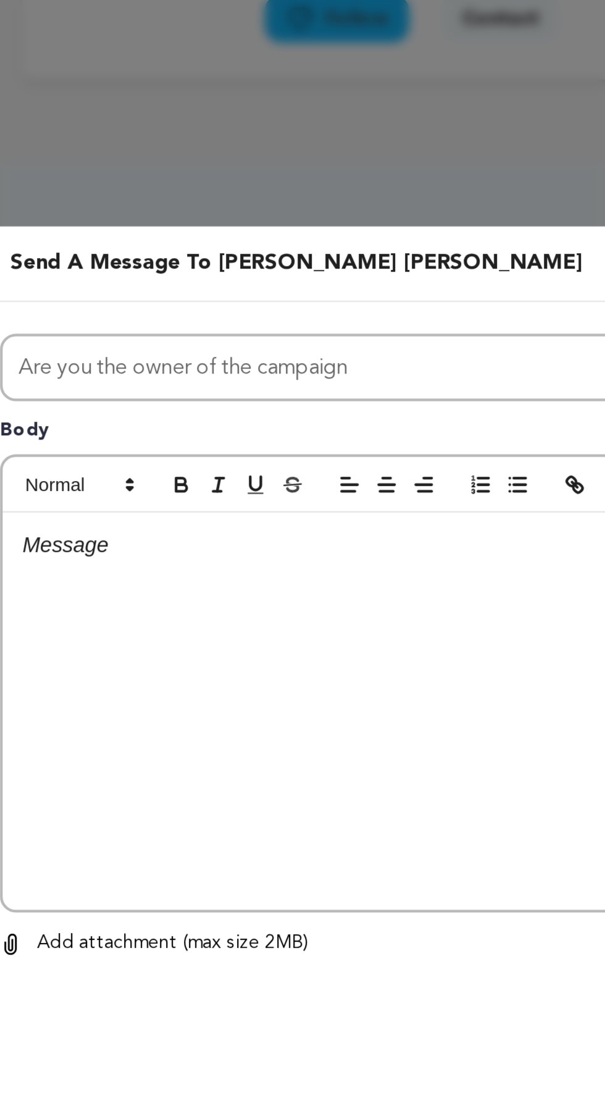
click at [195, 593] on div at bounding box center [302, 573] width 383 height 185
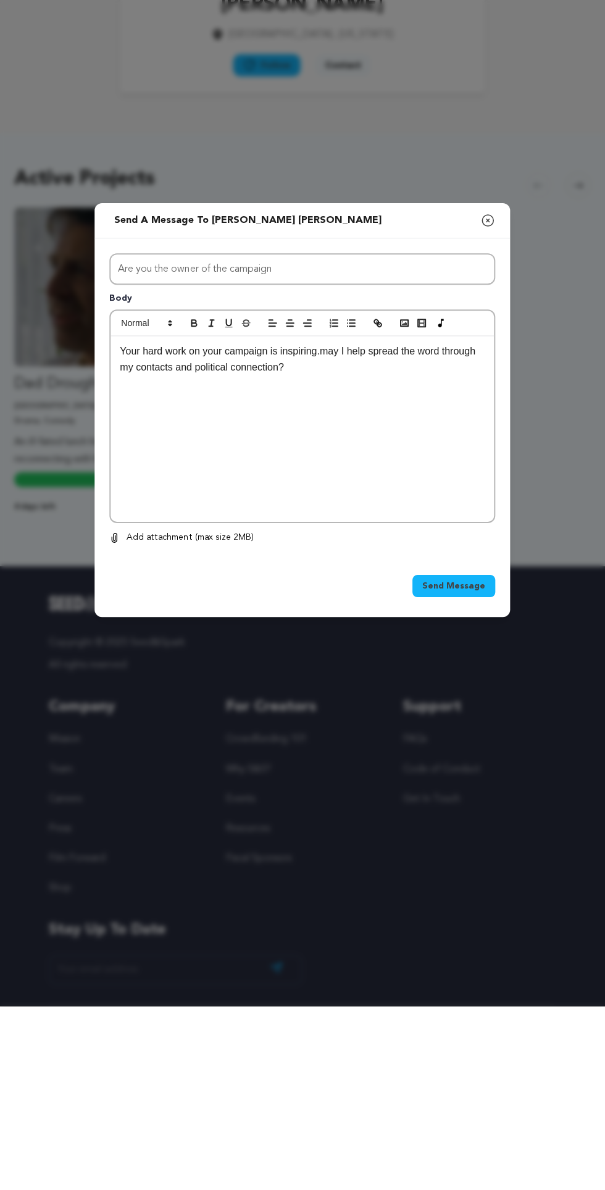
click at [447, 777] on span "Send Message" at bounding box center [453, 770] width 63 height 12
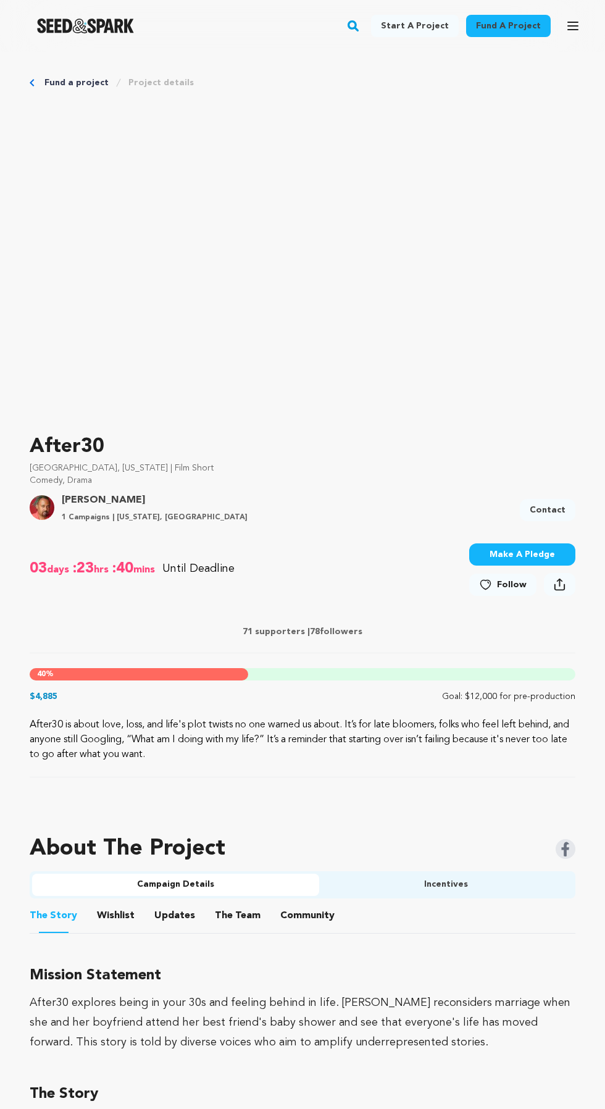
click at [565, 499] on link "Contact" at bounding box center [548, 510] width 56 height 22
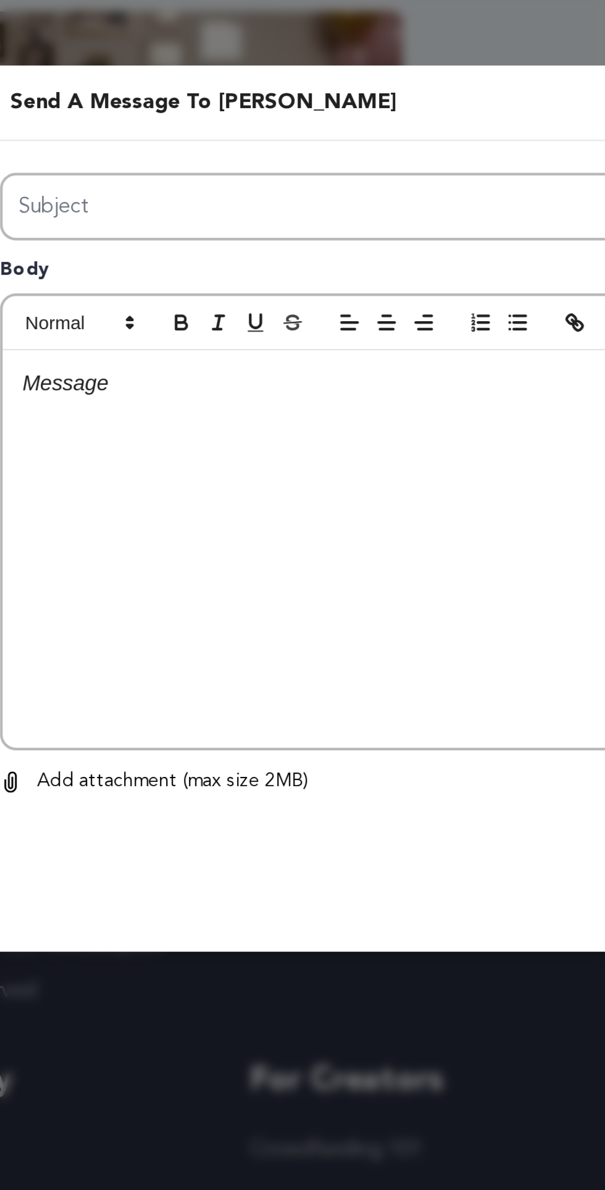
type input "Are you the owner of the campaign"
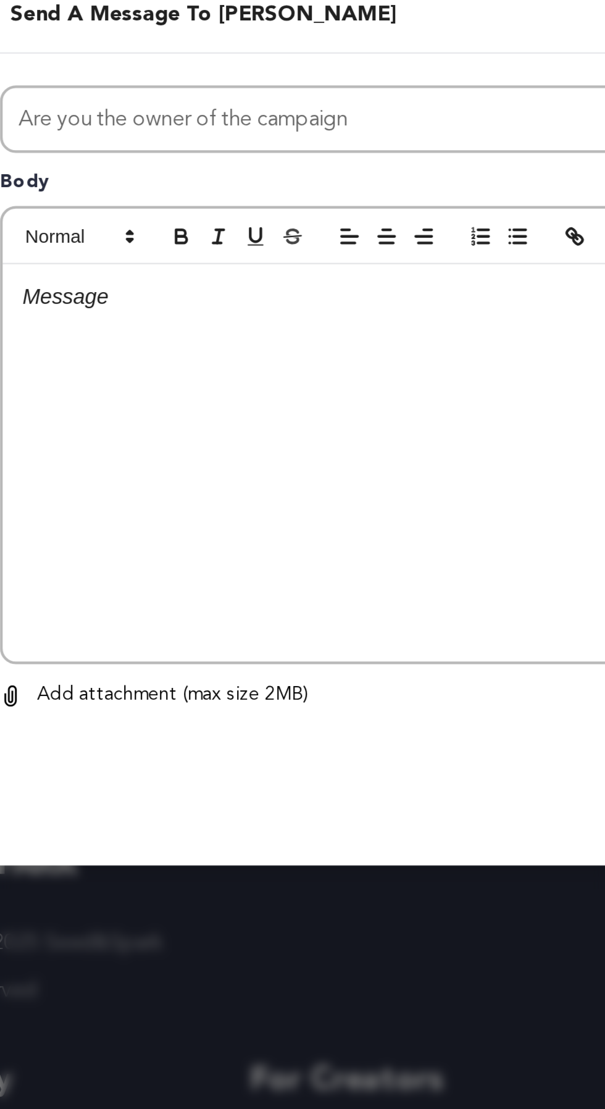
click at [286, 602] on div at bounding box center [302, 573] width 383 height 185
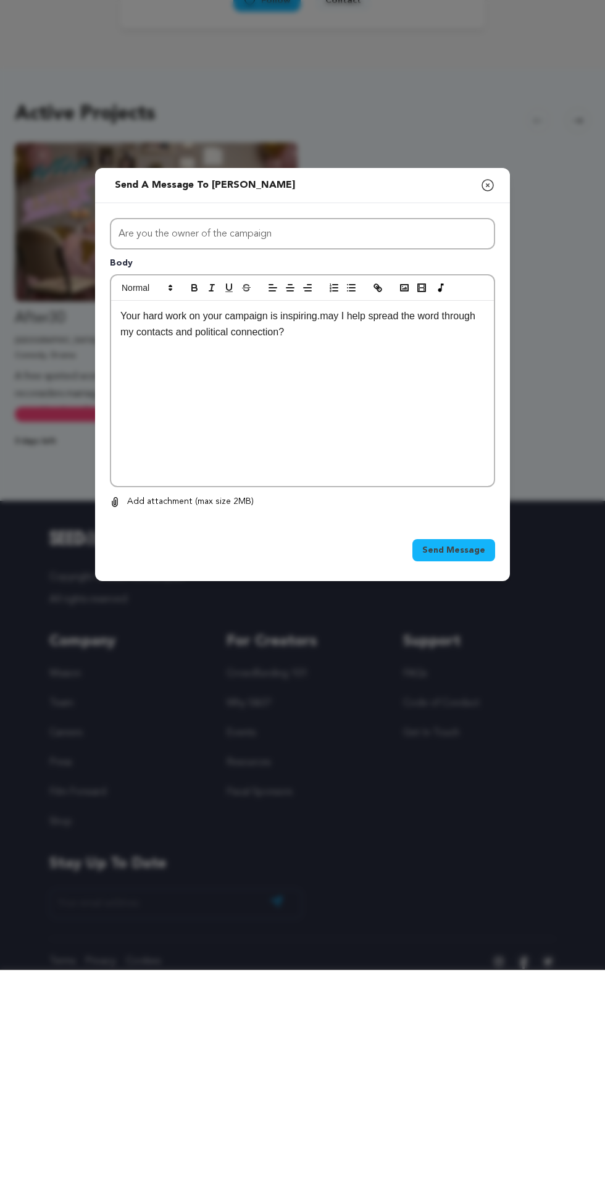
click at [448, 777] on span "Send Message" at bounding box center [453, 770] width 63 height 12
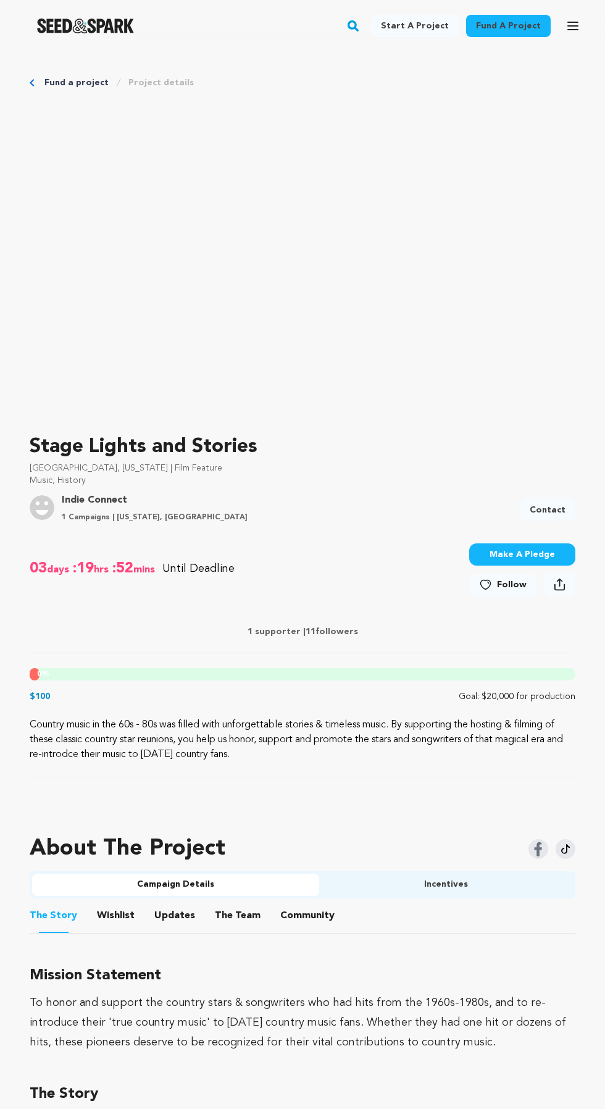
click at [561, 506] on link "Contact" at bounding box center [548, 510] width 56 height 22
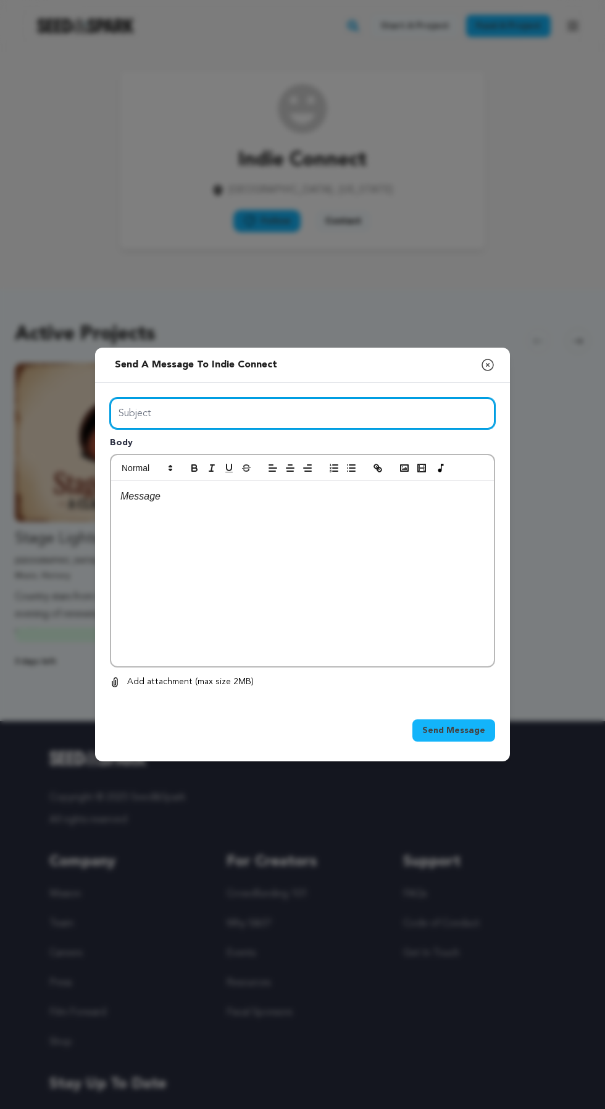
click at [375, 429] on input "Subject" at bounding box center [302, 413] width 385 height 31
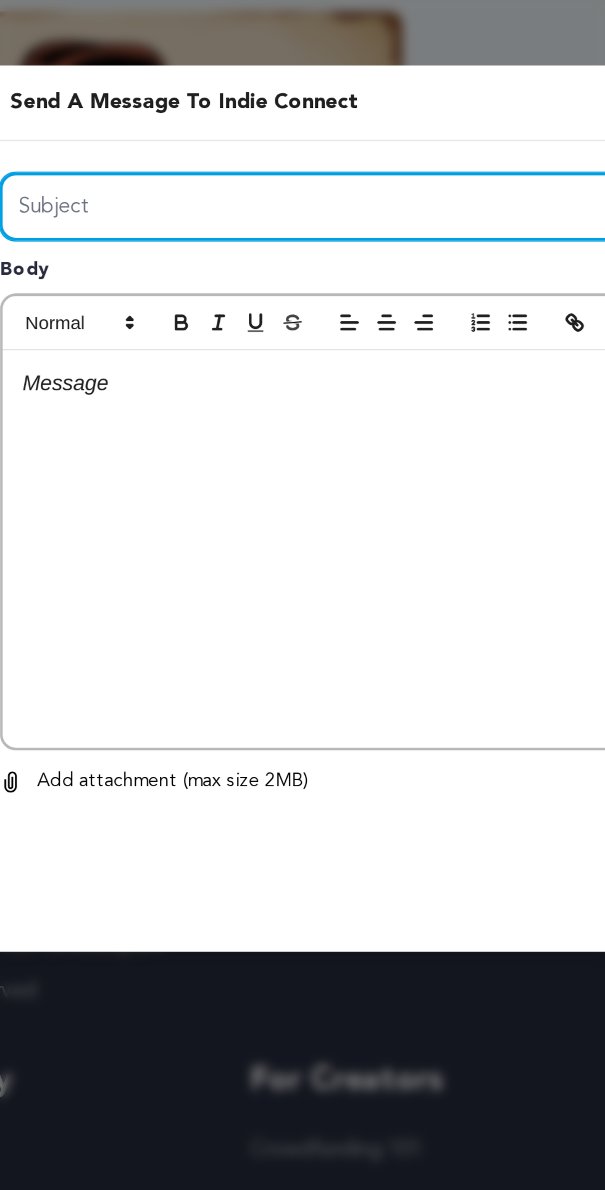
type input "Are you the owner of the campaign"
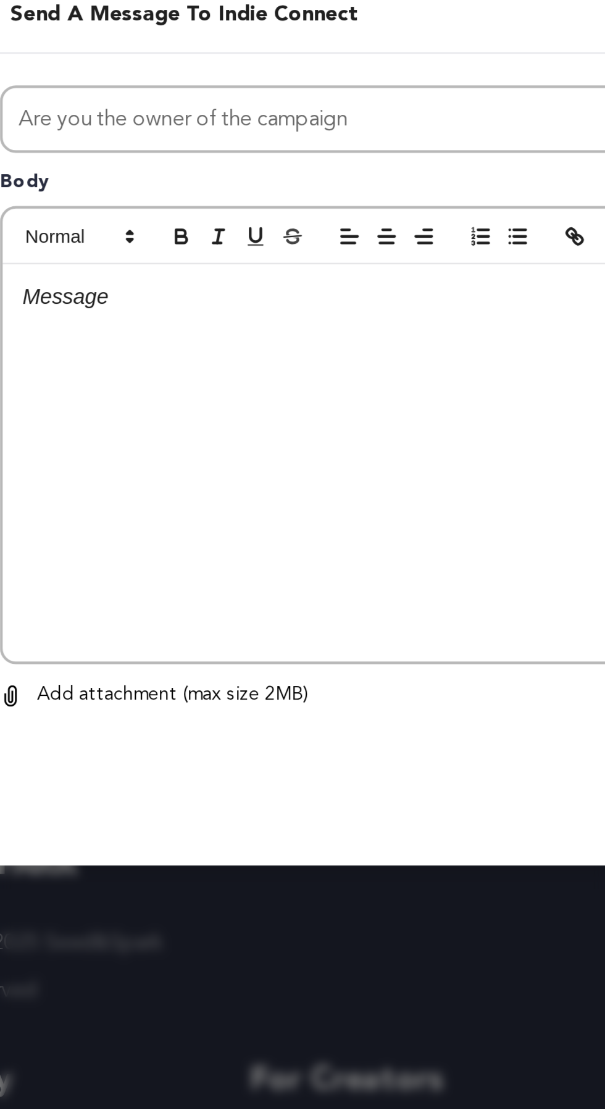
click at [261, 643] on div at bounding box center [302, 573] width 383 height 185
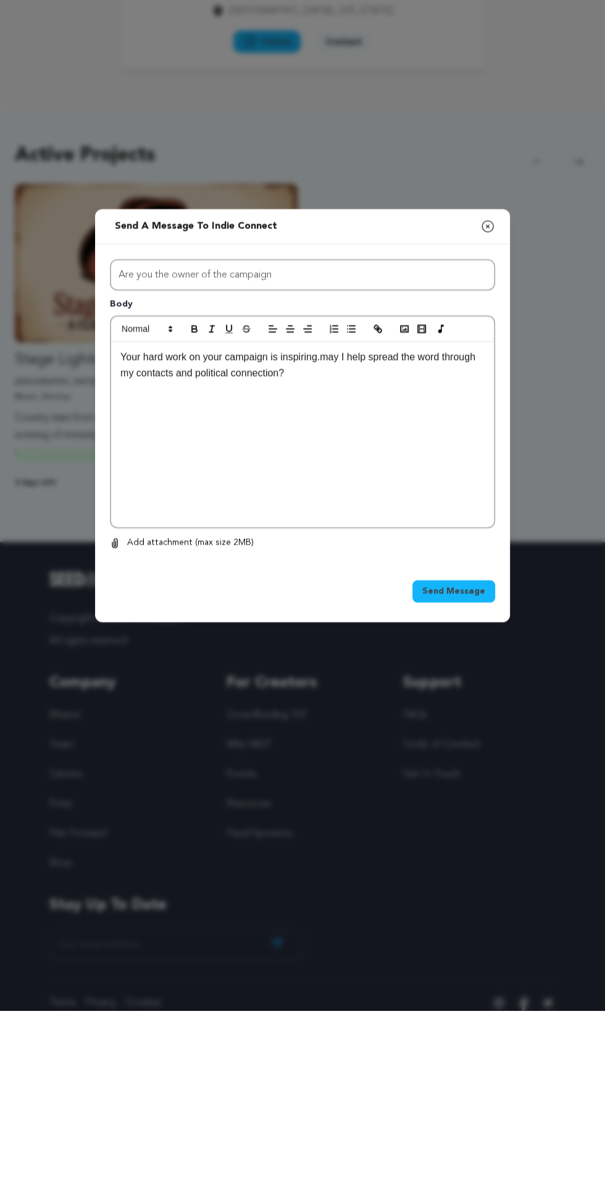
click at [456, 777] on span "Send Message" at bounding box center [453, 770] width 63 height 12
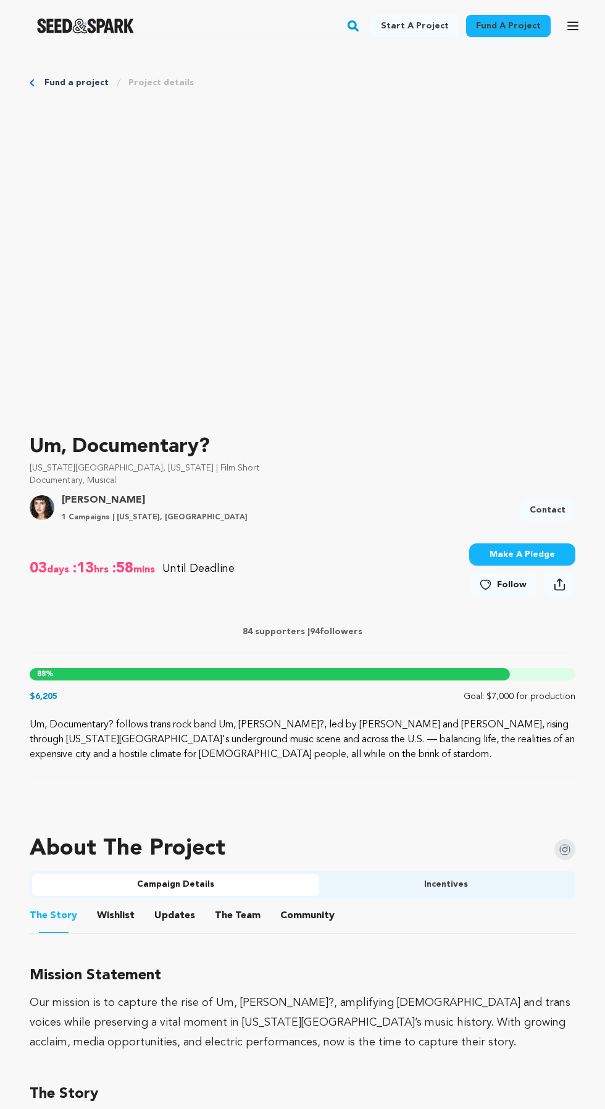
click at [557, 507] on link "Contact" at bounding box center [548, 510] width 56 height 22
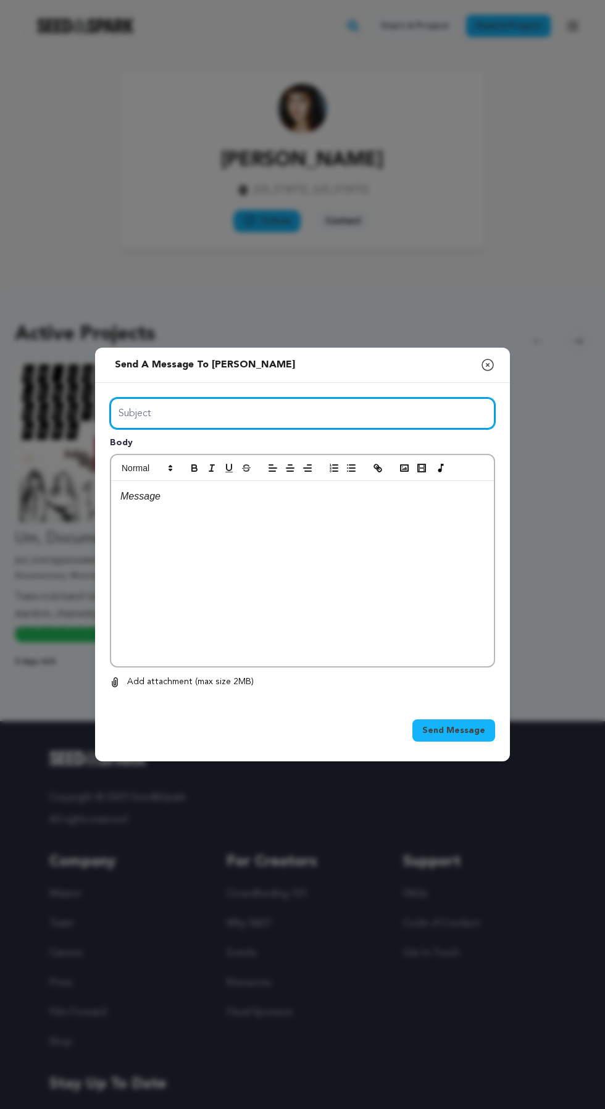
click at [411, 429] on input "Subject" at bounding box center [302, 413] width 385 height 31
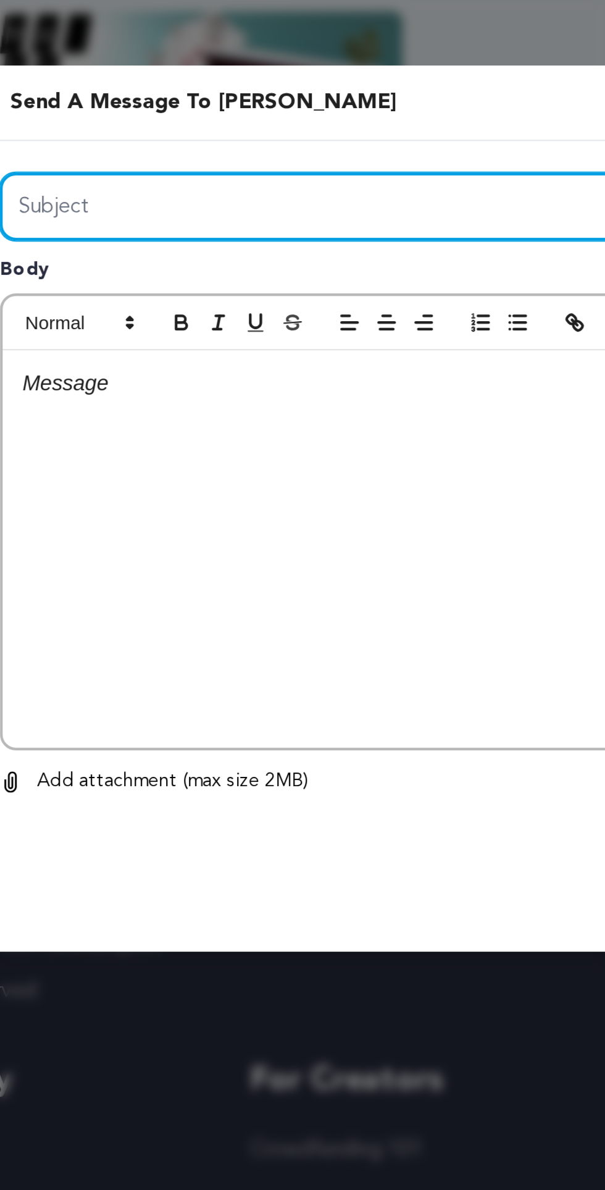
type input "Are you the owner of the campaign"
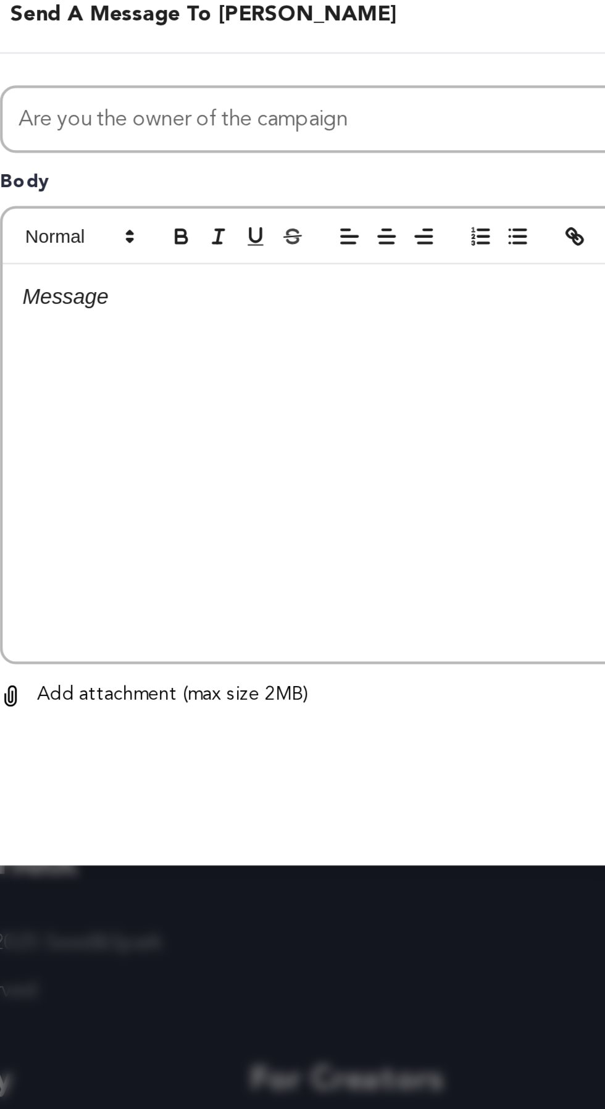
click at [293, 602] on div at bounding box center [302, 573] width 383 height 185
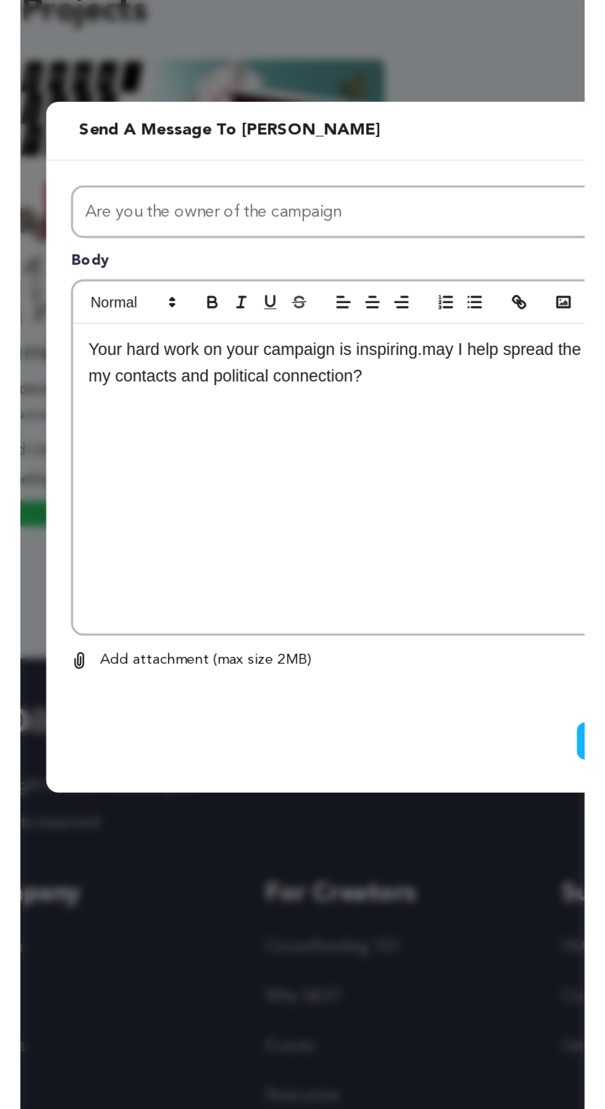
scroll to position [1, 0]
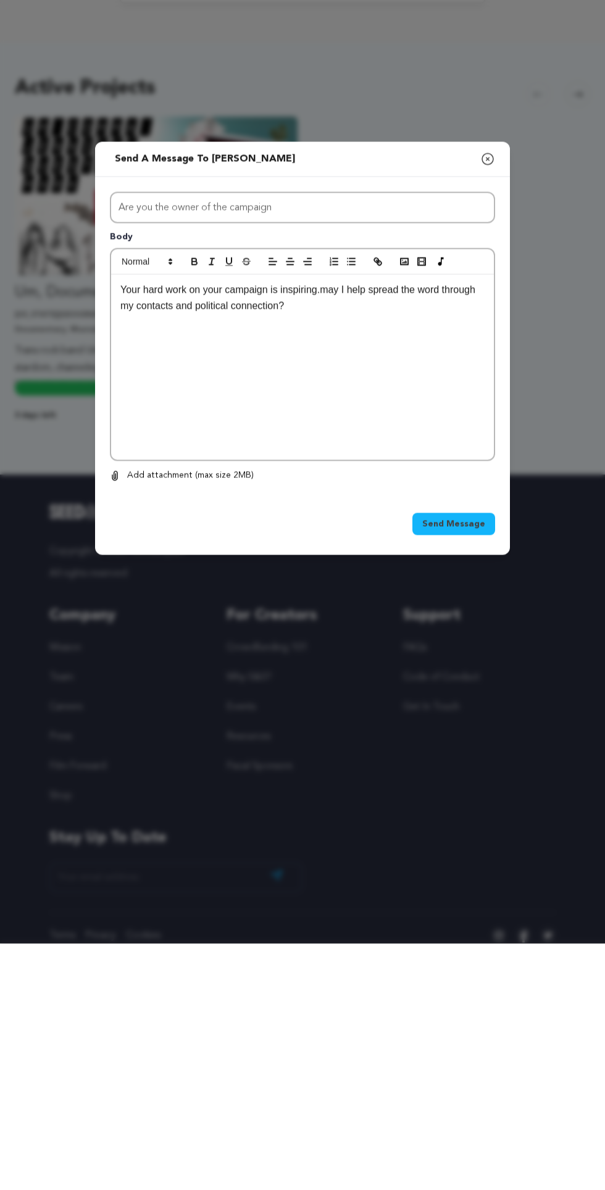
click at [464, 777] on span "Send Message" at bounding box center [453, 770] width 63 height 12
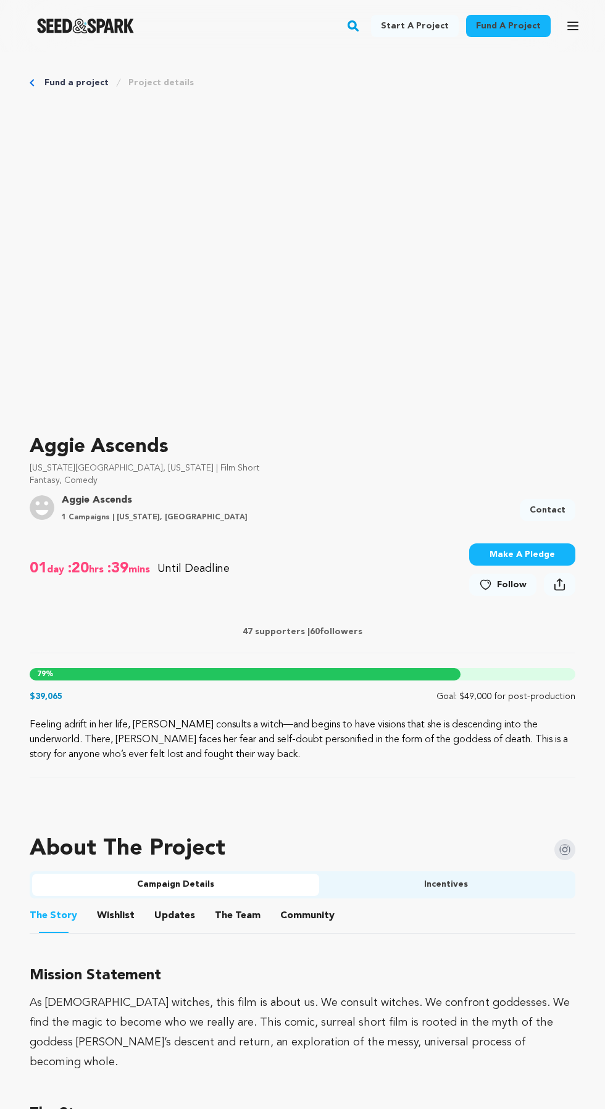
click at [562, 503] on link "Contact" at bounding box center [548, 510] width 56 height 22
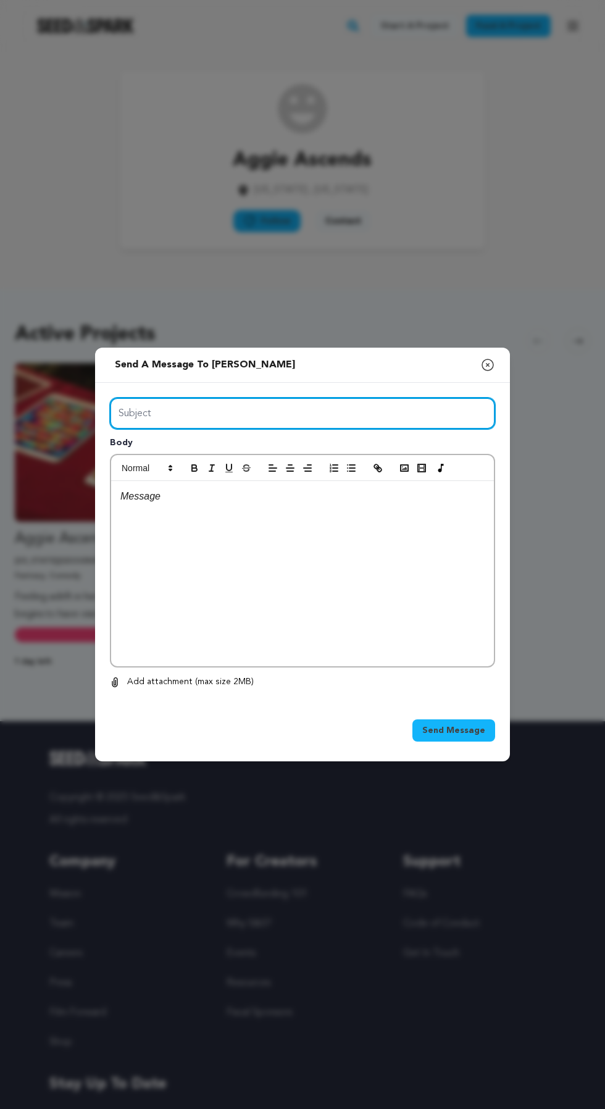
click at [353, 429] on input "Subject" at bounding box center [302, 413] width 385 height 31
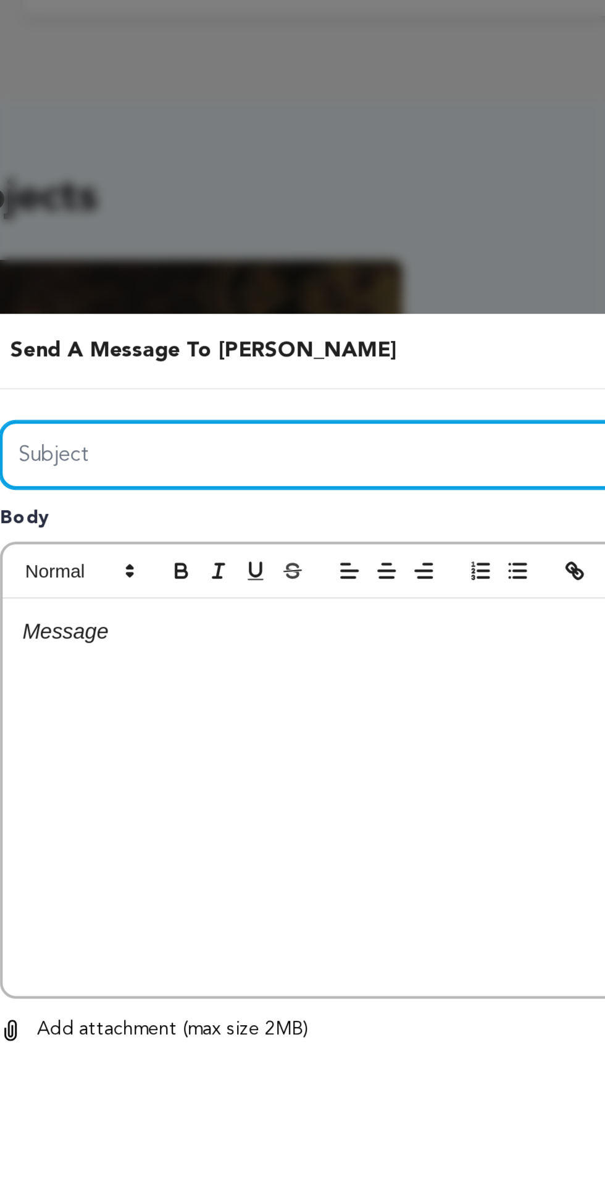
type input "Are you the owner of the campaign"
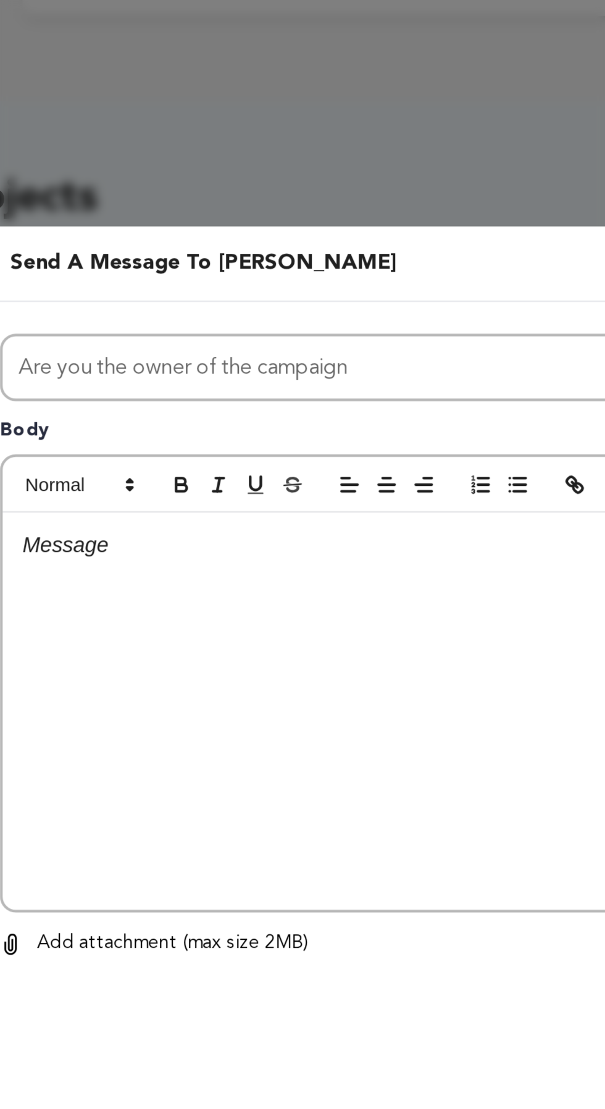
click at [235, 504] on p at bounding box center [302, 496] width 364 height 16
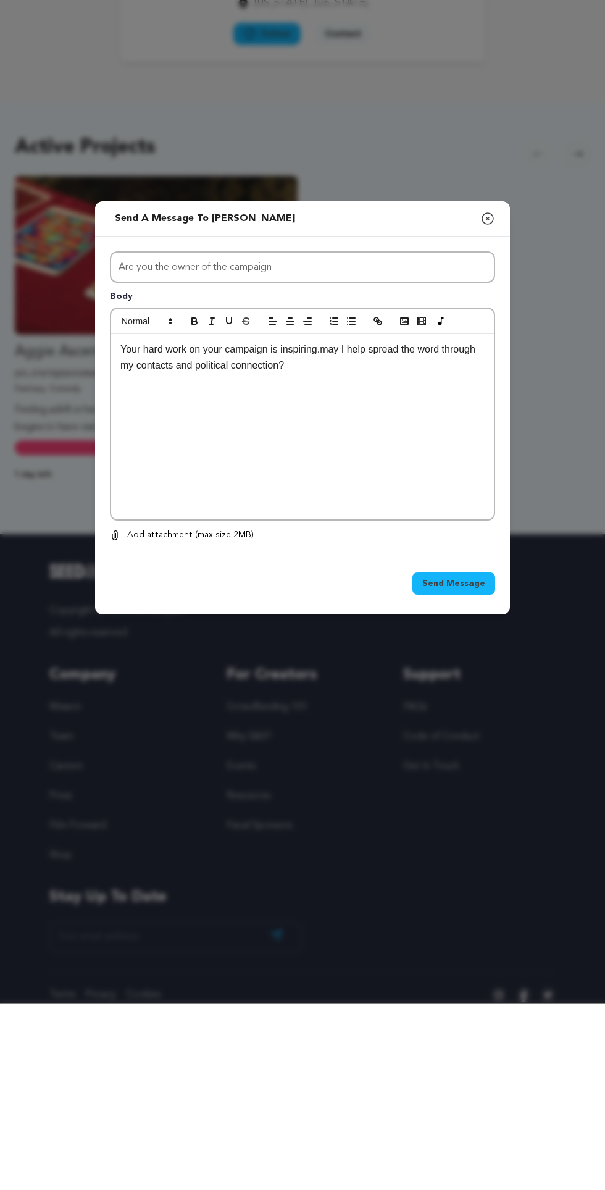
click at [451, 777] on span "Send Message" at bounding box center [453, 770] width 63 height 12
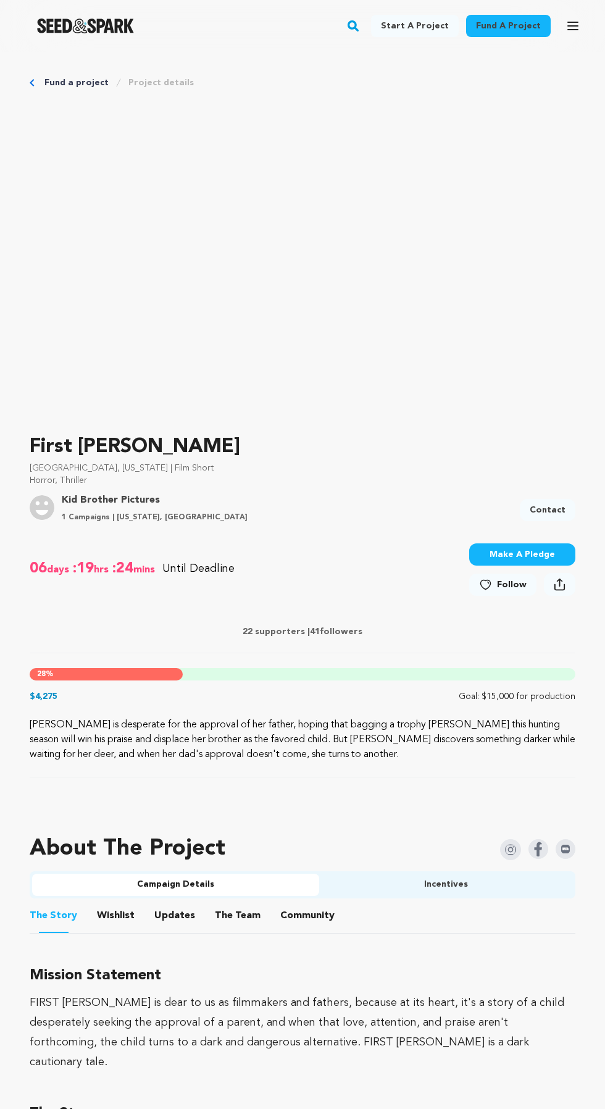
click at [560, 501] on link "Contact" at bounding box center [548, 510] width 56 height 22
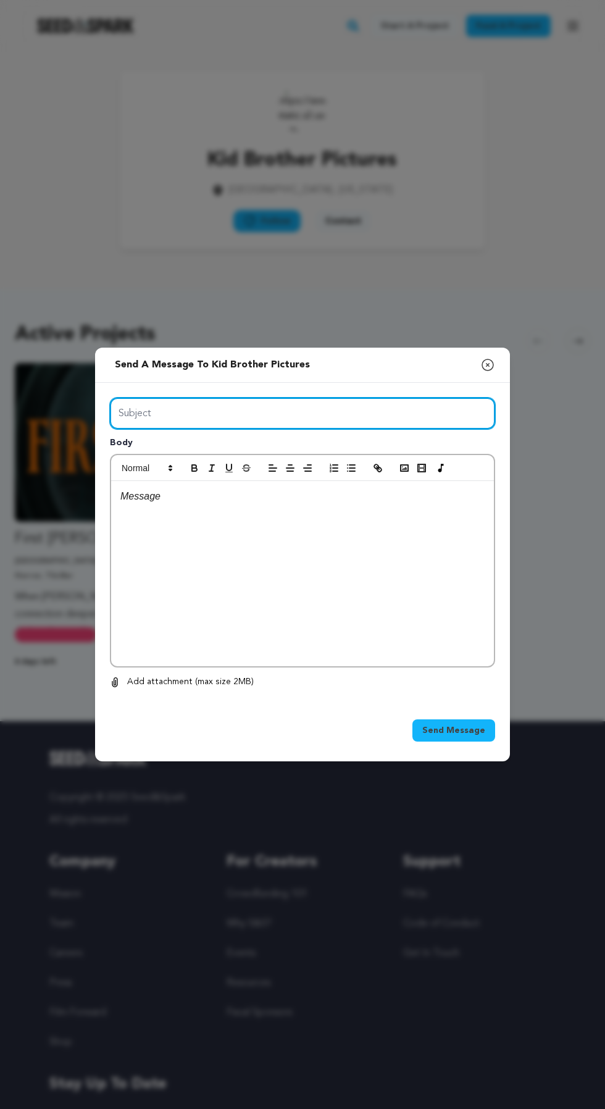
click at [390, 429] on input "Subject" at bounding box center [302, 413] width 385 height 31
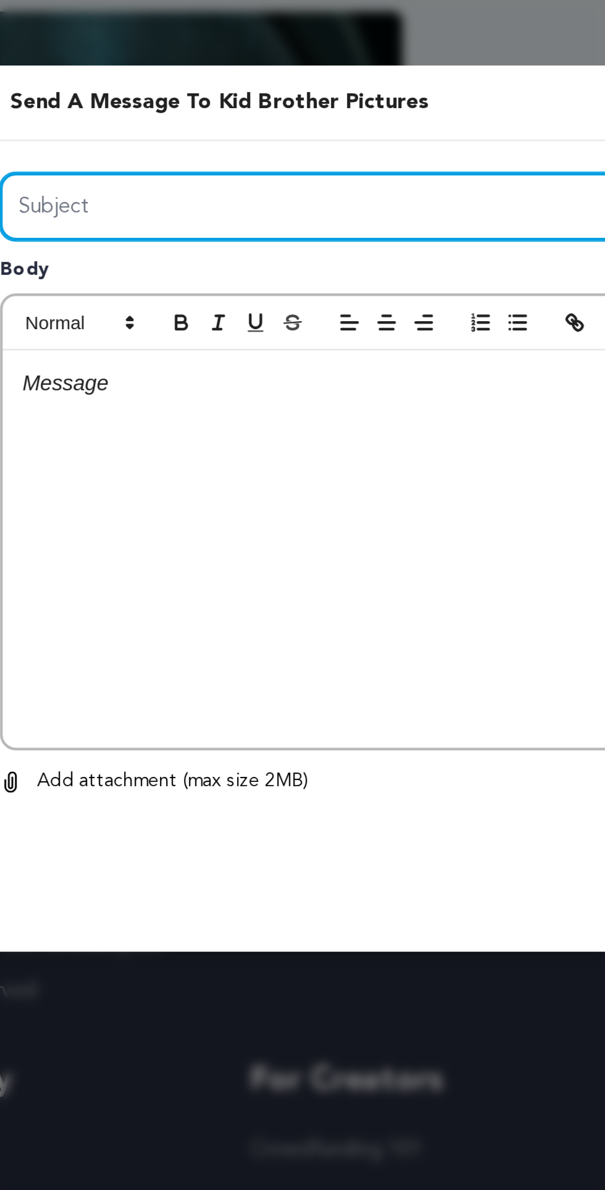
type input "Are you the owner of the campaign"
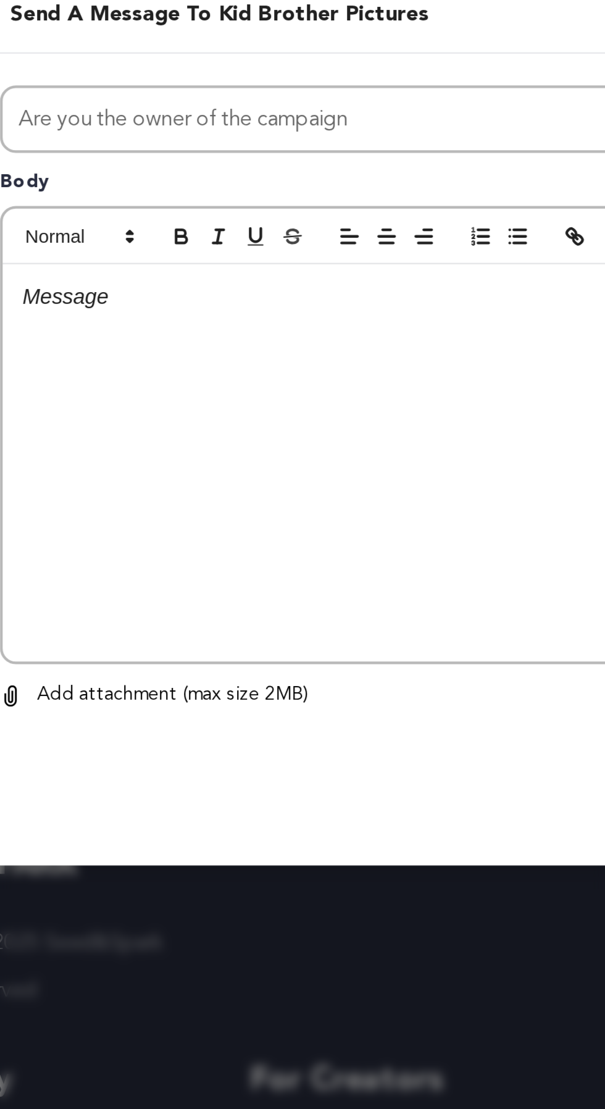
click at [270, 602] on div at bounding box center [302, 573] width 383 height 185
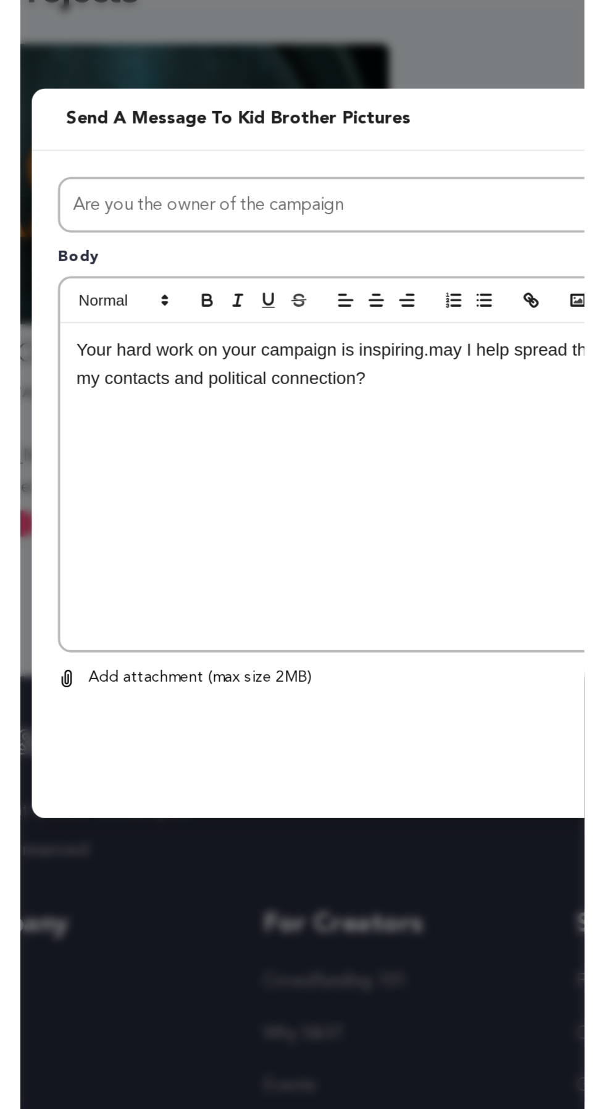
scroll to position [1, 0]
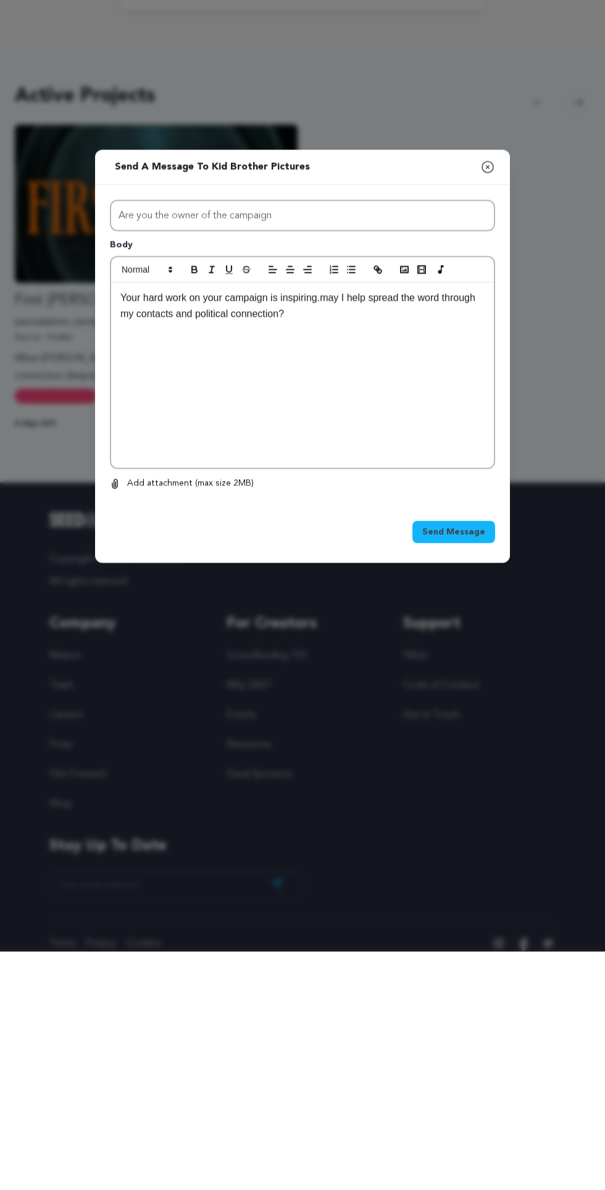
click at [470, 777] on span "Send Message" at bounding box center [453, 770] width 63 height 12
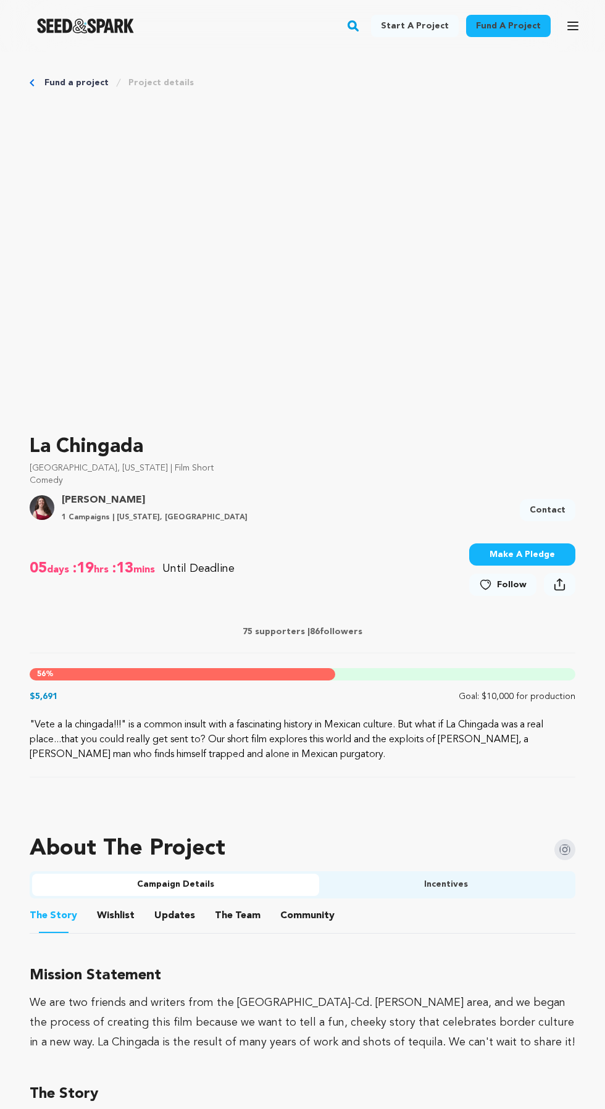
click at [540, 502] on link "Contact" at bounding box center [548, 510] width 56 height 22
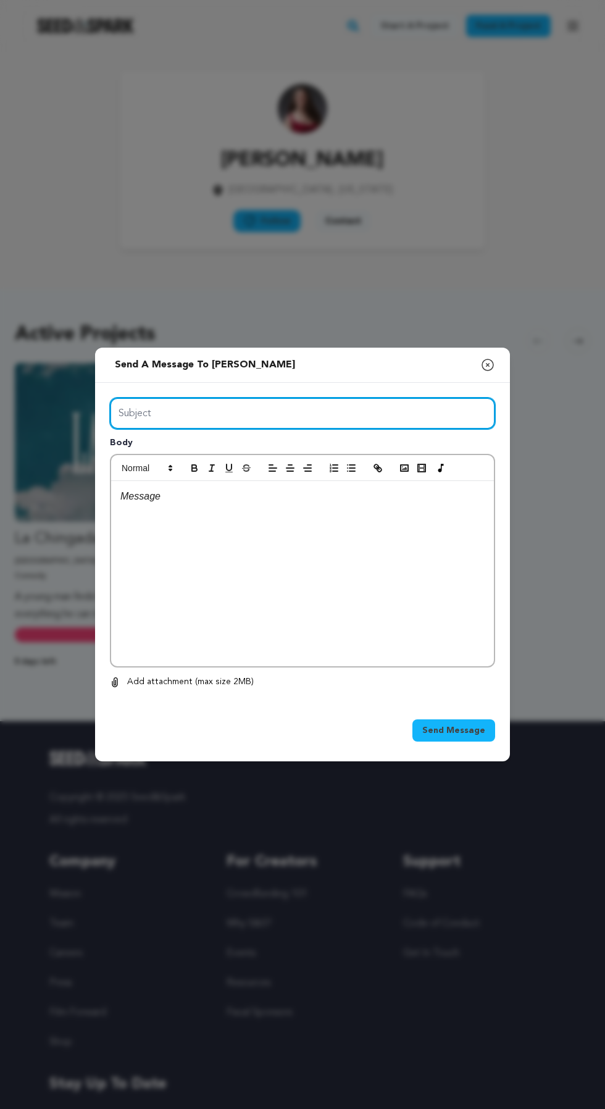
click at [381, 429] on input "Subject" at bounding box center [302, 413] width 385 height 31
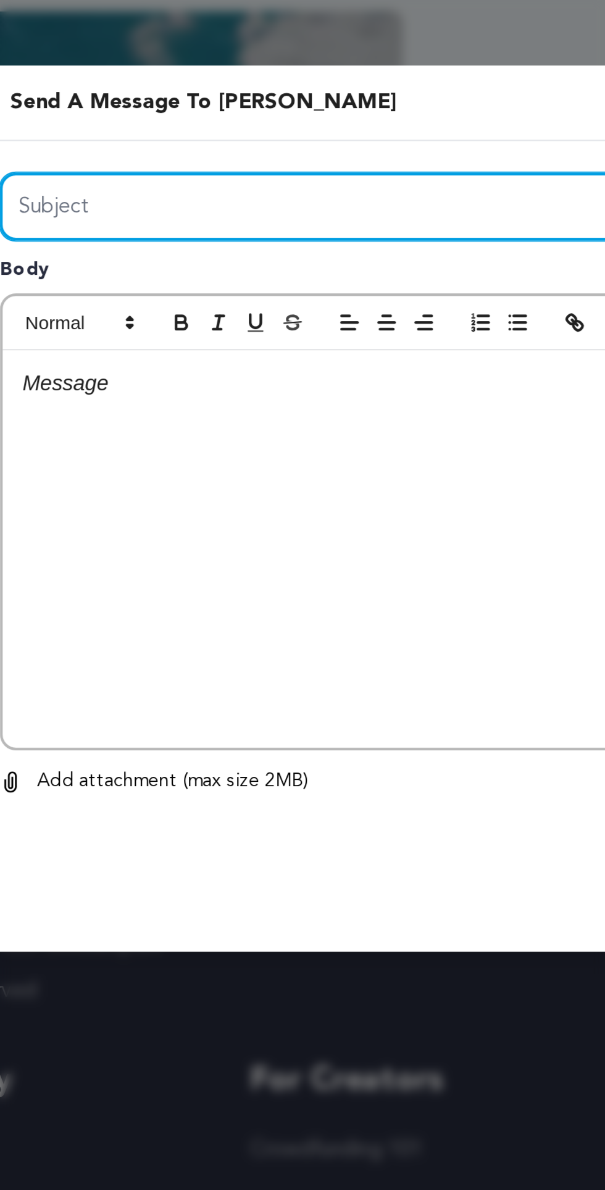
type input "Are you the owner of the campaign"
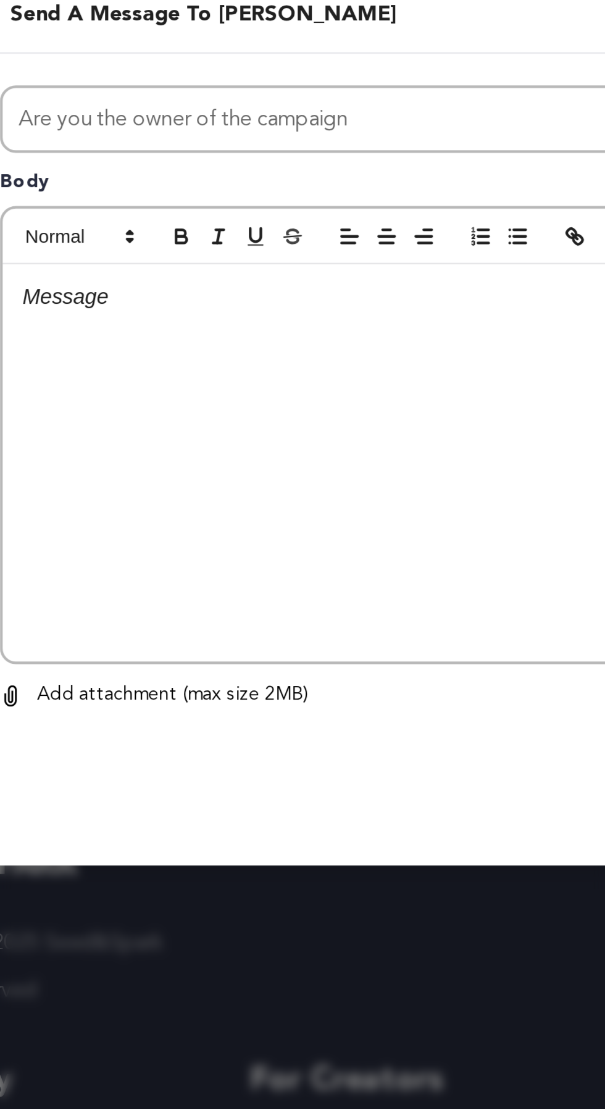
click at [294, 611] on div at bounding box center [302, 573] width 383 height 185
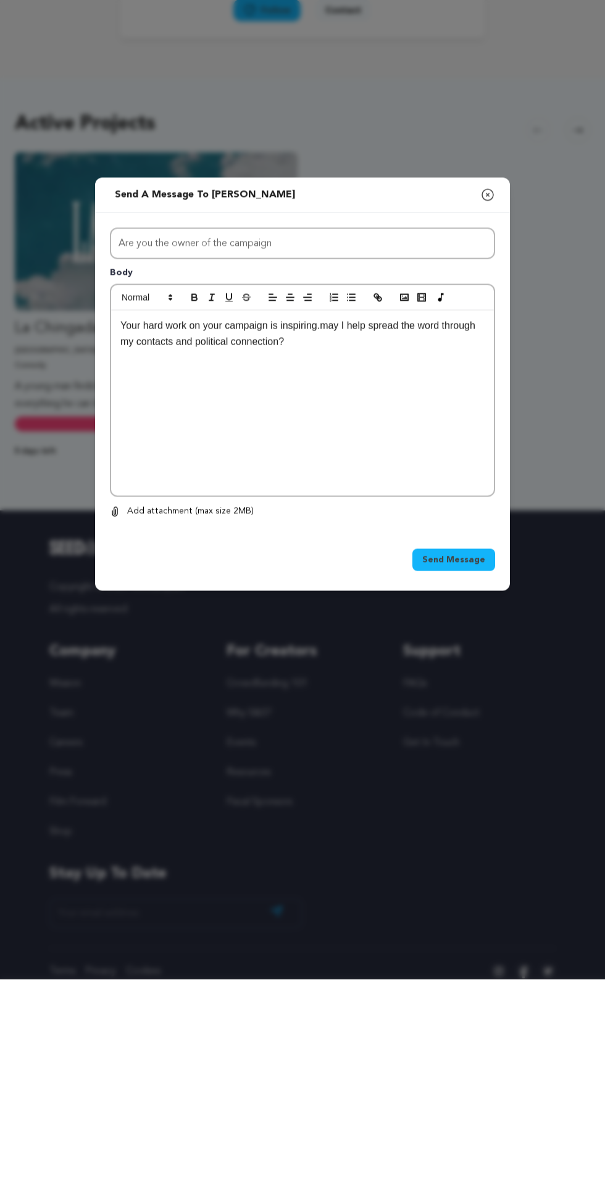
click at [453, 777] on span "Send Message" at bounding box center [453, 770] width 63 height 12
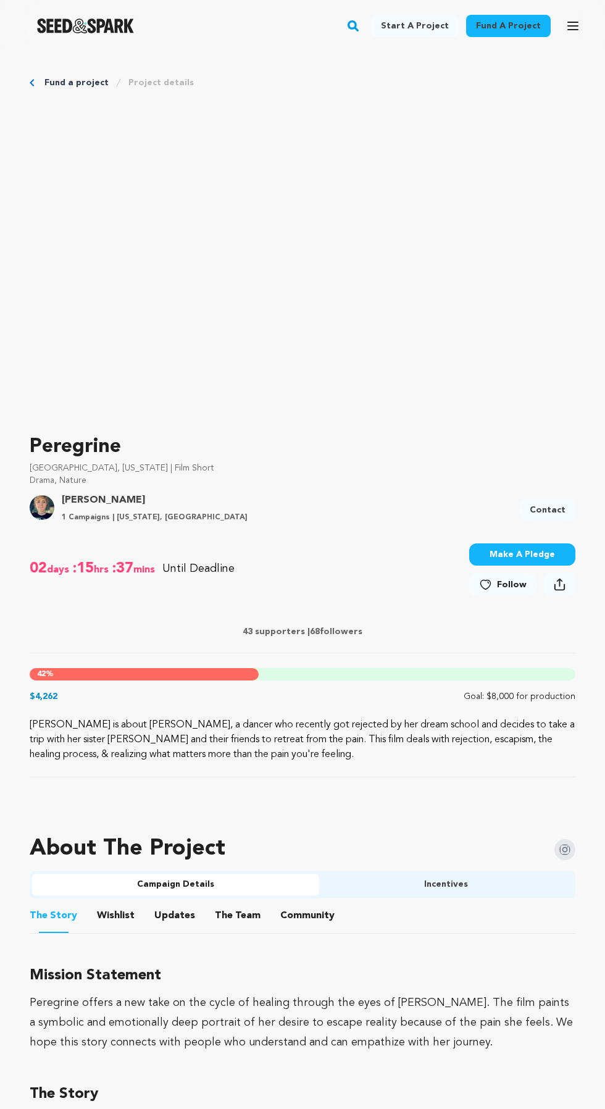
click at [561, 502] on link "Contact" at bounding box center [548, 510] width 56 height 22
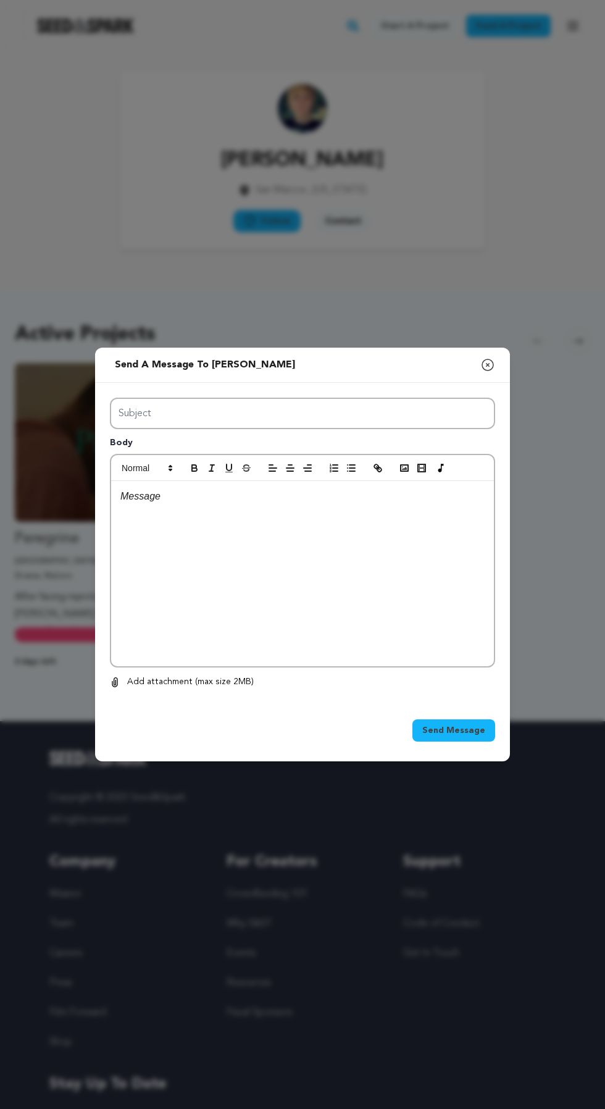
click at [354, 383] on div "Send a message to Emery Jones Close modal" at bounding box center [302, 365] width 415 height 35
click at [311, 429] on input "Subject" at bounding box center [302, 413] width 385 height 31
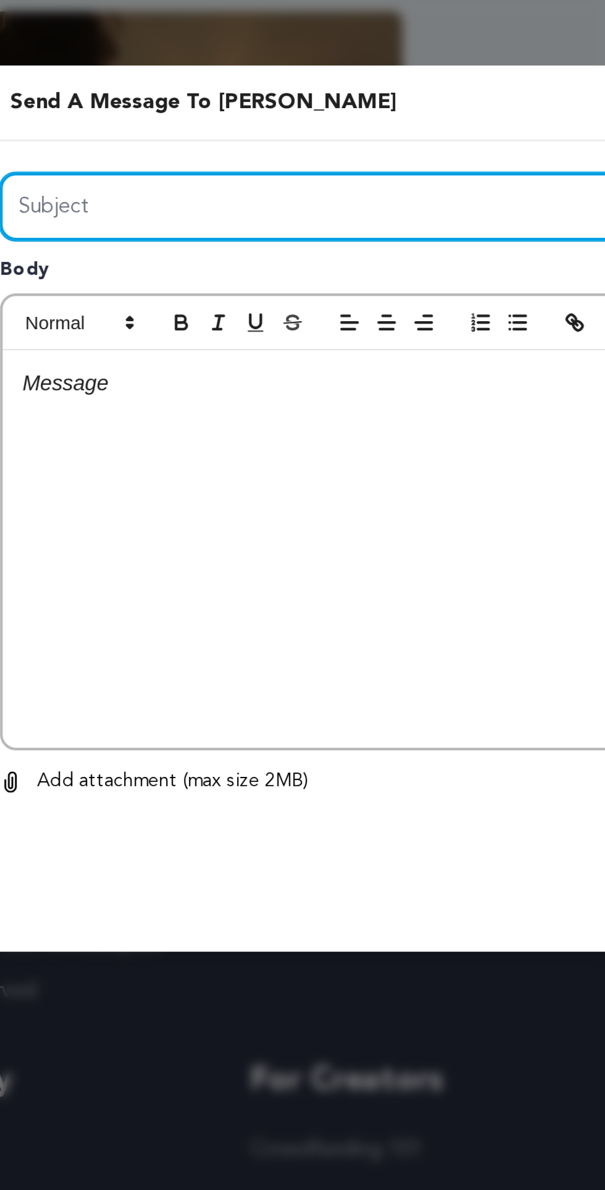
type input "Are you the owner of the campaign"
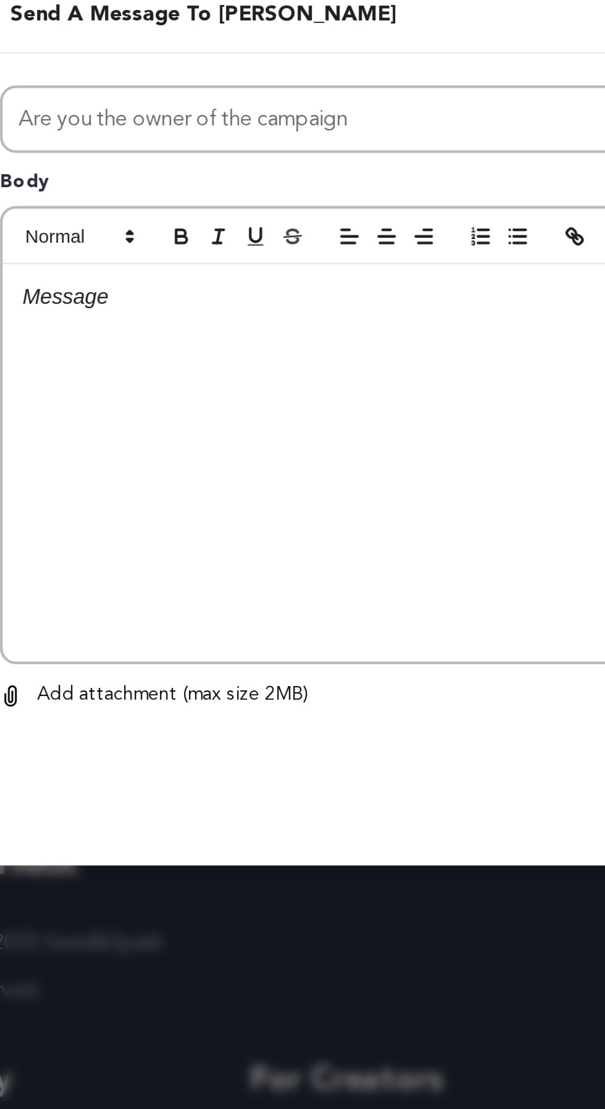
click at [262, 622] on div at bounding box center [302, 573] width 383 height 185
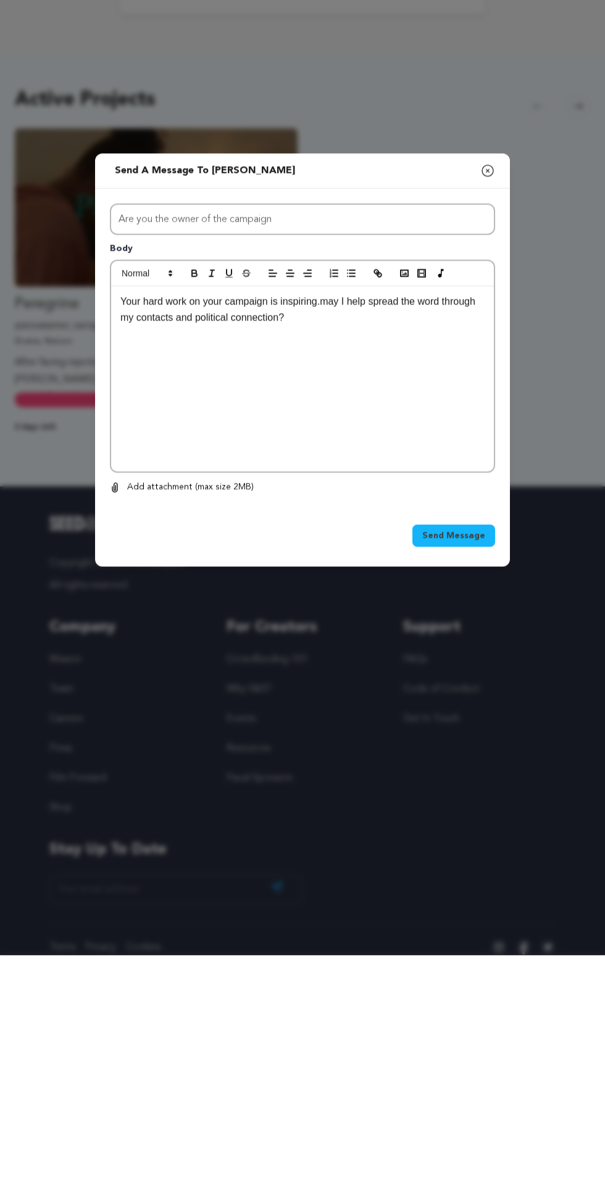
click at [464, 777] on span "Send Message" at bounding box center [453, 770] width 63 height 12
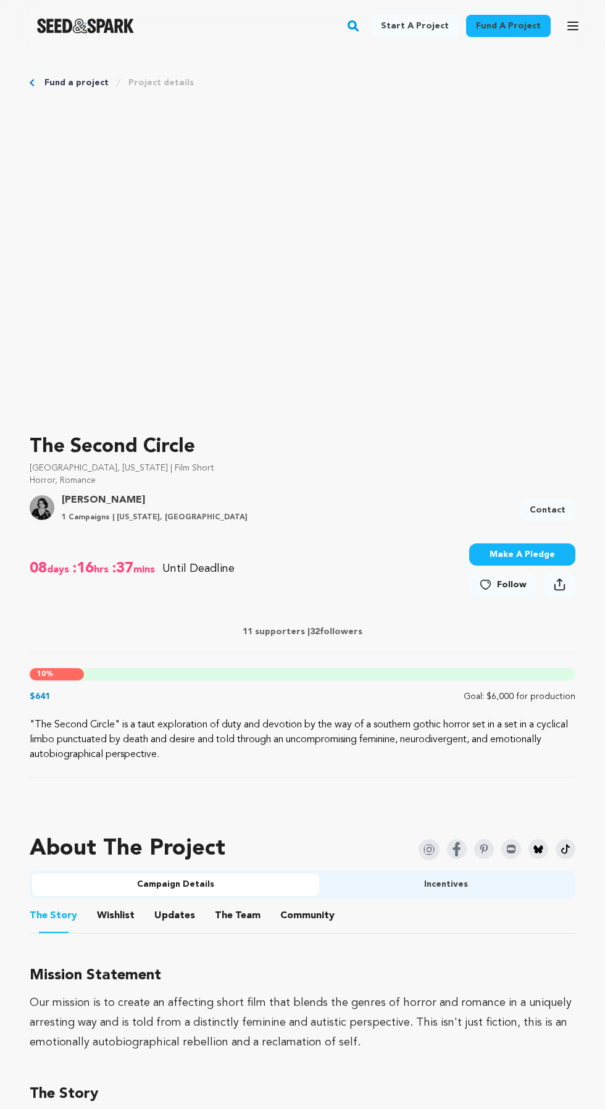
click at [551, 504] on link "Contact" at bounding box center [548, 510] width 56 height 22
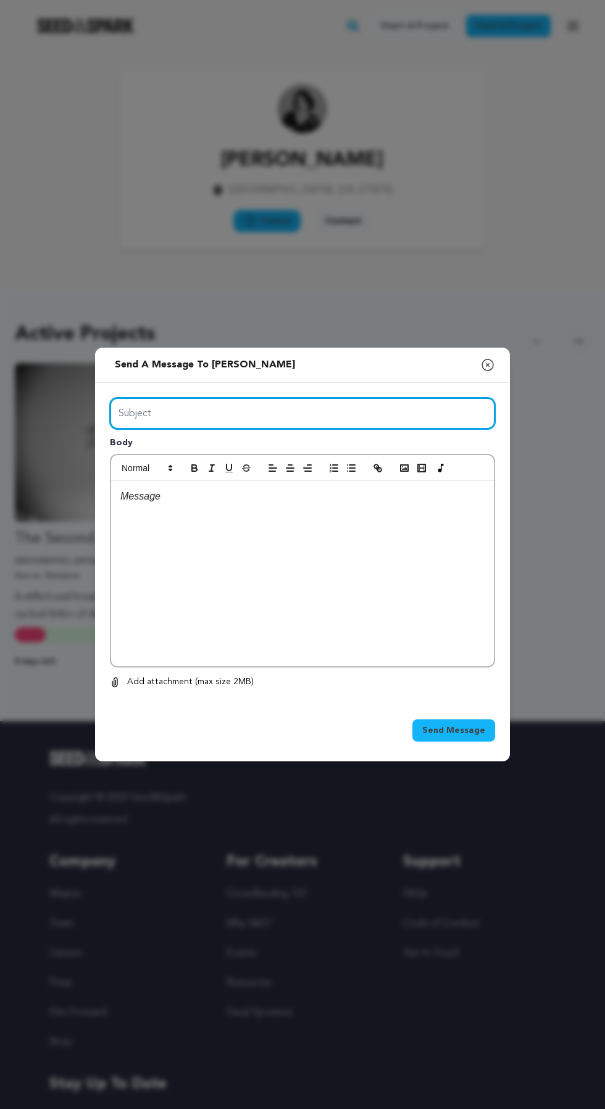
click at [399, 429] on input "Subject" at bounding box center [302, 413] width 385 height 31
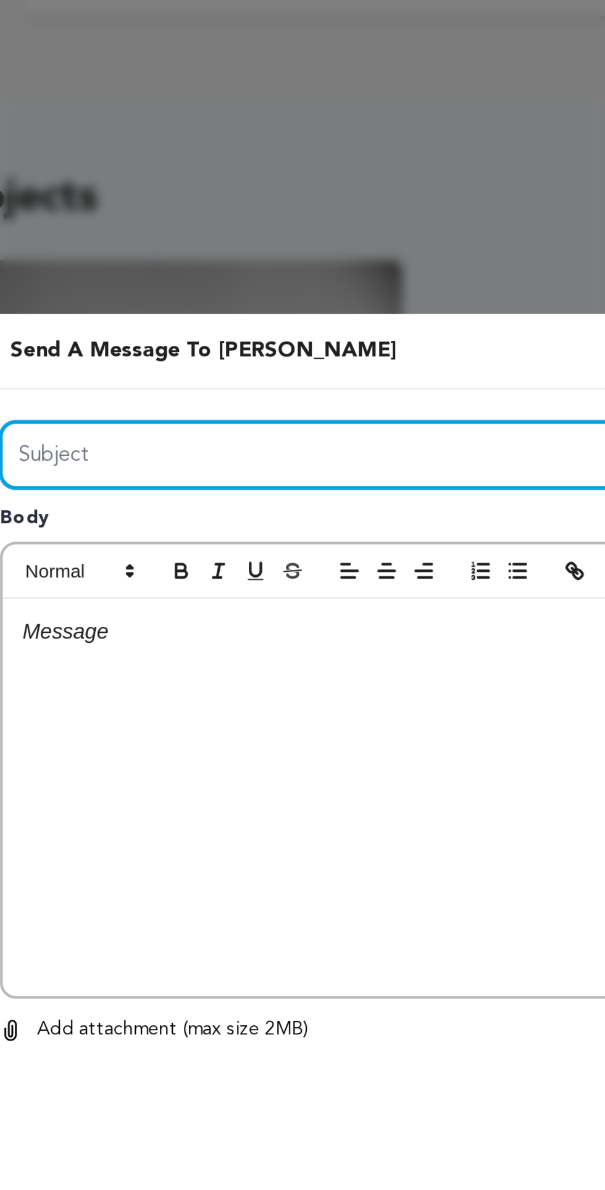
type input "Are you the owner of the campaign"
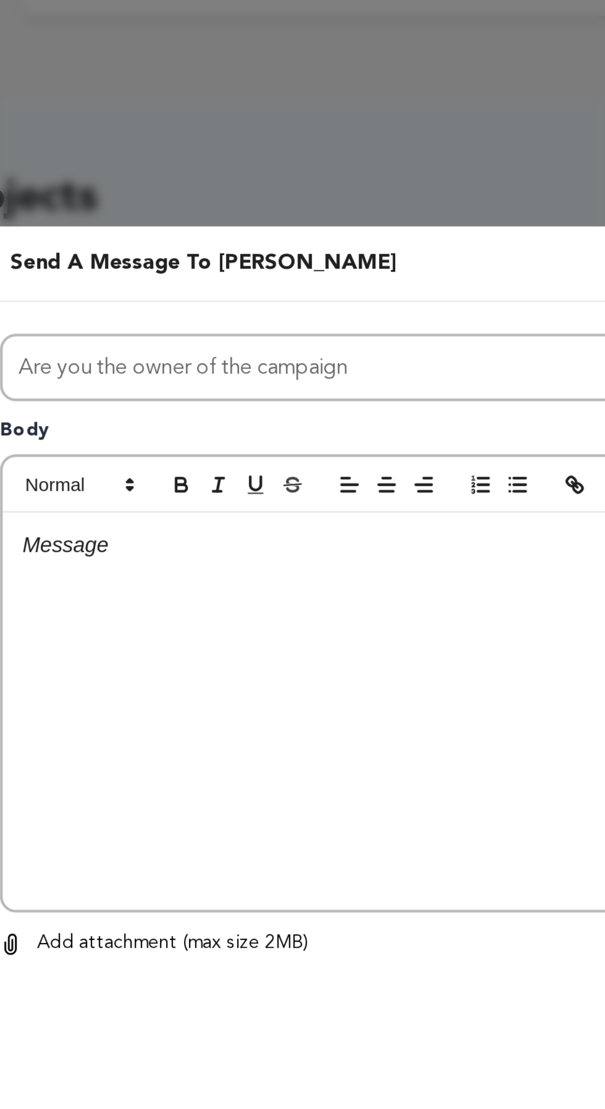
click at [249, 504] on p at bounding box center [302, 496] width 364 height 16
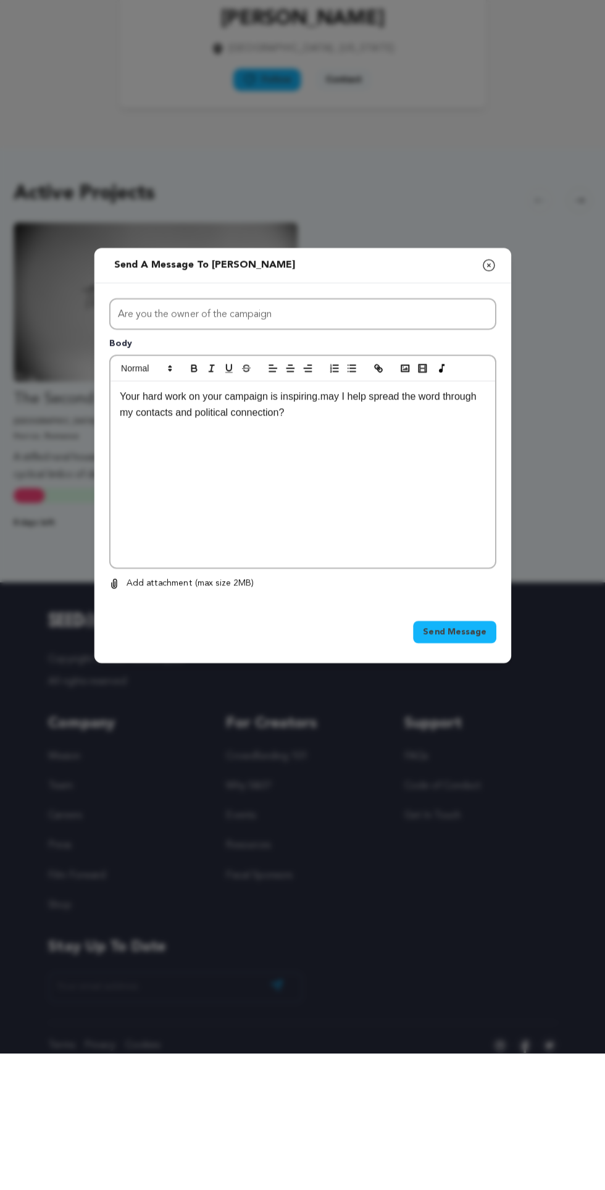
click at [477, 777] on span "Send Message" at bounding box center [453, 770] width 63 height 12
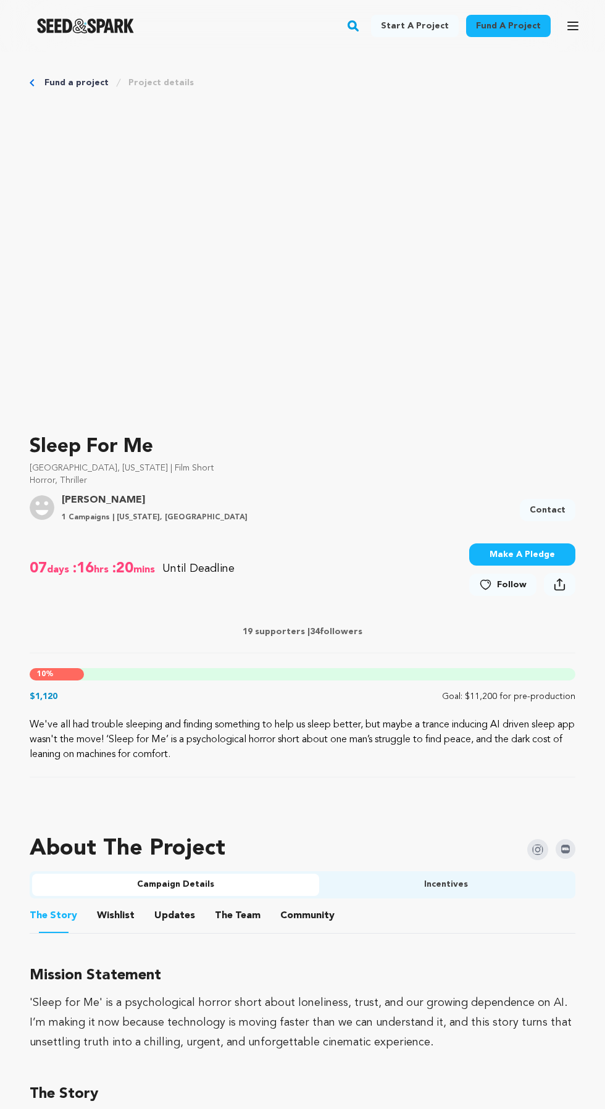
click at [549, 510] on link "Contact" at bounding box center [548, 510] width 56 height 22
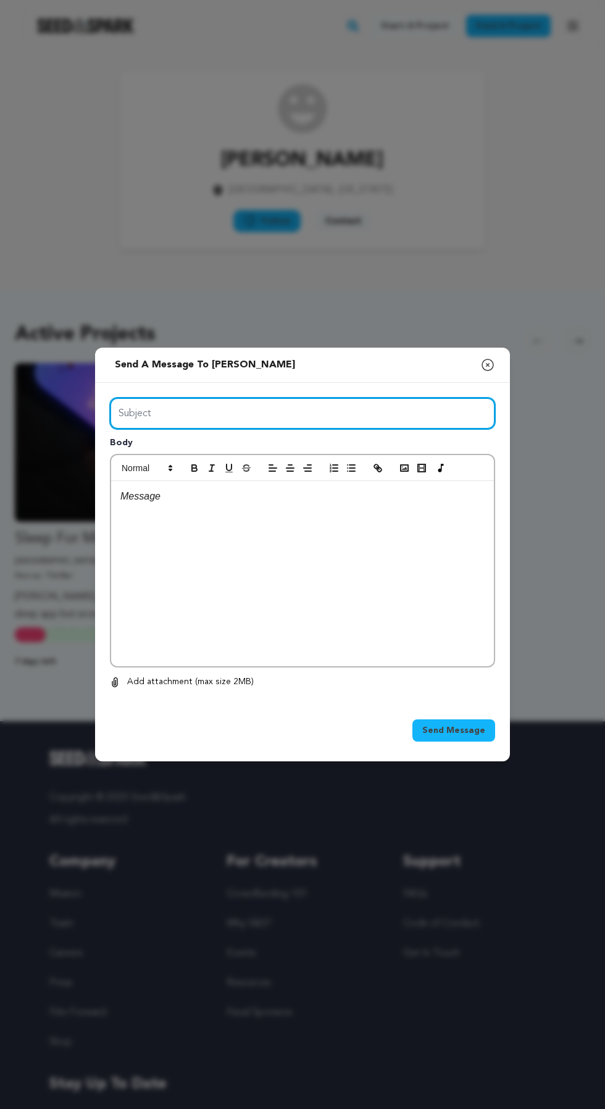
click at [419, 429] on input "Subject" at bounding box center [302, 413] width 385 height 31
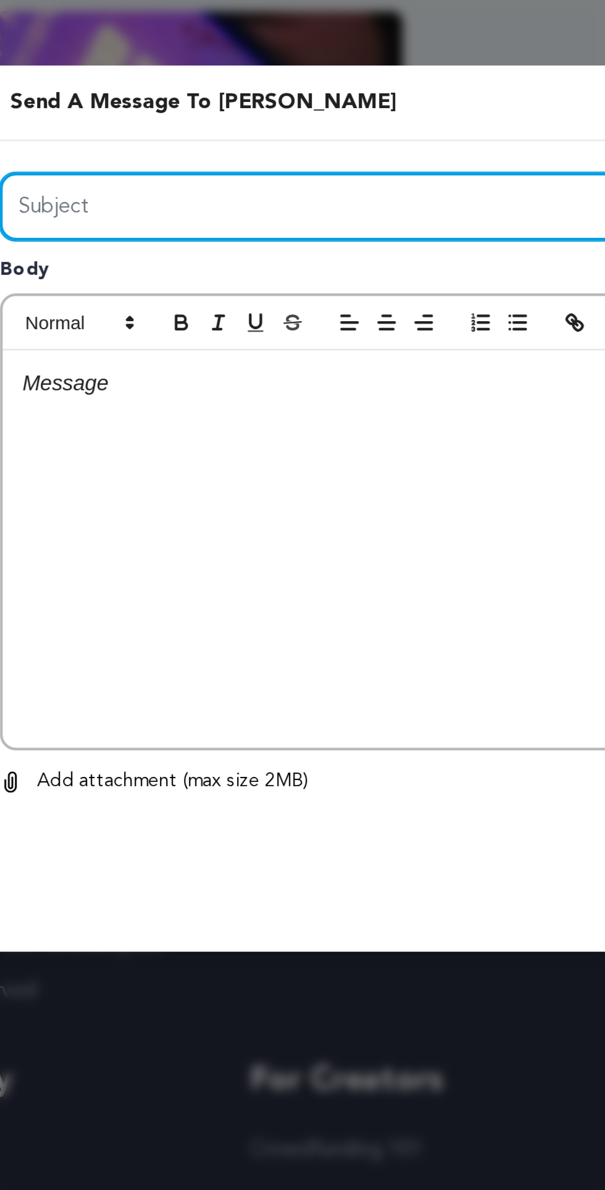
type input "Are you the owner of the campaign"
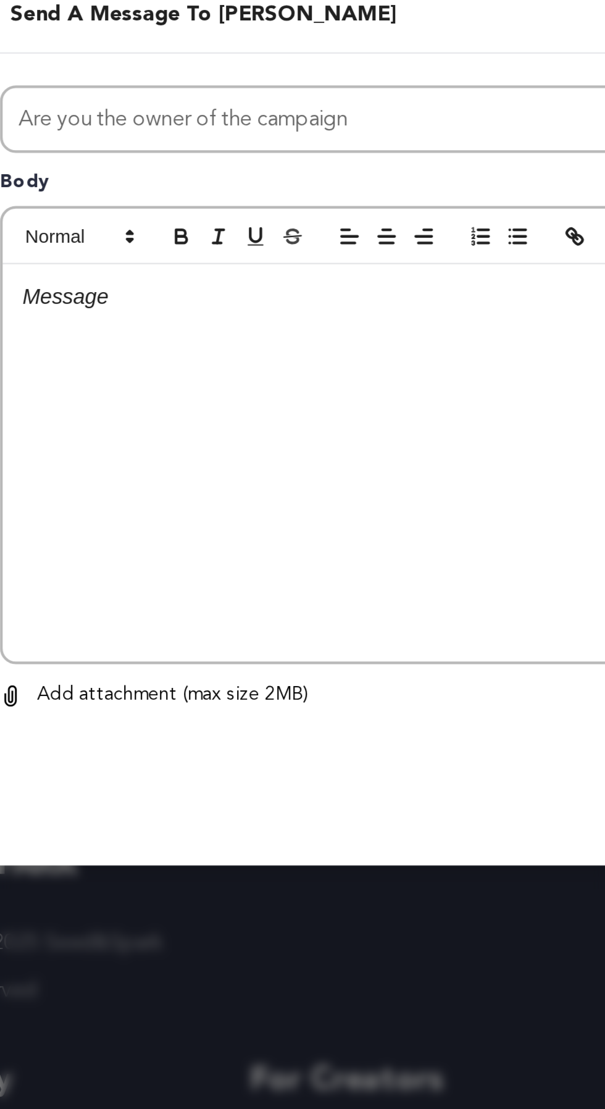
click at [306, 504] on p at bounding box center [302, 496] width 364 height 16
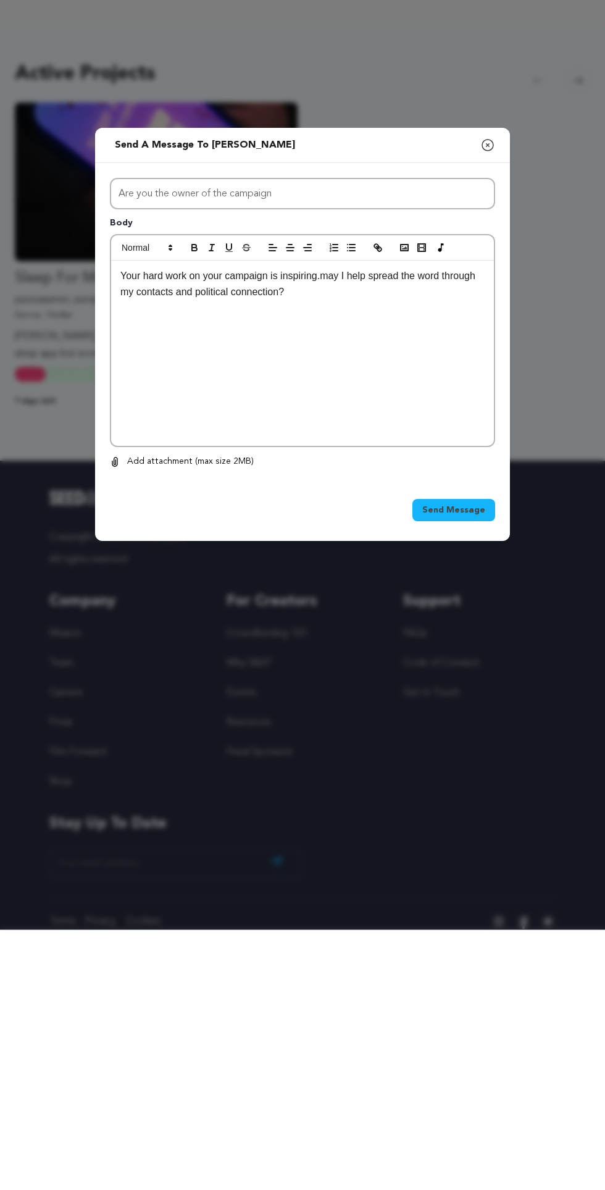
click at [473, 782] on button "Send Message" at bounding box center [453, 770] width 83 height 22
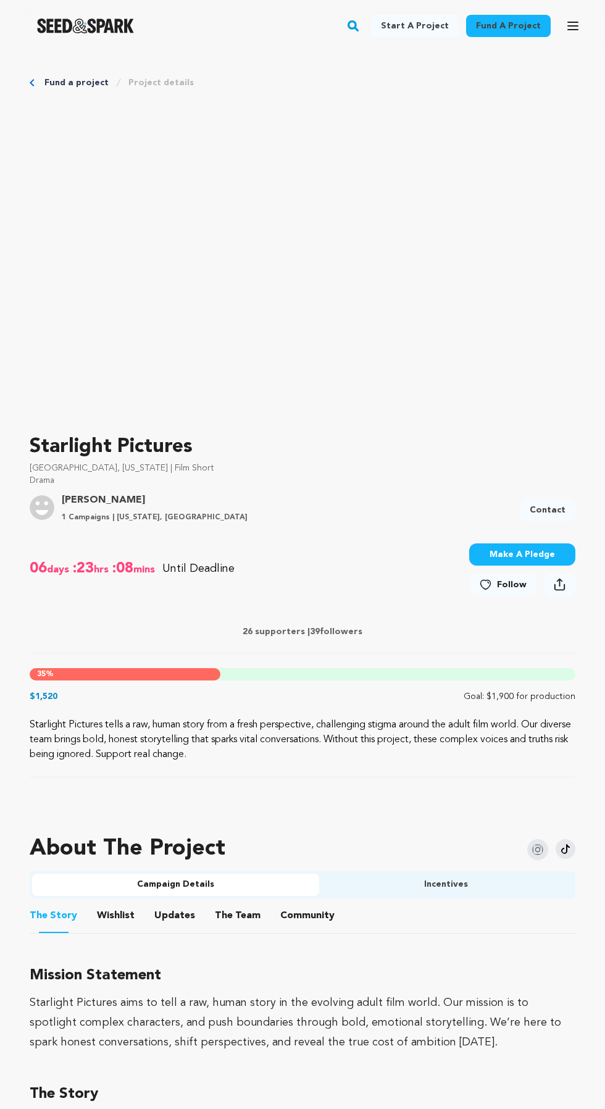
click at [565, 516] on link "Contact" at bounding box center [548, 510] width 56 height 22
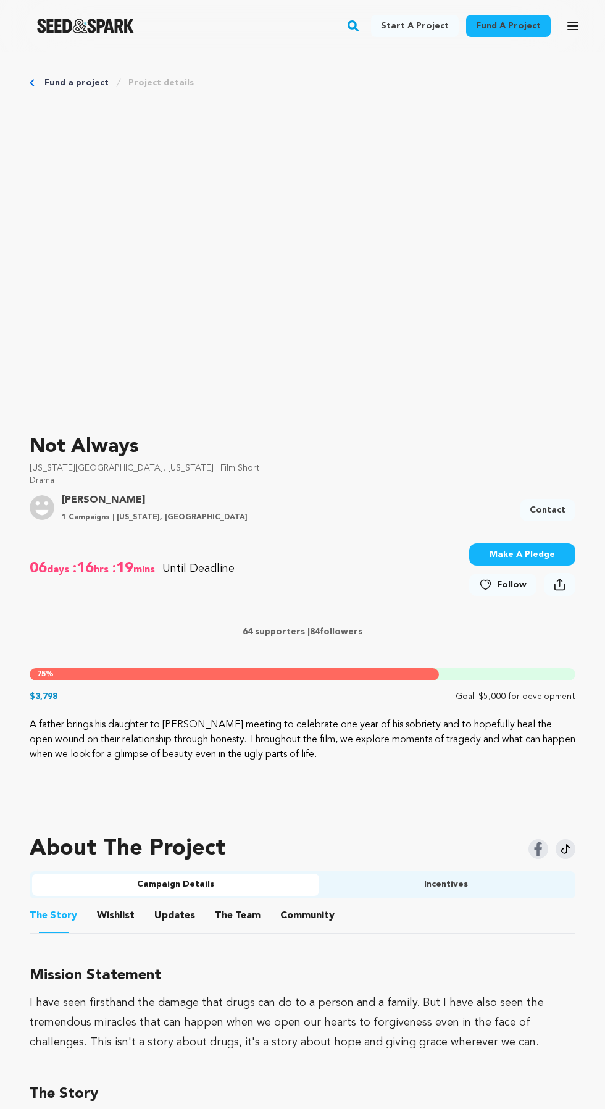
click at [561, 503] on link "Contact" at bounding box center [548, 510] width 56 height 22
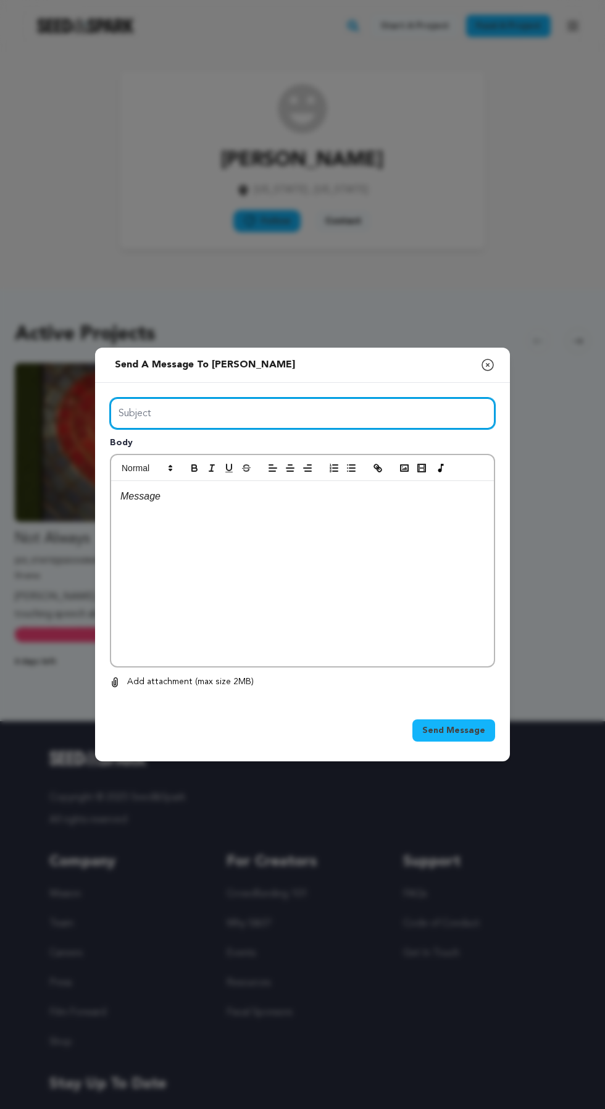
click at [401, 429] on input "Subject" at bounding box center [302, 413] width 385 height 31
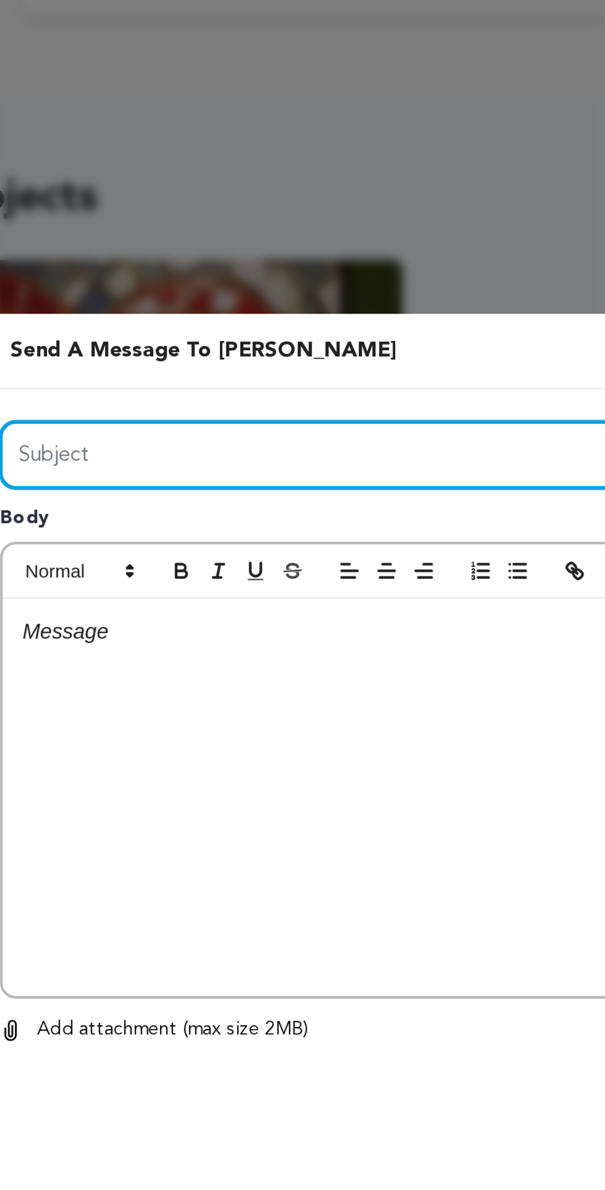
type input "Are you the owner of the campaign"
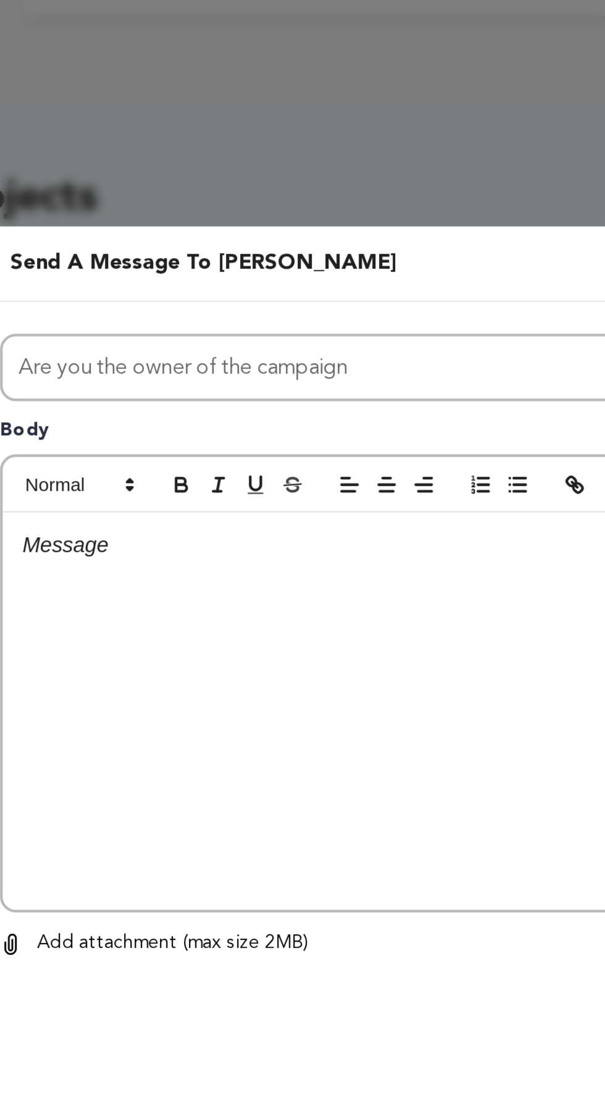
click at [265, 504] on p at bounding box center [302, 496] width 364 height 16
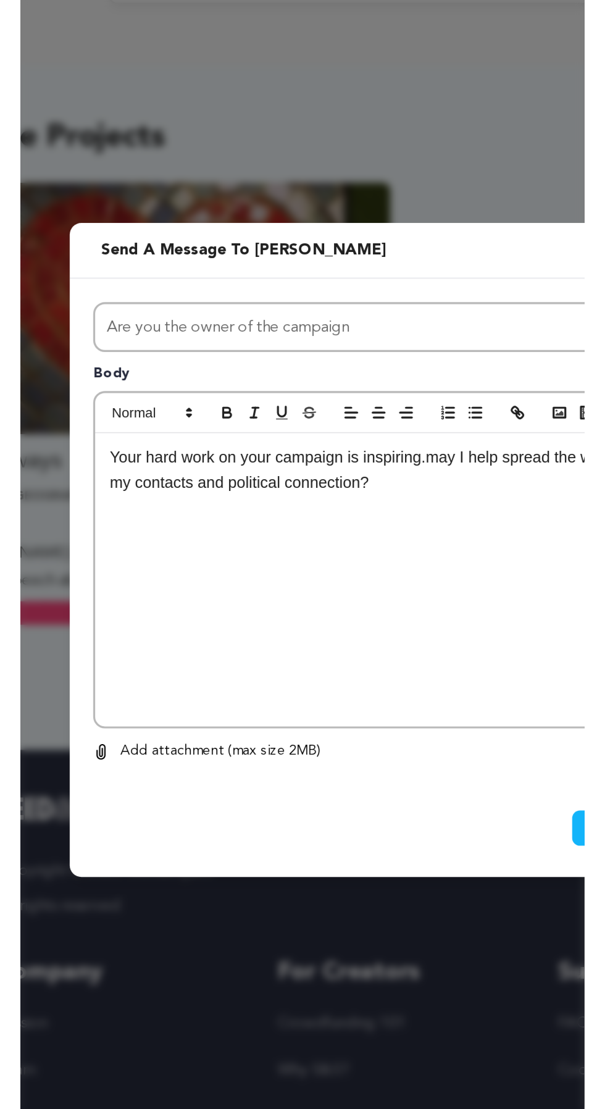
scroll to position [1, 0]
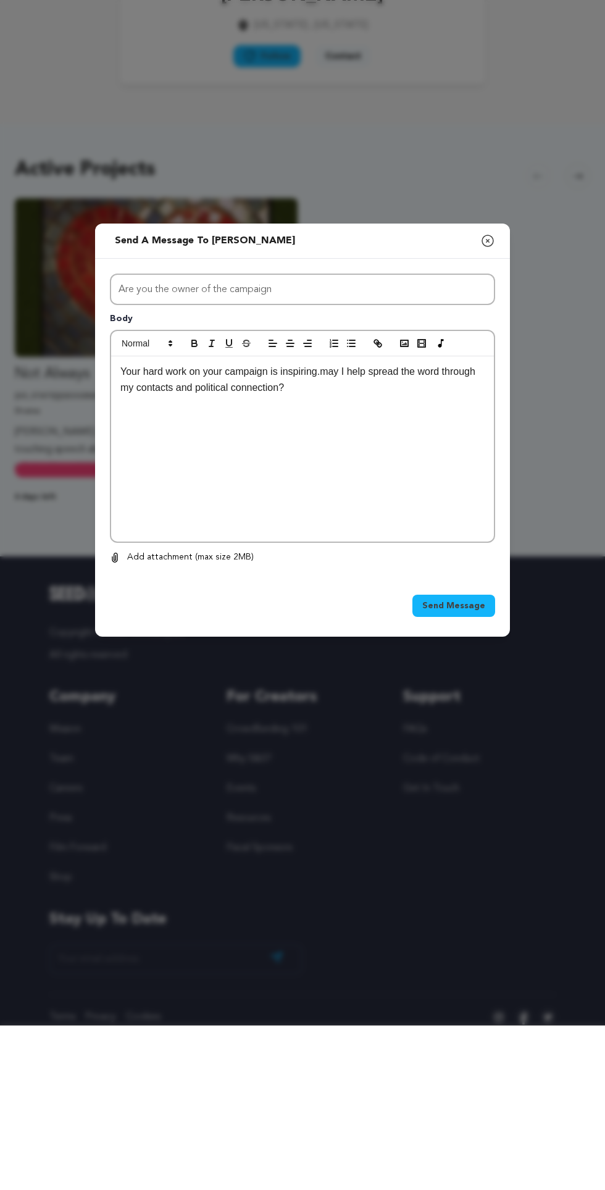
click at [467, 777] on span "Send Message" at bounding box center [453, 770] width 63 height 12
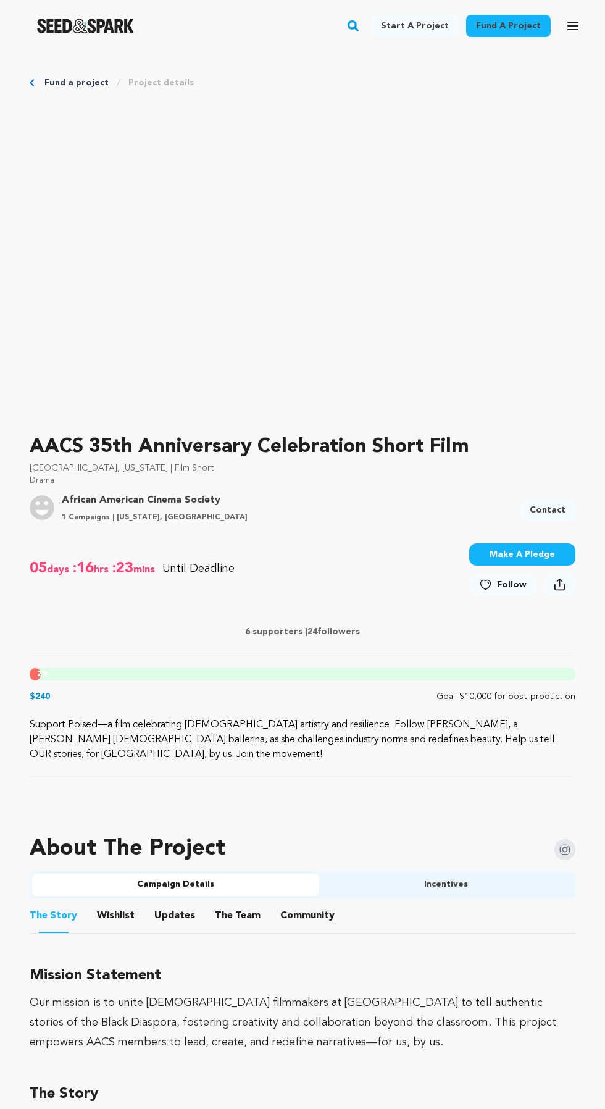
click at [559, 506] on link "Contact" at bounding box center [548, 510] width 56 height 22
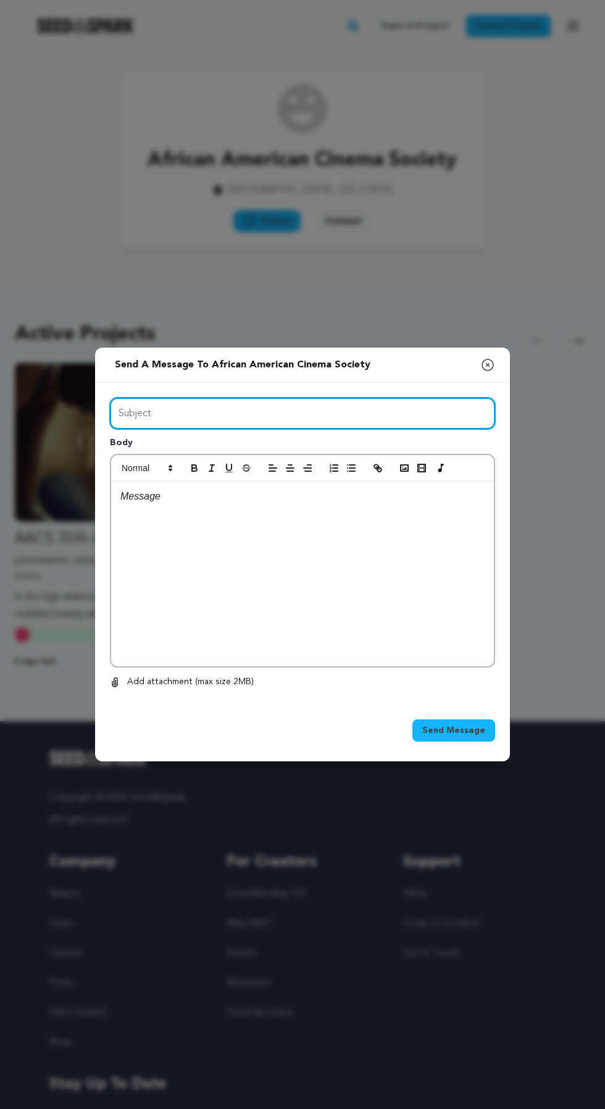
click at [385, 429] on input "Subject" at bounding box center [302, 413] width 385 height 31
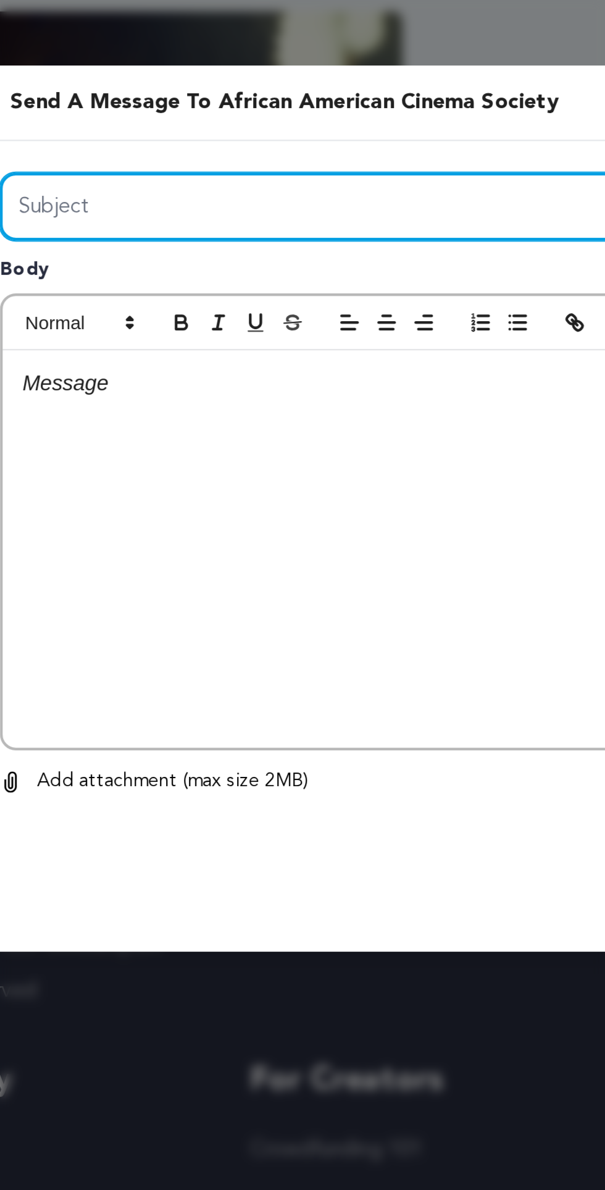
type input "Are you the owner of the campaign"
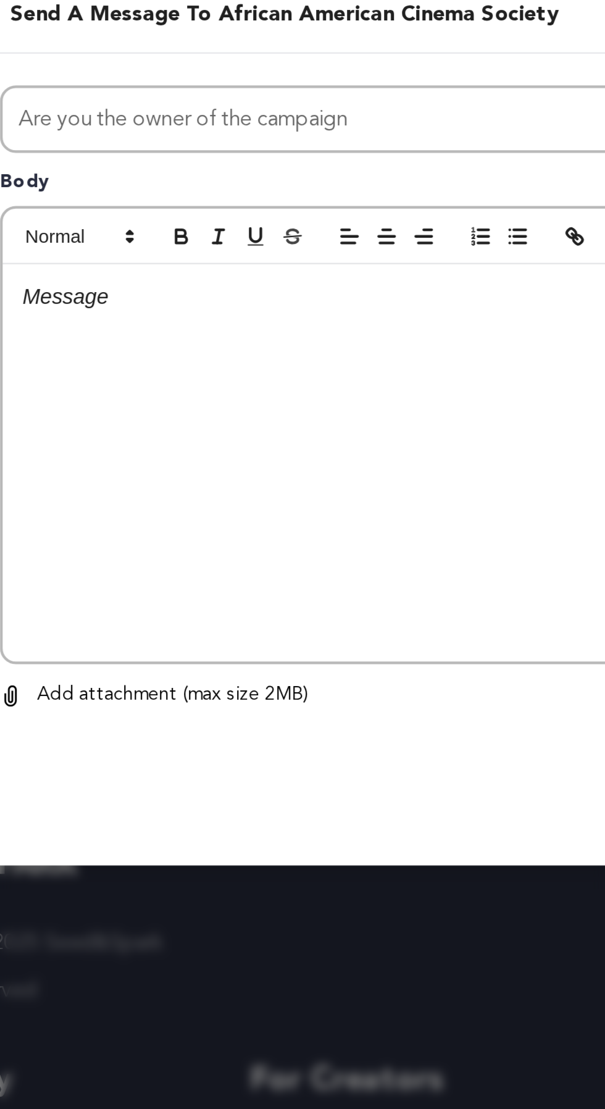
click at [298, 597] on div at bounding box center [302, 573] width 383 height 185
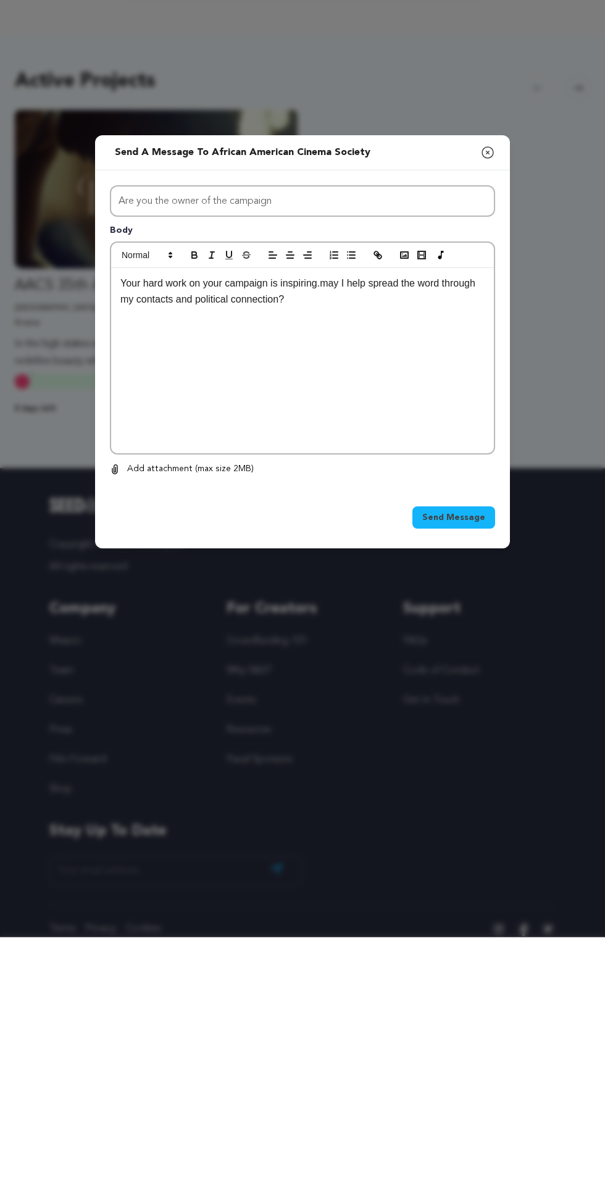
click at [462, 777] on span "Send Message" at bounding box center [453, 770] width 63 height 12
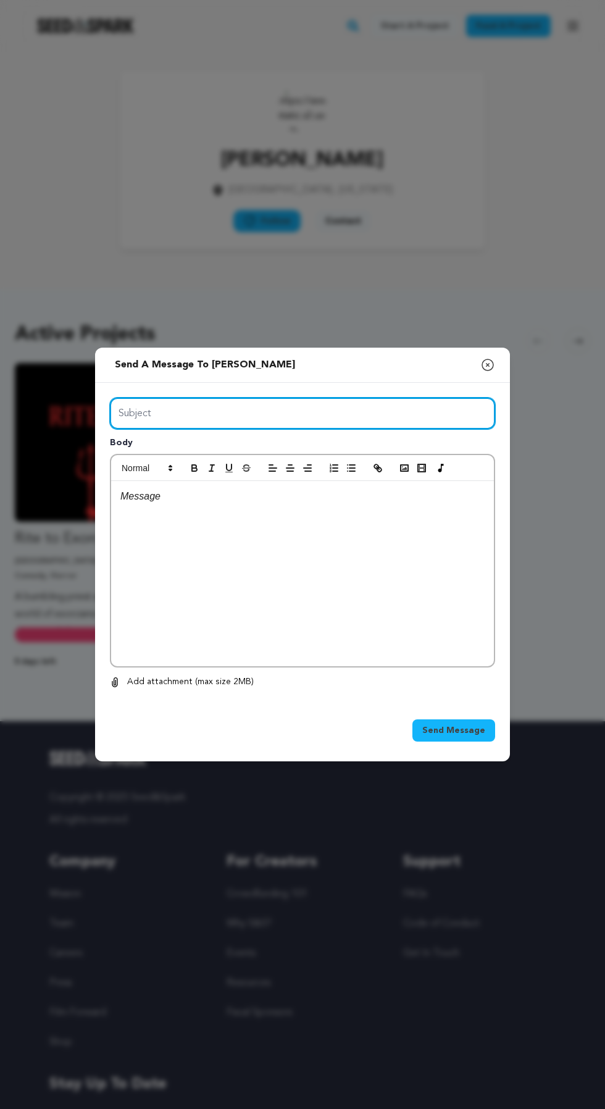
click at [385, 429] on input "Subject" at bounding box center [302, 413] width 385 height 31
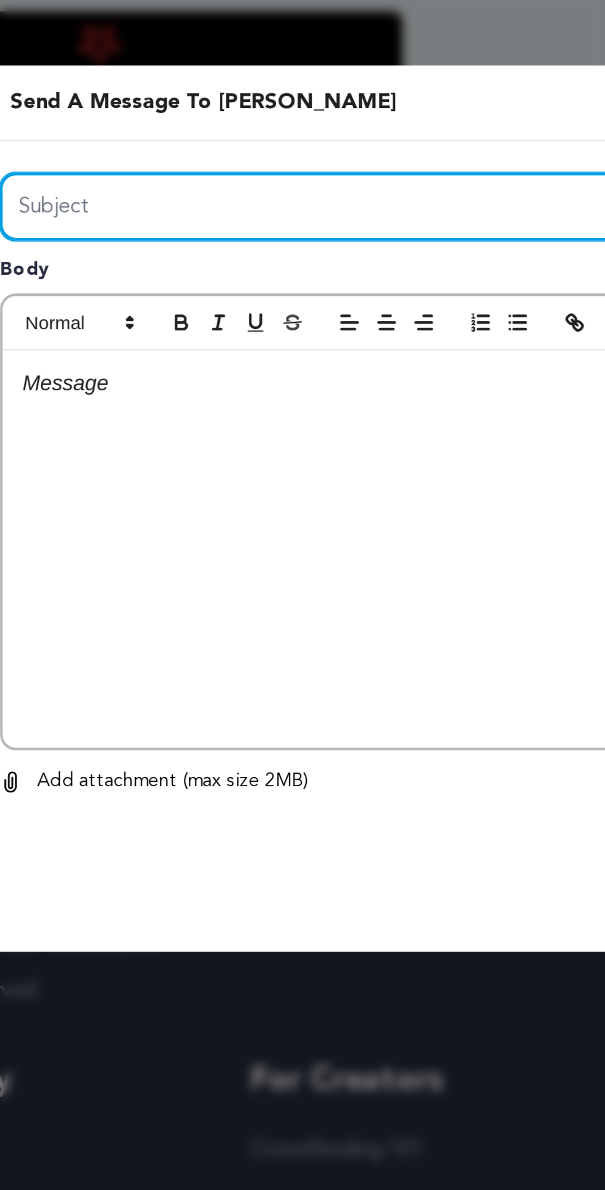
type input "Are you the owner of the campaign"
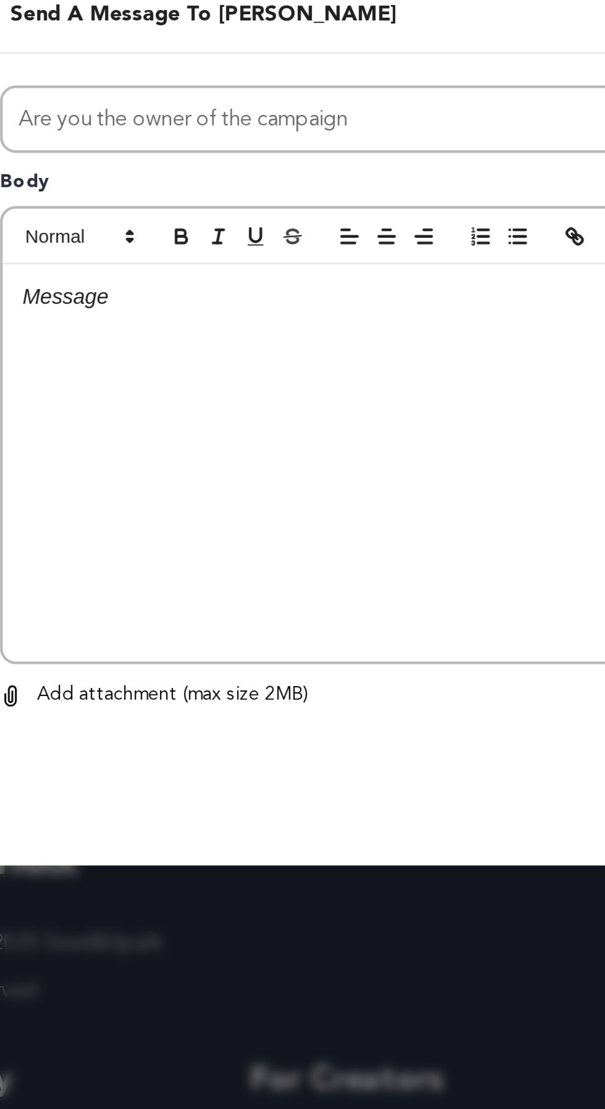
click at [298, 575] on div at bounding box center [302, 573] width 383 height 185
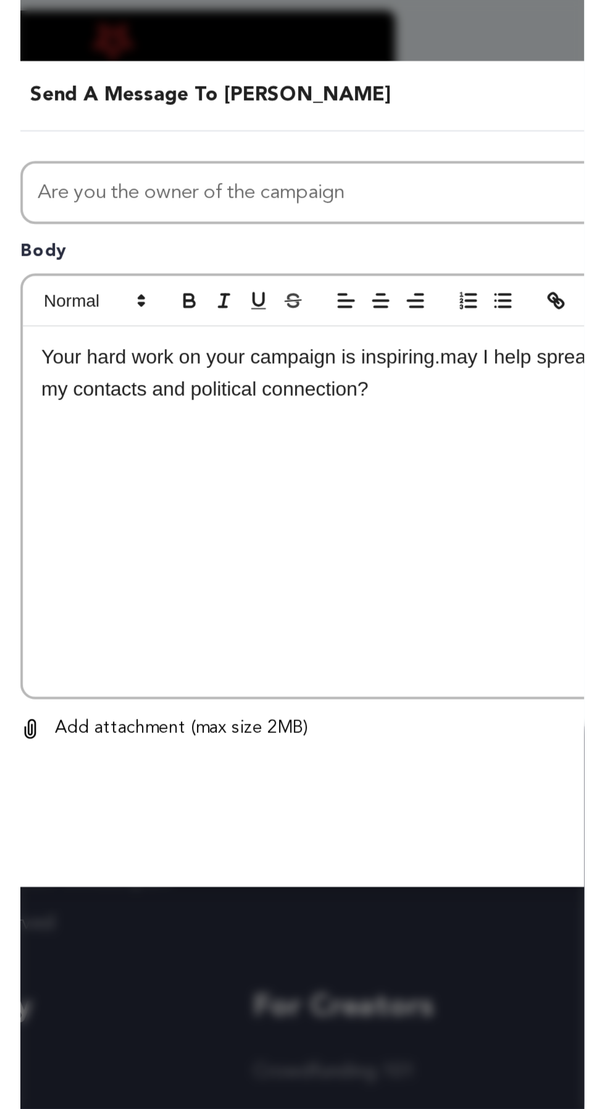
scroll to position [94, 0]
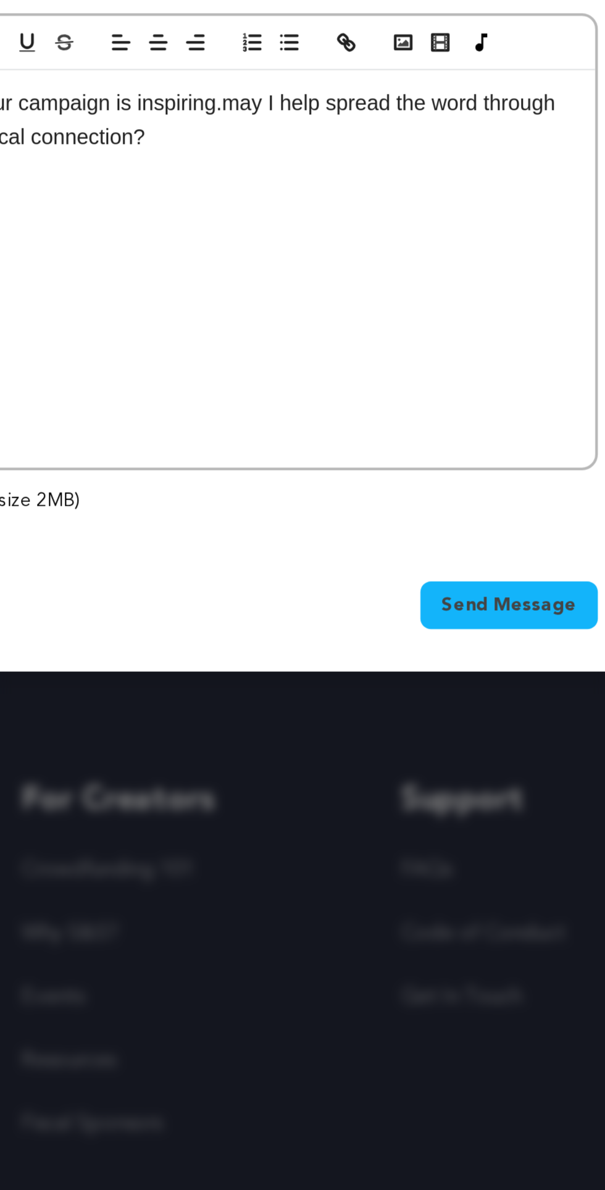
click at [455, 764] on span "Send Message" at bounding box center [453, 770] width 63 height 12
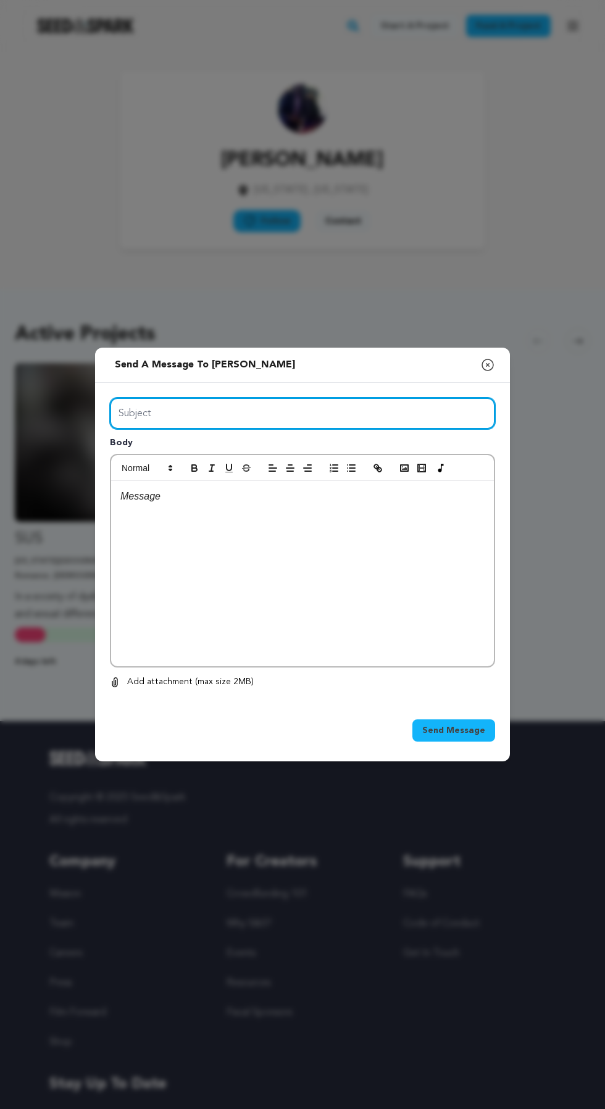
click at [403, 429] on input "Subject" at bounding box center [302, 413] width 385 height 31
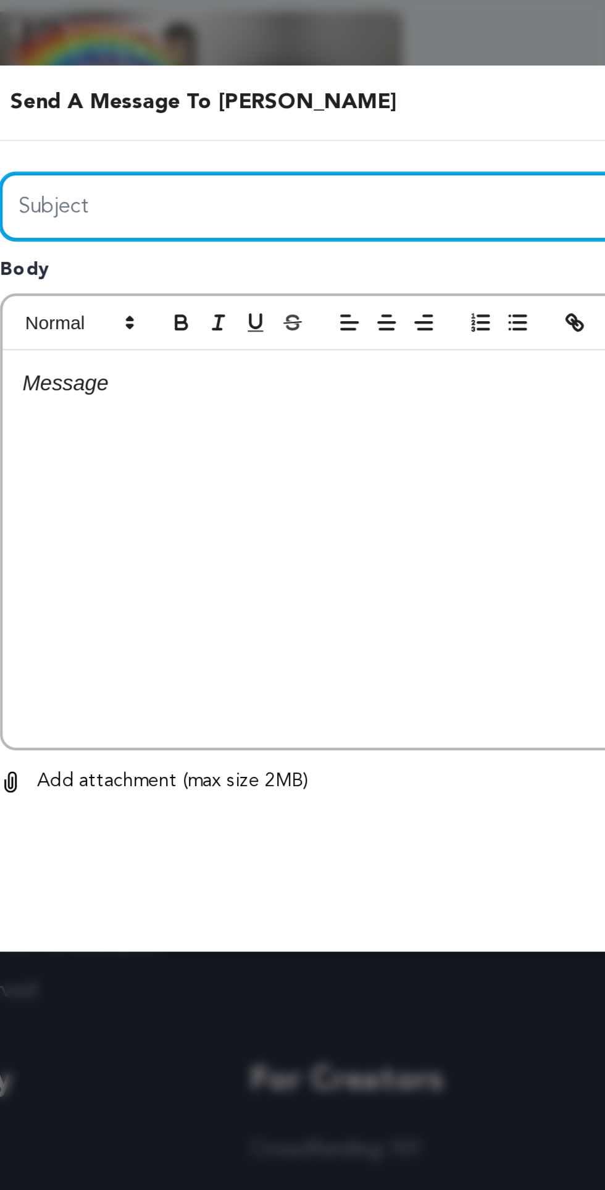
type input "Are you the owner of the campaign"
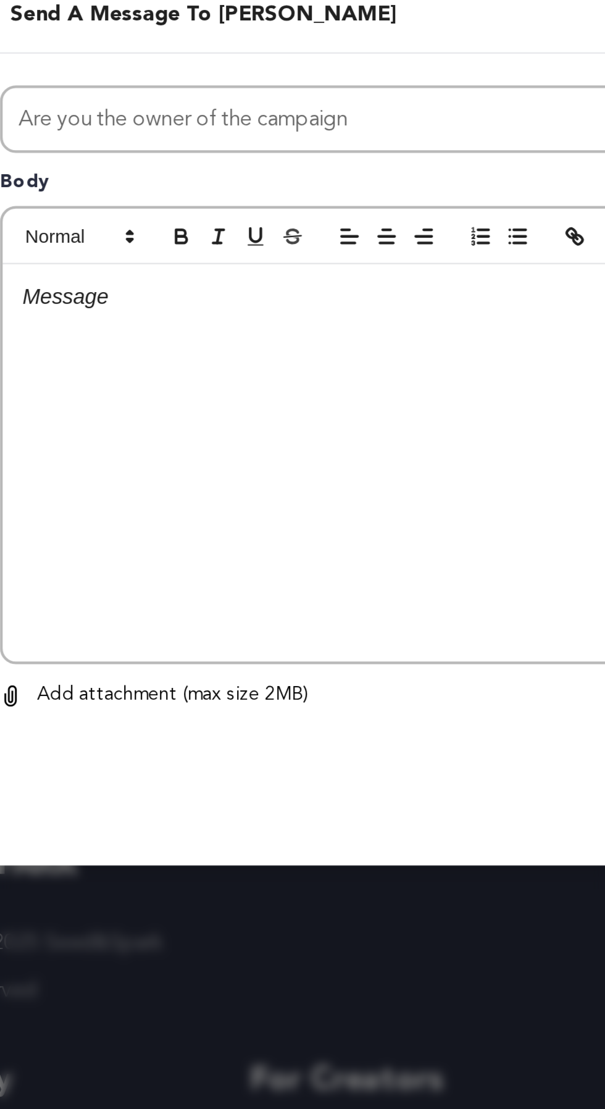
click at [283, 606] on div at bounding box center [302, 573] width 383 height 185
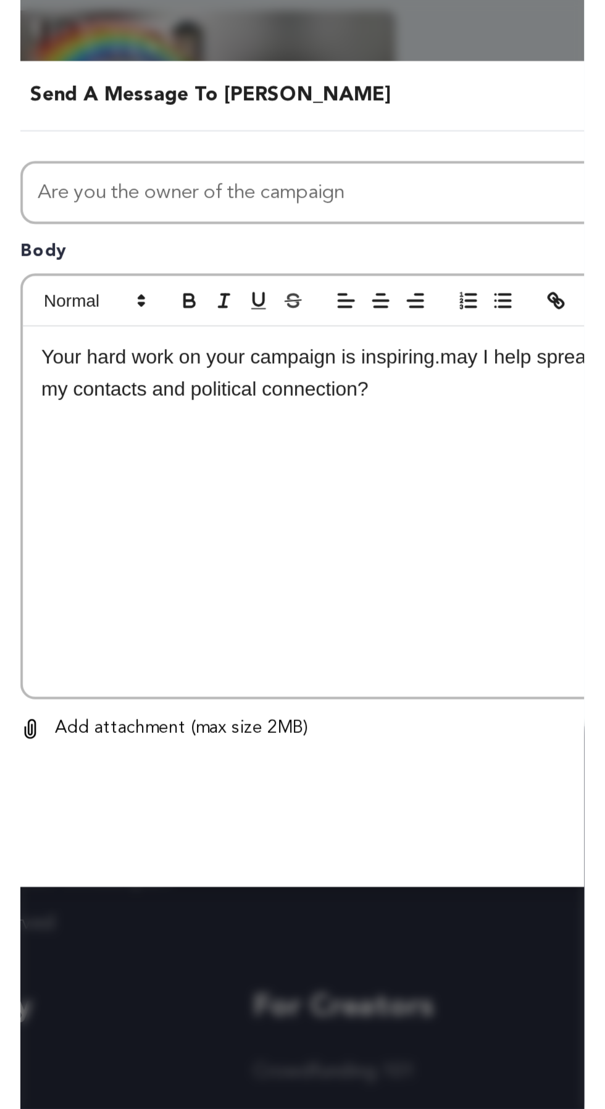
scroll to position [94, 0]
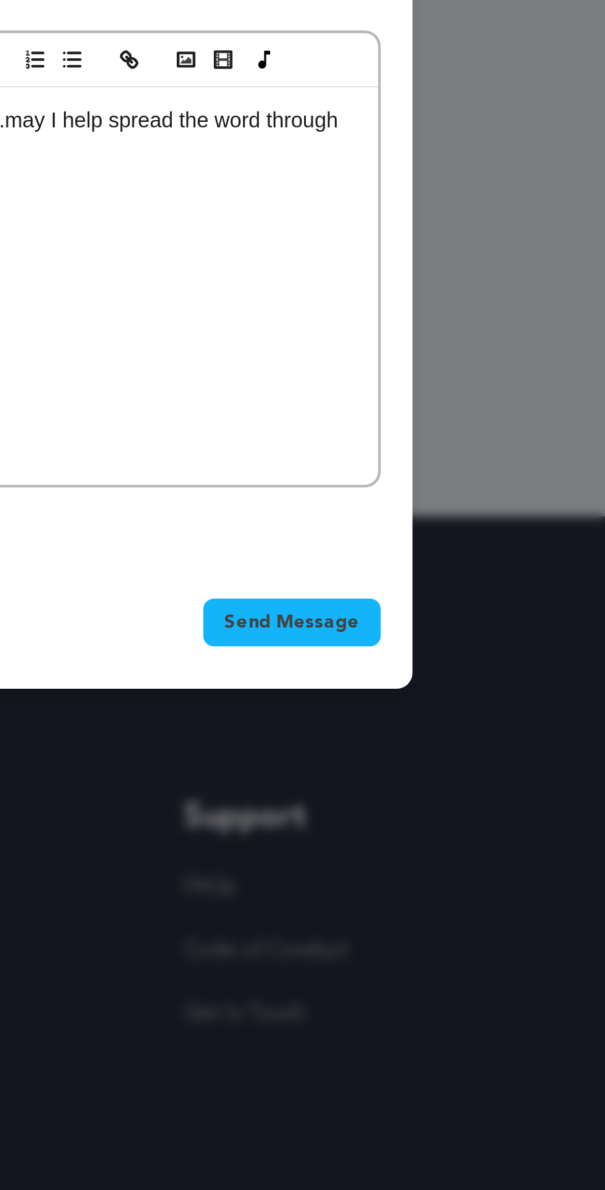
click at [475, 759] on button "Send Message" at bounding box center [453, 770] width 83 height 22
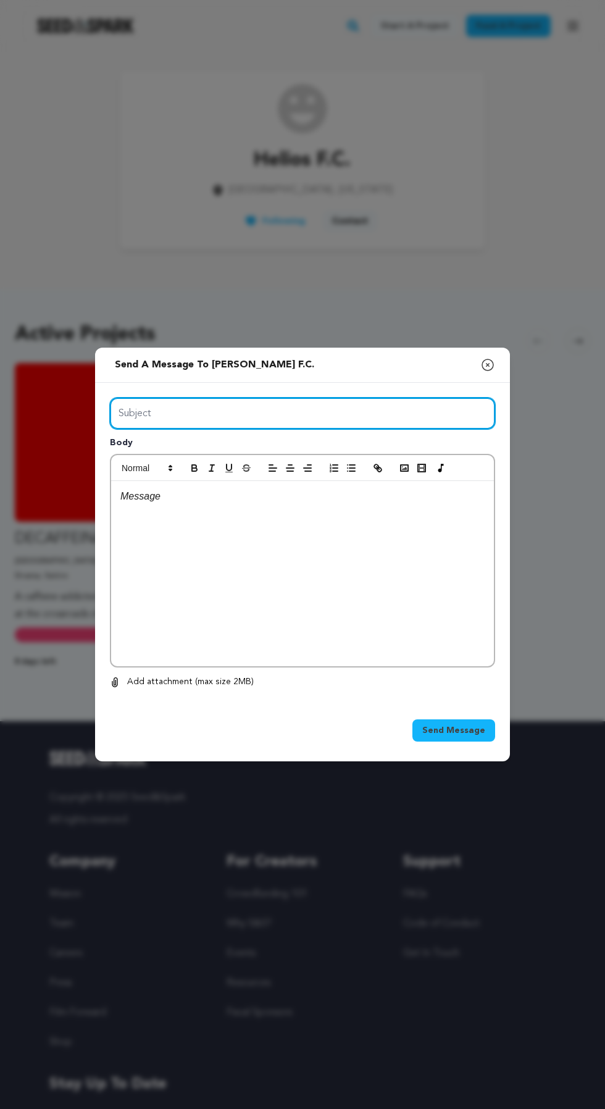
click at [321, 429] on input "Subject" at bounding box center [302, 413] width 385 height 31
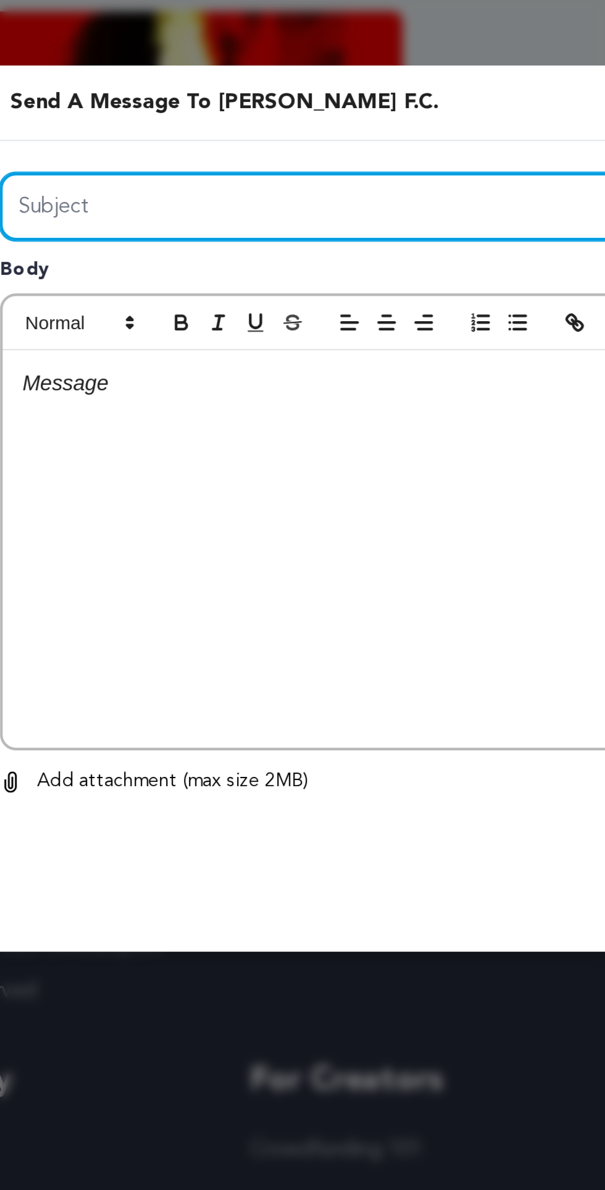
type input "Are you the owner of the campaign"
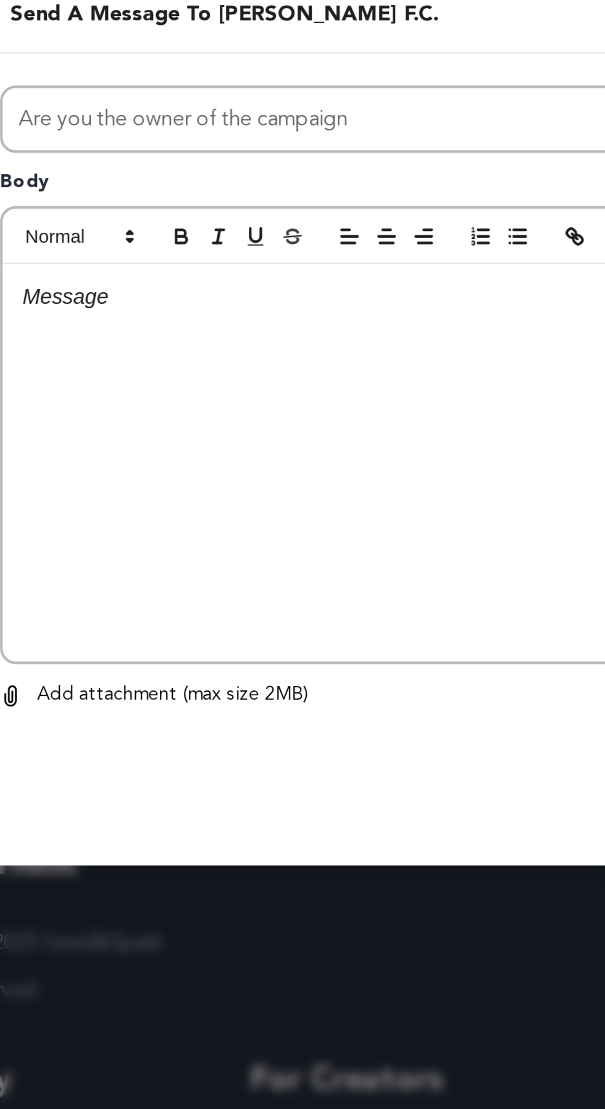
click at [264, 617] on div at bounding box center [302, 573] width 383 height 185
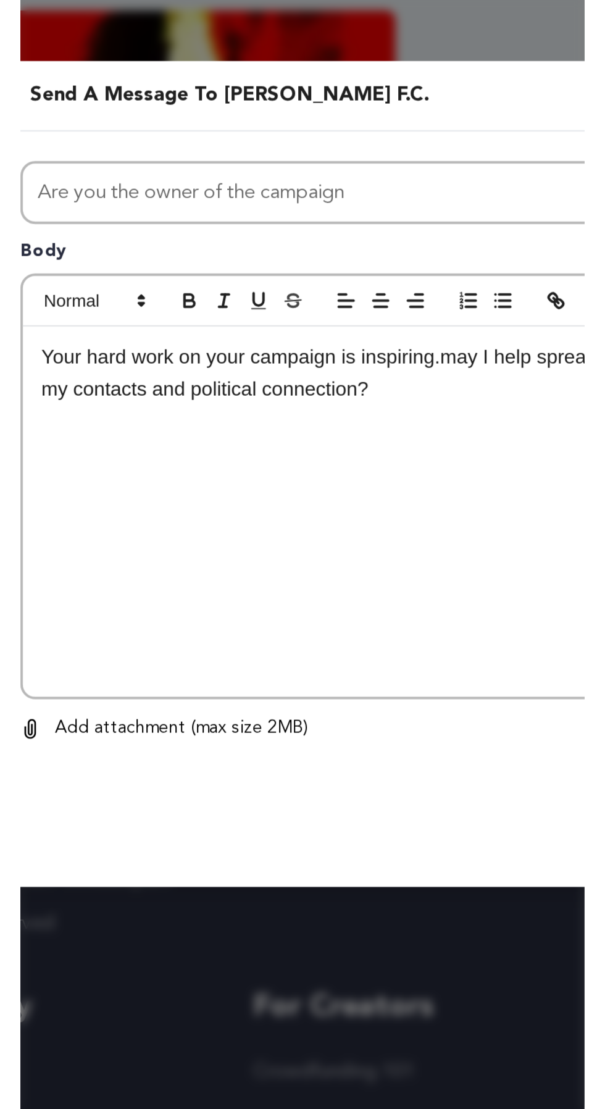
scroll to position [94, 0]
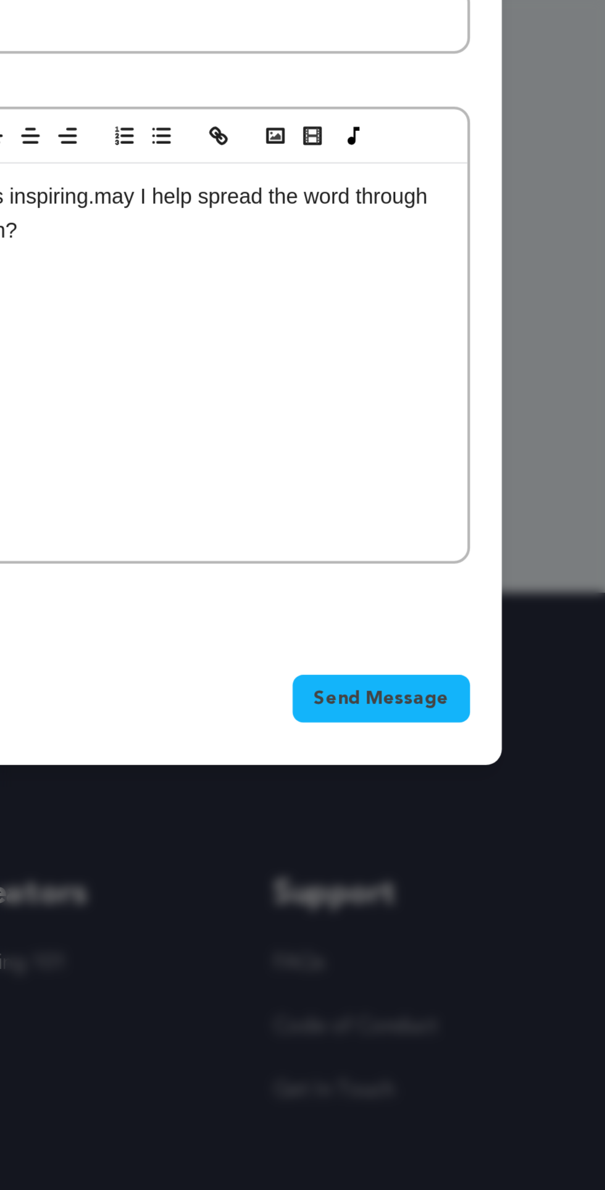
click at [464, 764] on span "Send Message" at bounding box center [453, 770] width 63 height 12
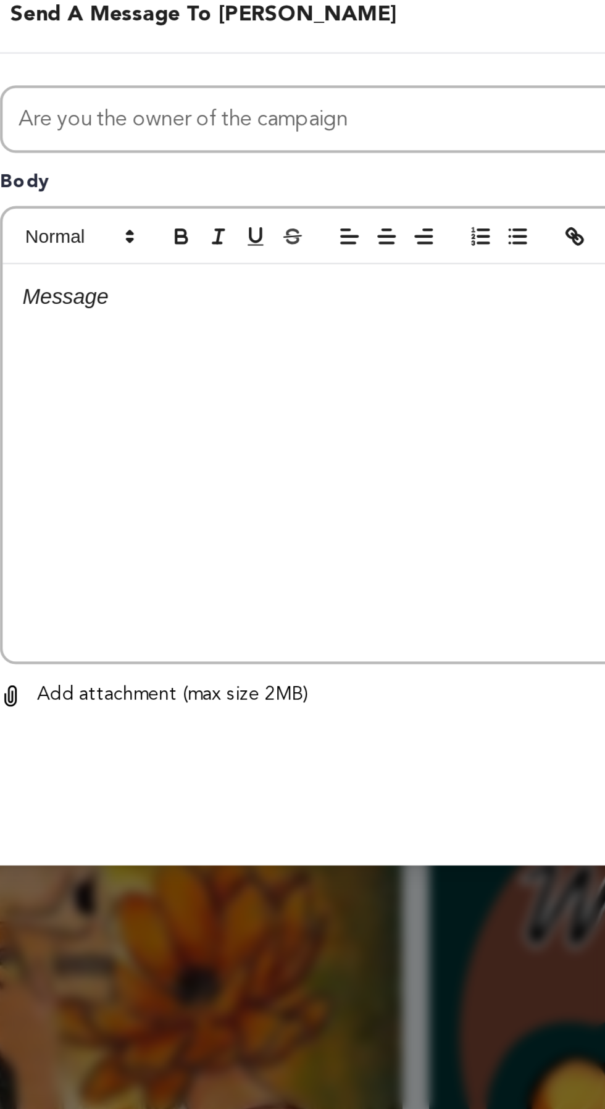
click at [299, 608] on div at bounding box center [302, 573] width 383 height 185
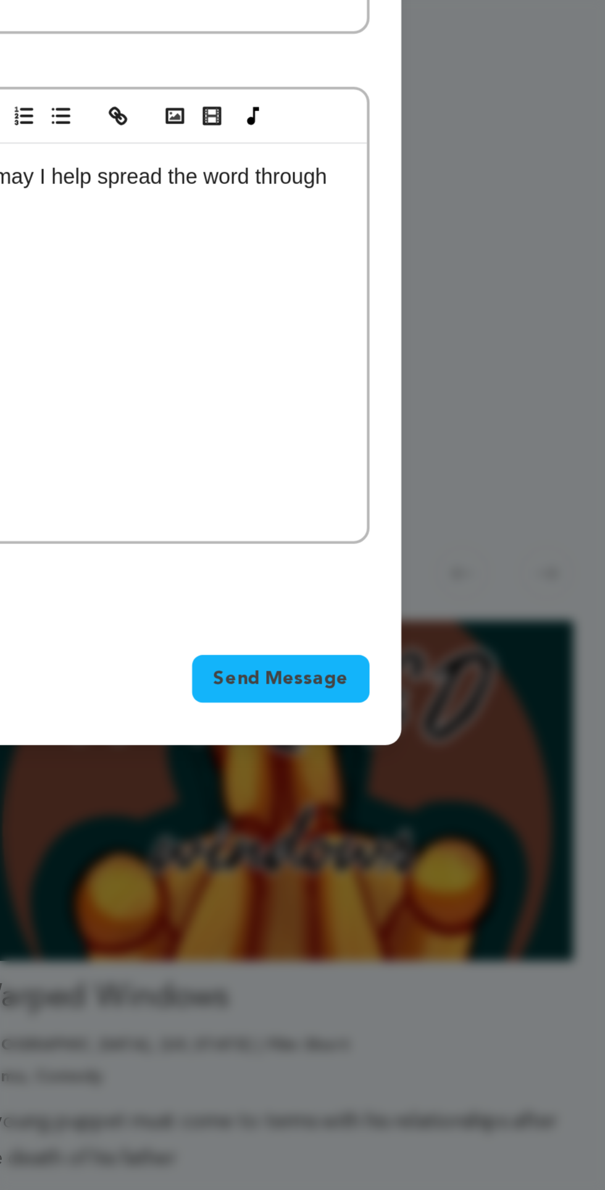
click at [476, 764] on span "Send Message" at bounding box center [453, 770] width 63 height 12
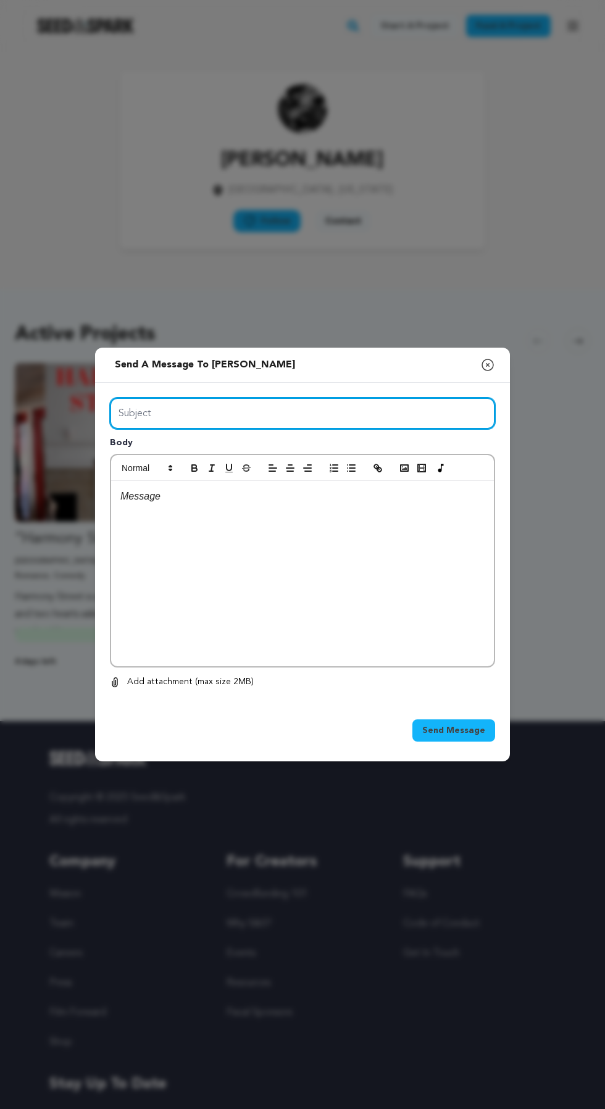
click at [420, 429] on input "Subject" at bounding box center [302, 413] width 385 height 31
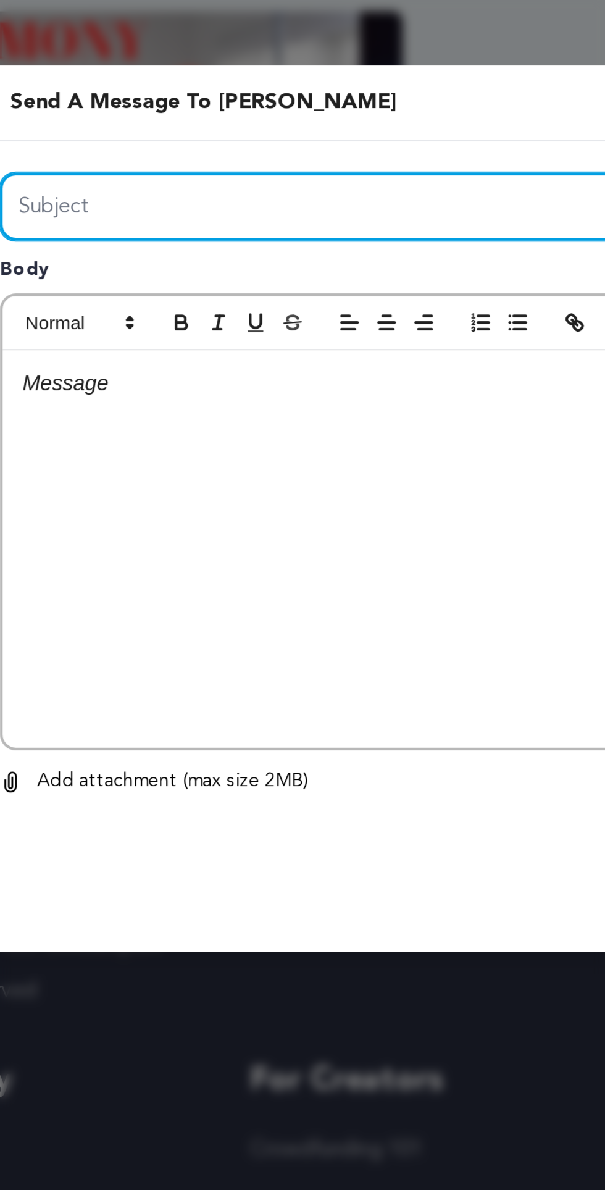
type input "Are you the owner of the campaign"
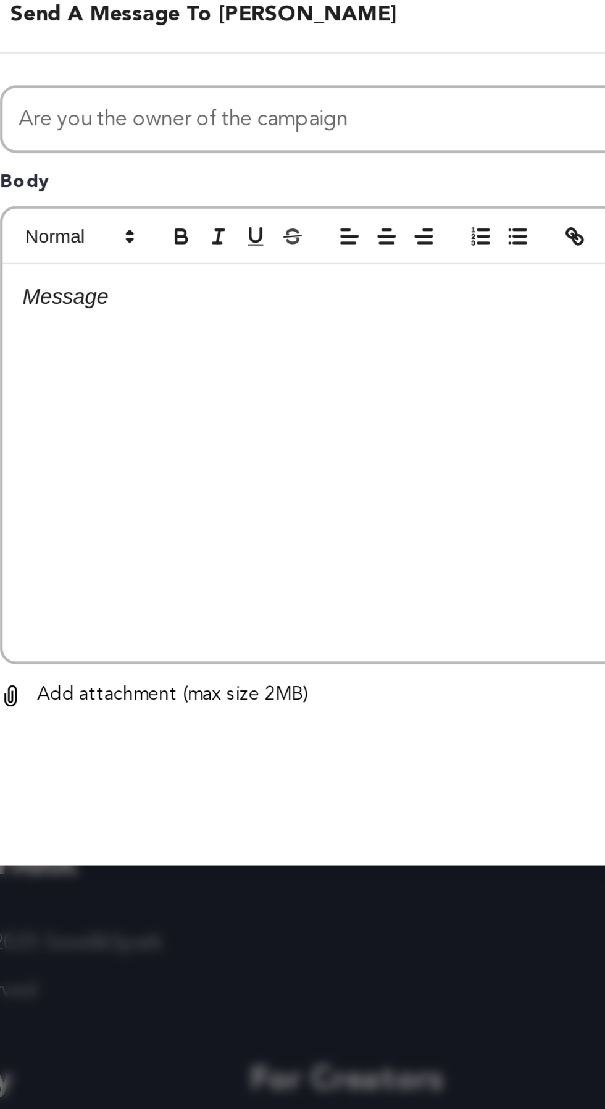
click at [296, 604] on div at bounding box center [302, 573] width 383 height 185
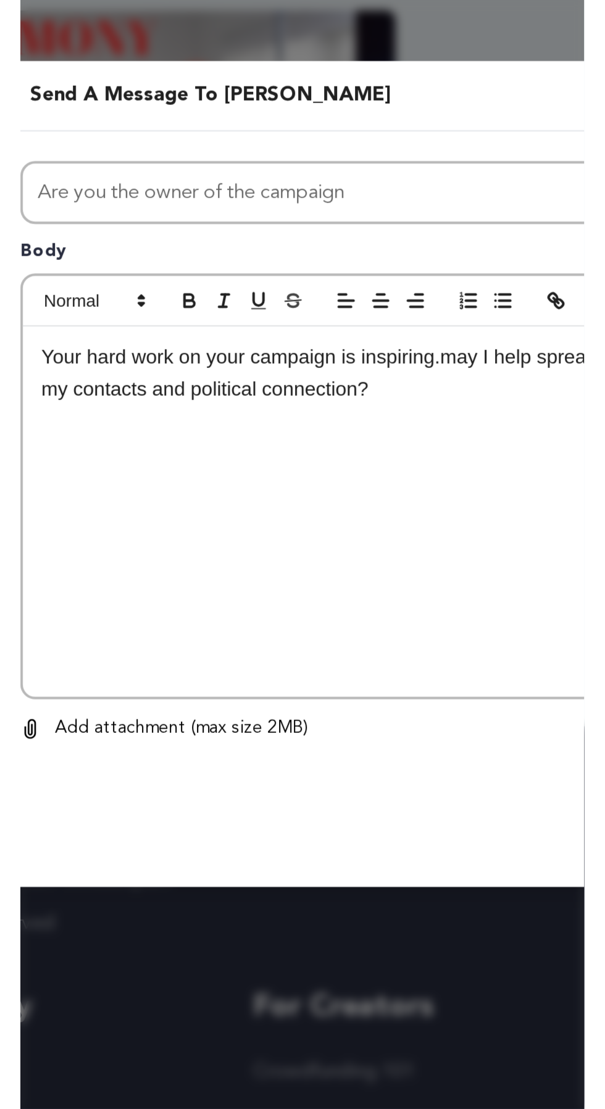
scroll to position [94, 0]
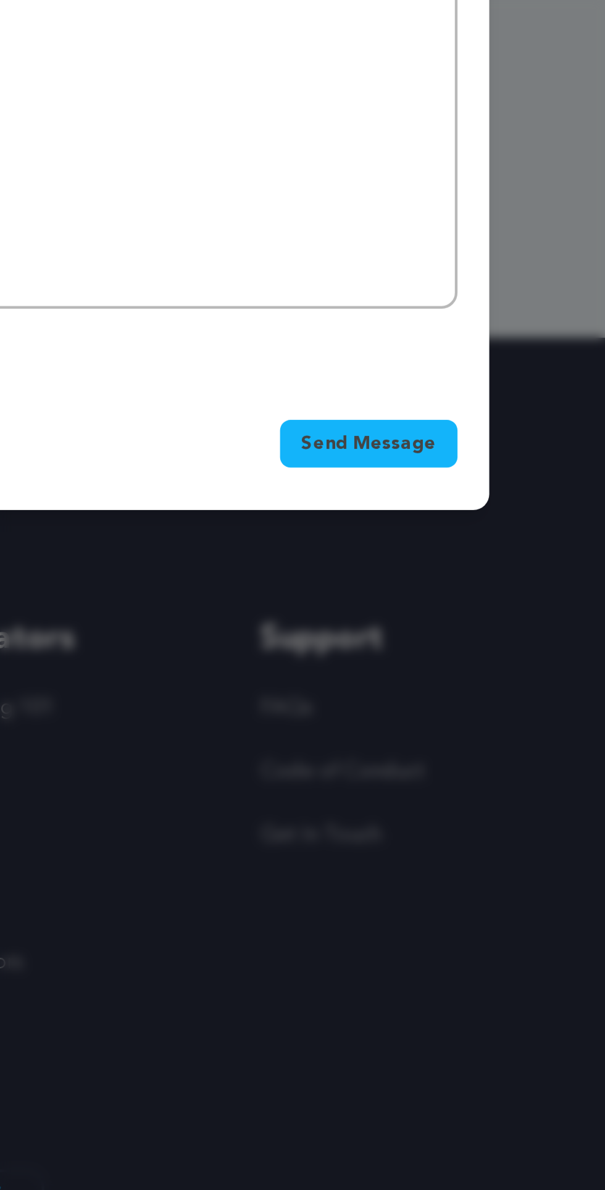
click at [471, 764] on span "Send Message" at bounding box center [453, 770] width 63 height 12
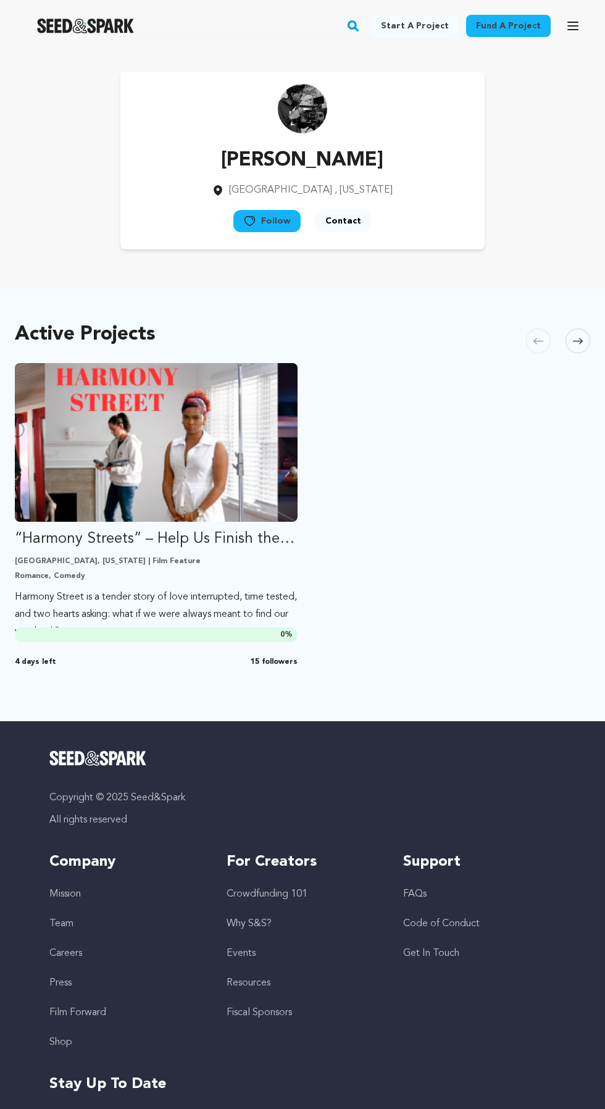
click at [524, 20] on link "Fund a project" at bounding box center [508, 26] width 85 height 22
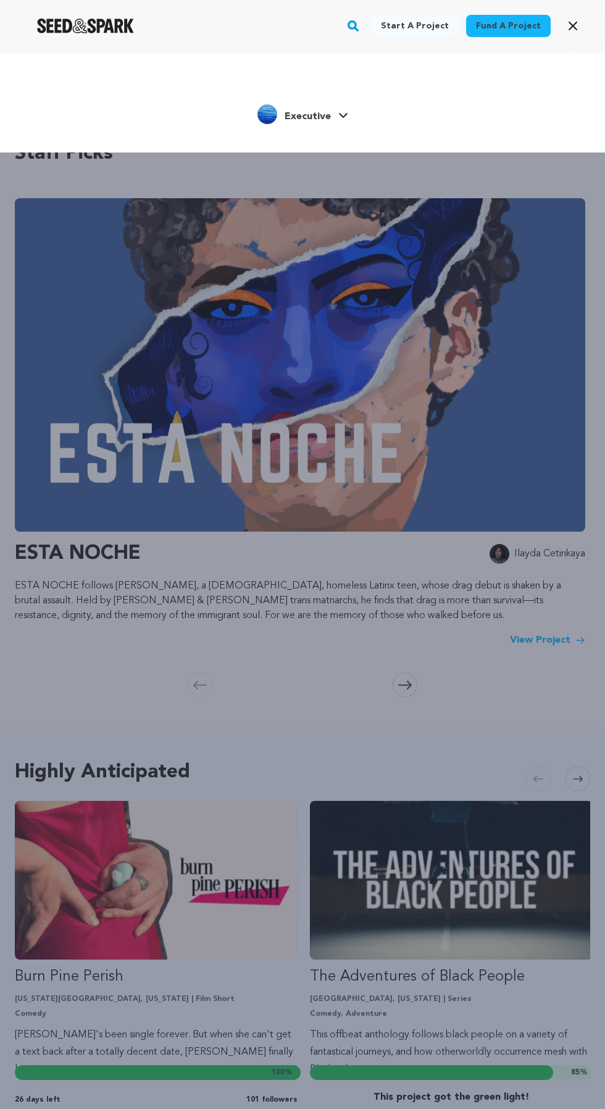
click at [395, 257] on div "Start a project Fund a project Executive" at bounding box center [302, 606] width 605 height 1109
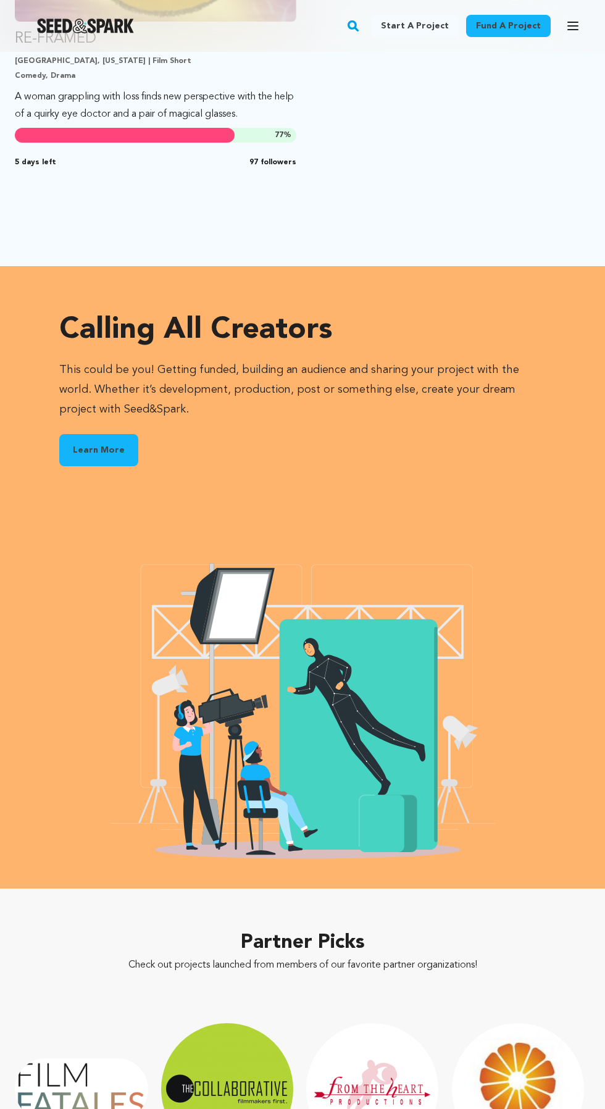
scroll to position [1751, 0]
